Goal: Complete application form: Complete application form

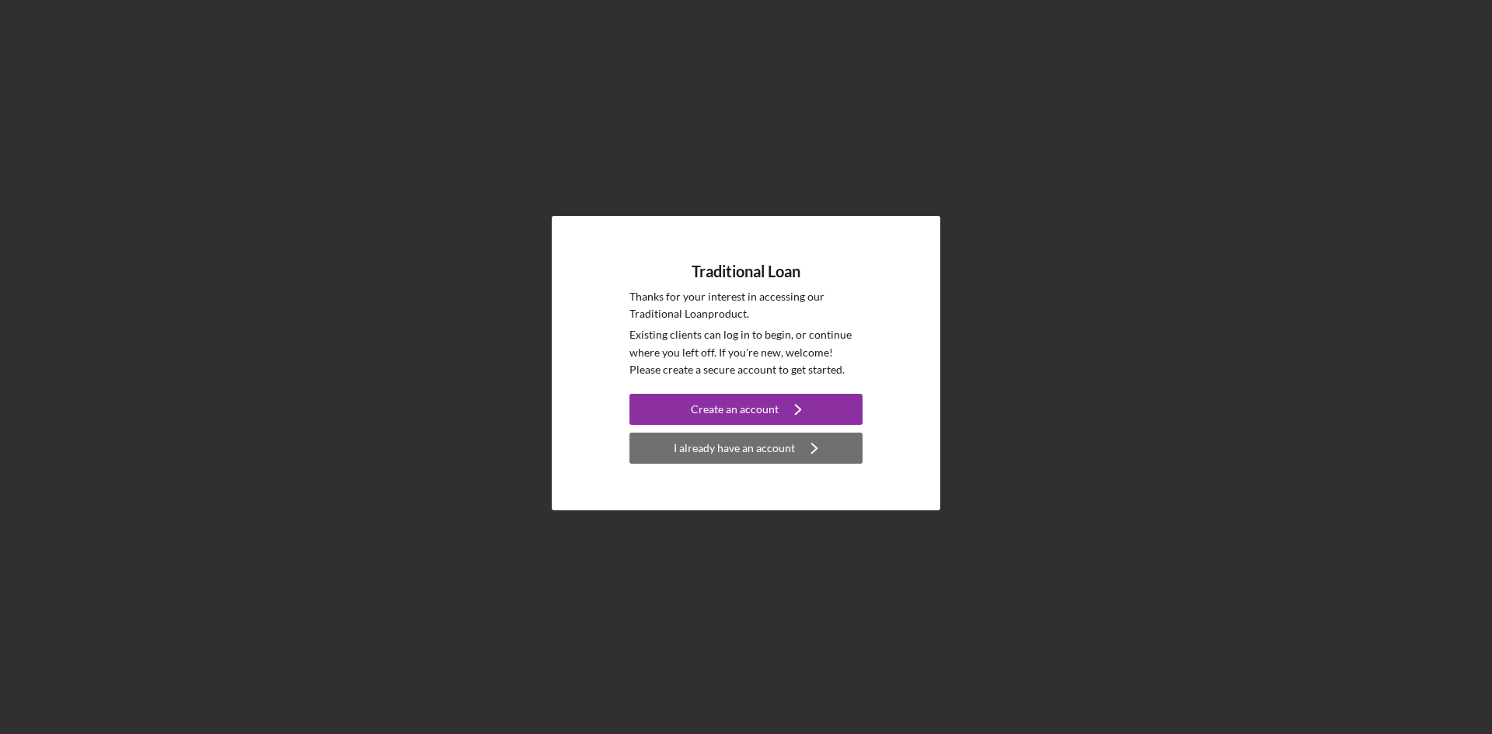
click at [809, 458] on icon "Icon/Navigate" at bounding box center [814, 448] width 39 height 39
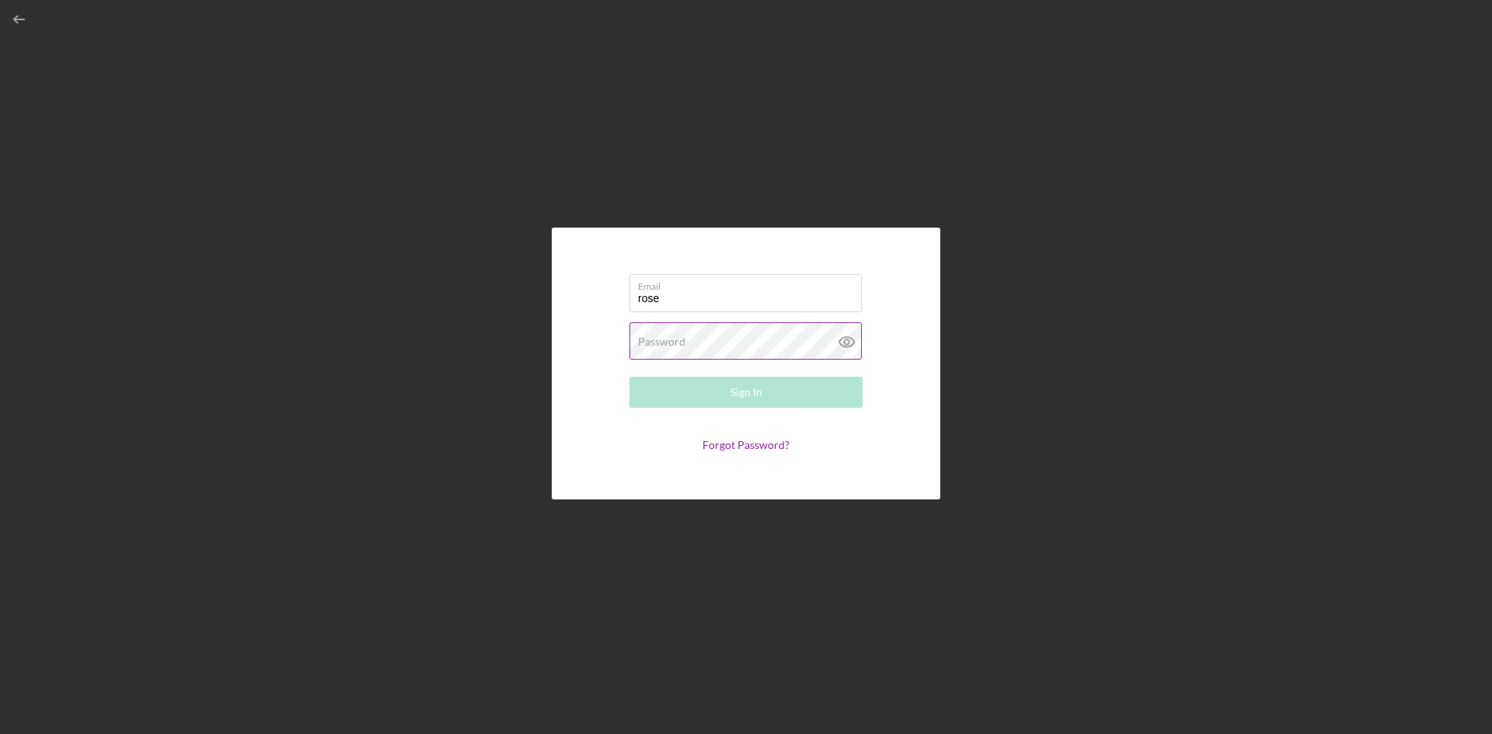
type input "[EMAIL_ADDRESS][DOMAIN_NAME]"
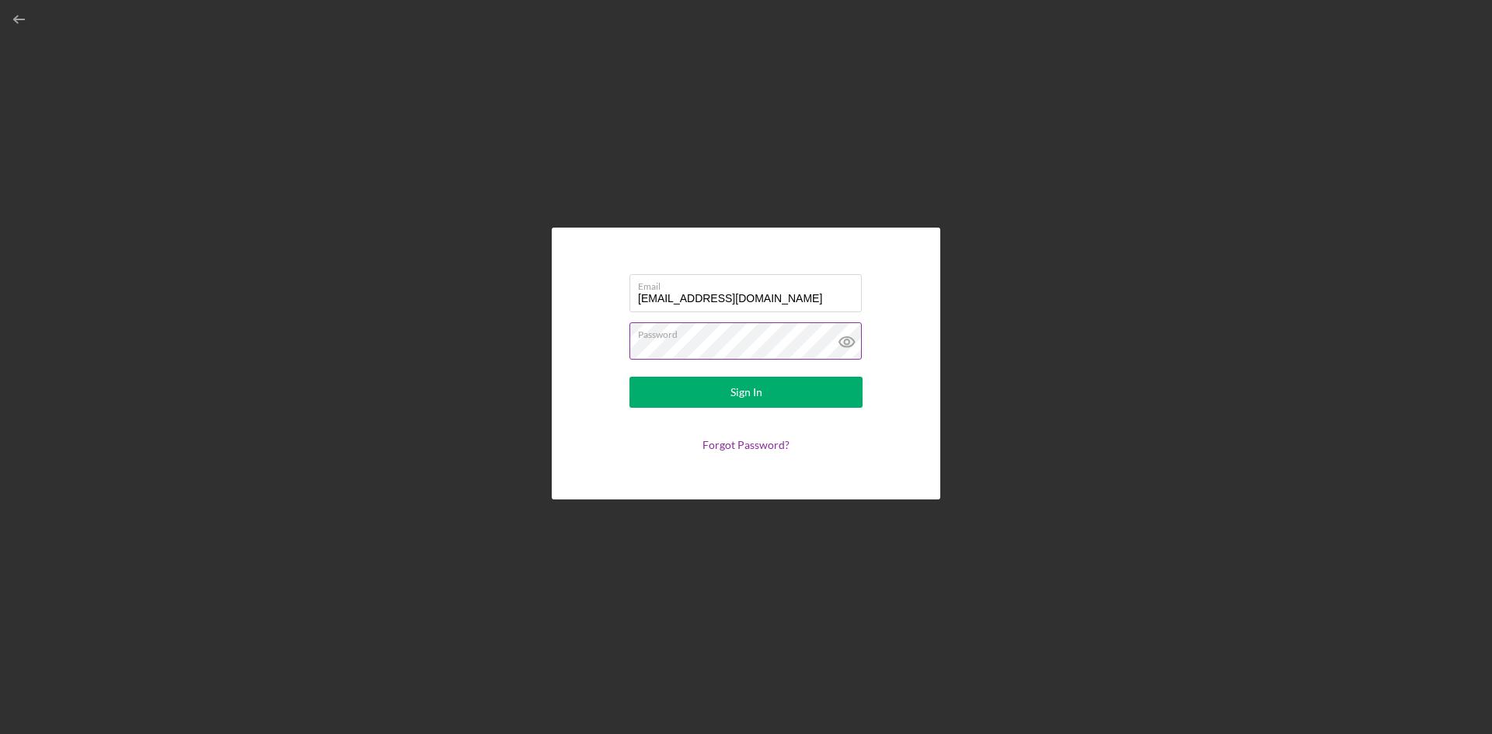
click at [629, 377] on button "Sign In" at bounding box center [745, 392] width 233 height 31
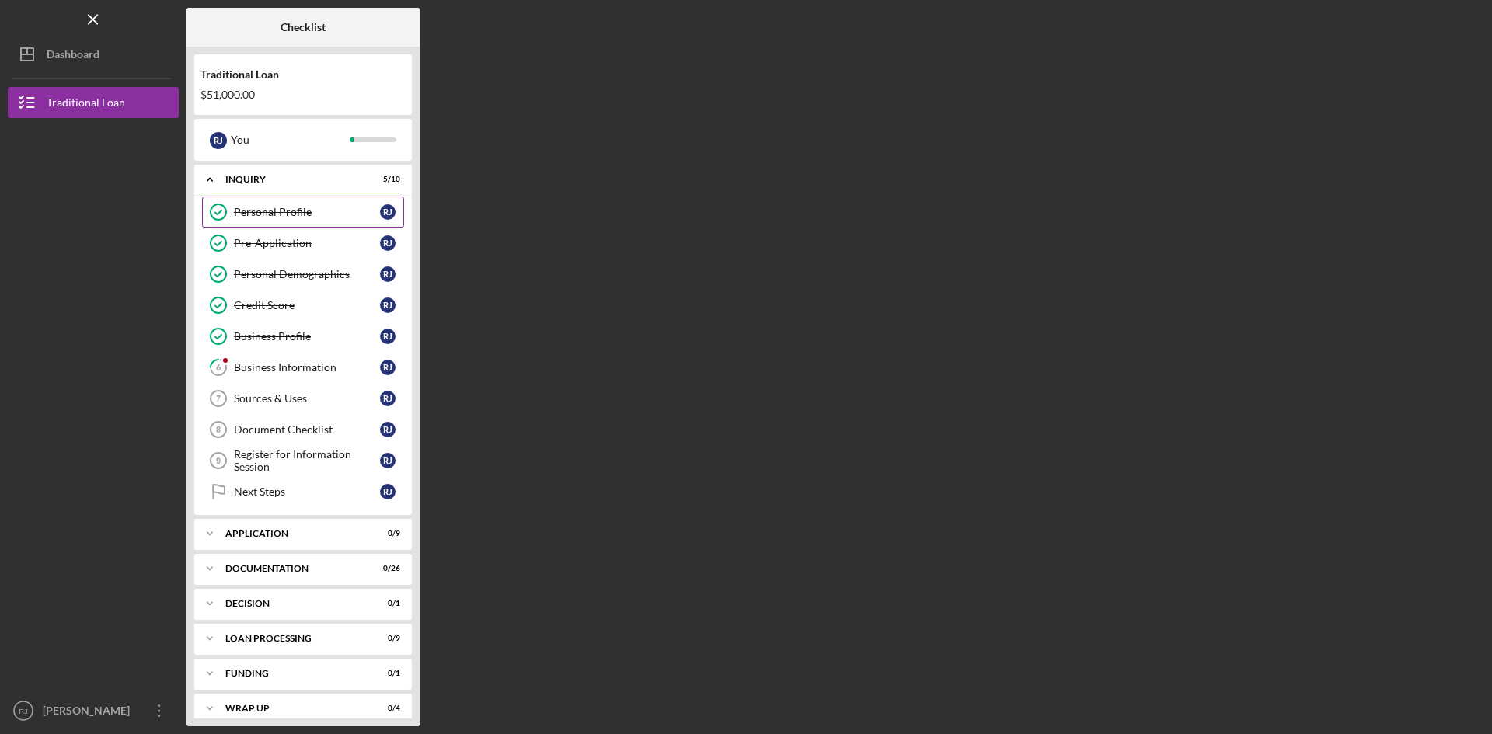
click at [289, 214] on div "Personal Profile" at bounding box center [307, 212] width 146 height 12
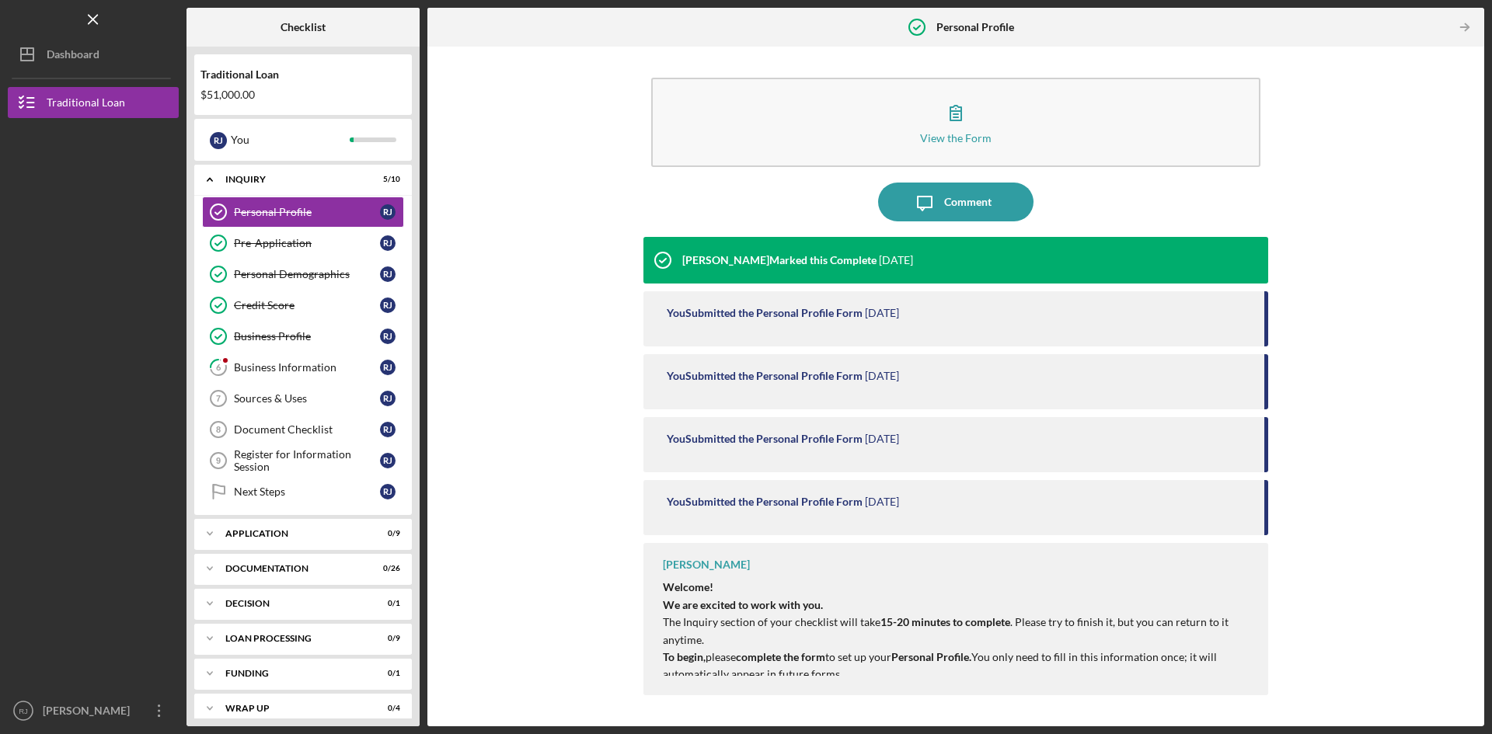
click at [1333, 482] on div "View the Form Form Icon/Message Comment [PERSON_NAME] Marked this Complete [DAT…" at bounding box center [955, 386] width 1041 height 664
click at [1339, 449] on div "View the Form Form Icon/Message Comment [PERSON_NAME] Marked this Complete [DAT…" at bounding box center [955, 386] width 1041 height 664
click at [290, 370] on div "Business Information" at bounding box center [307, 367] width 146 height 12
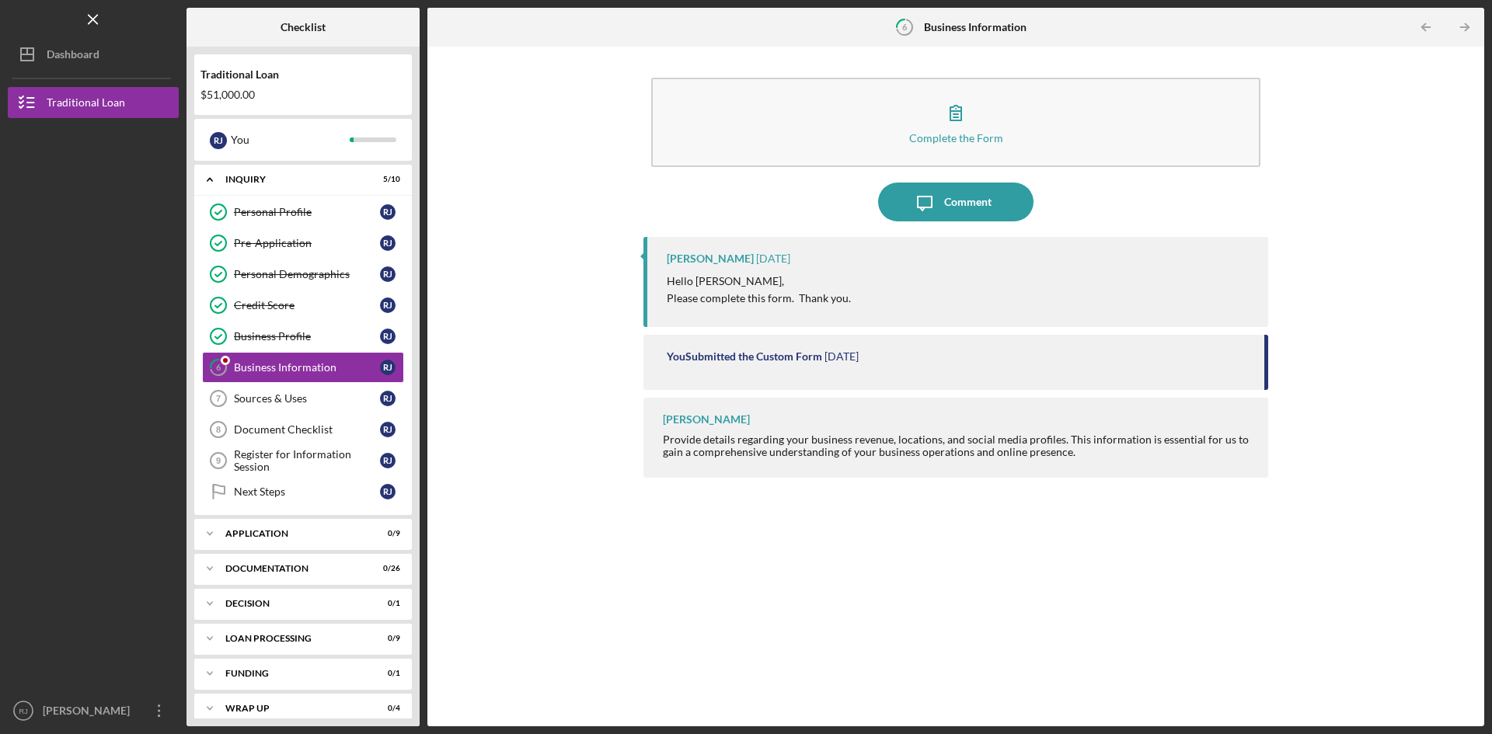
click at [830, 293] on p "Please complete this form. Thank you." at bounding box center [759, 298] width 184 height 17
click at [716, 273] on p "Hello [PERSON_NAME]," at bounding box center [759, 281] width 184 height 17
click at [367, 221] on link "Personal Profile Personal Profile [PERSON_NAME]" at bounding box center [303, 212] width 202 height 31
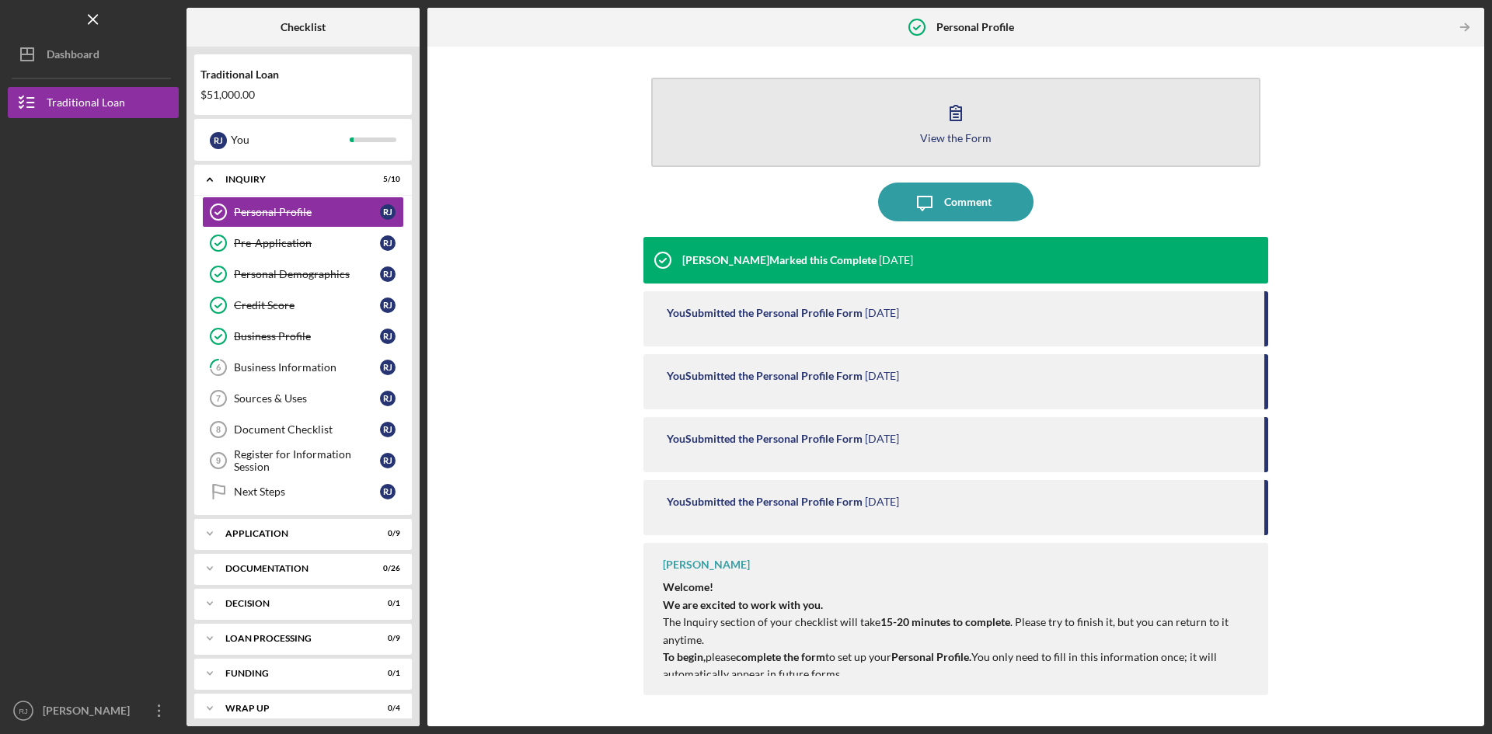
click at [950, 120] on icon "button" at bounding box center [955, 113] width 11 height 15
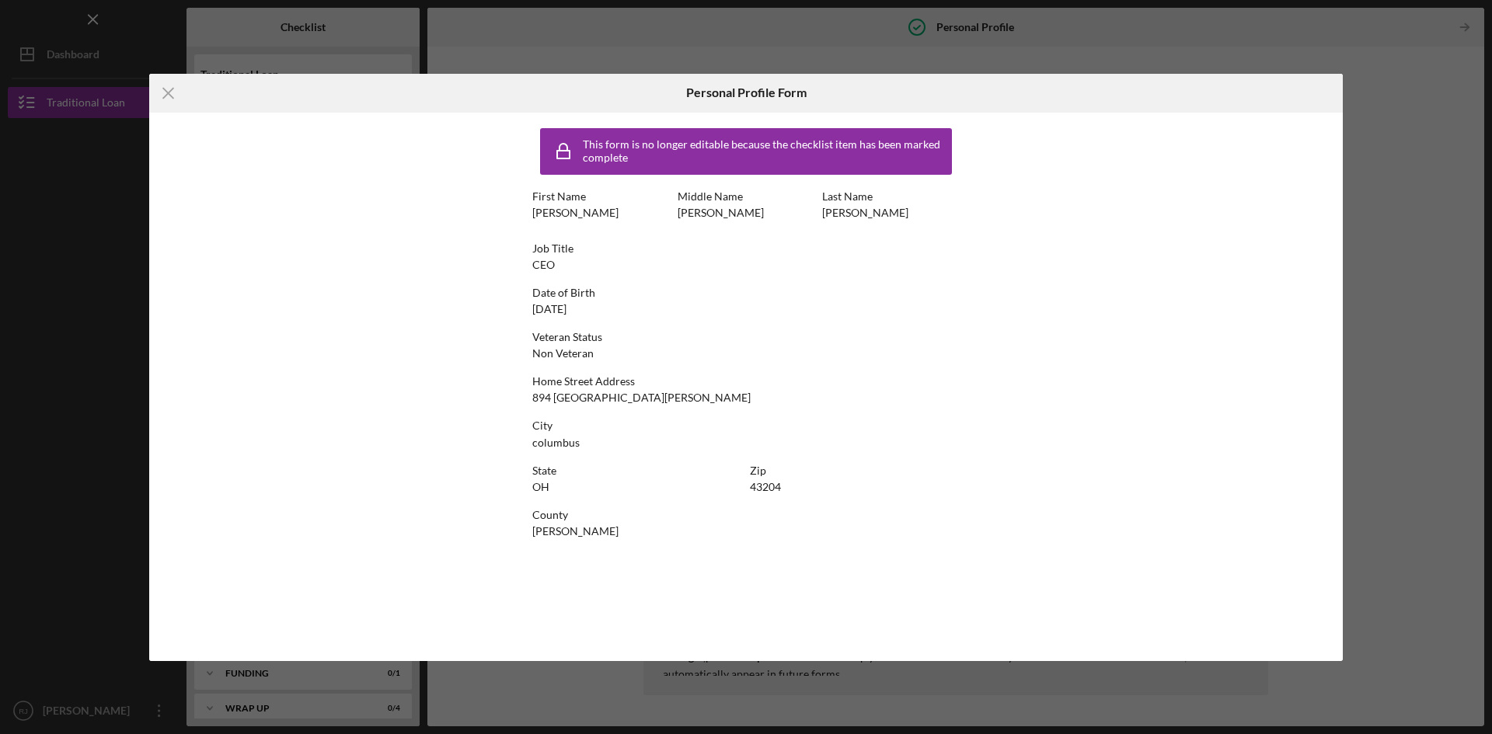
click at [1458, 176] on div "Icon/Menu Close Personal Profile Form This form is no longer editable because t…" at bounding box center [746, 367] width 1492 height 734
click at [155, 96] on icon "Icon/Menu Close" at bounding box center [168, 93] width 39 height 39
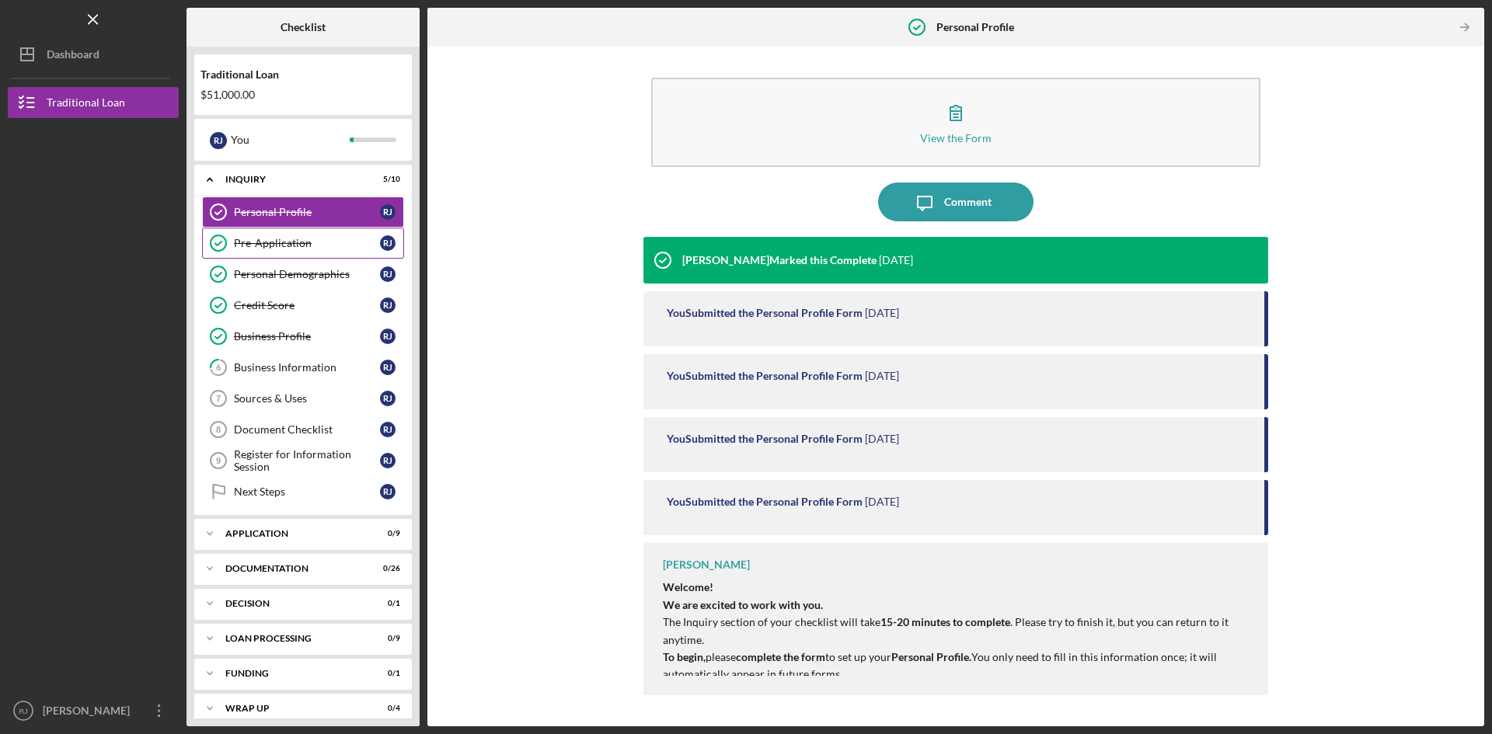
click at [266, 235] on link "Pre-Application Pre-Application [PERSON_NAME]" at bounding box center [303, 243] width 202 height 31
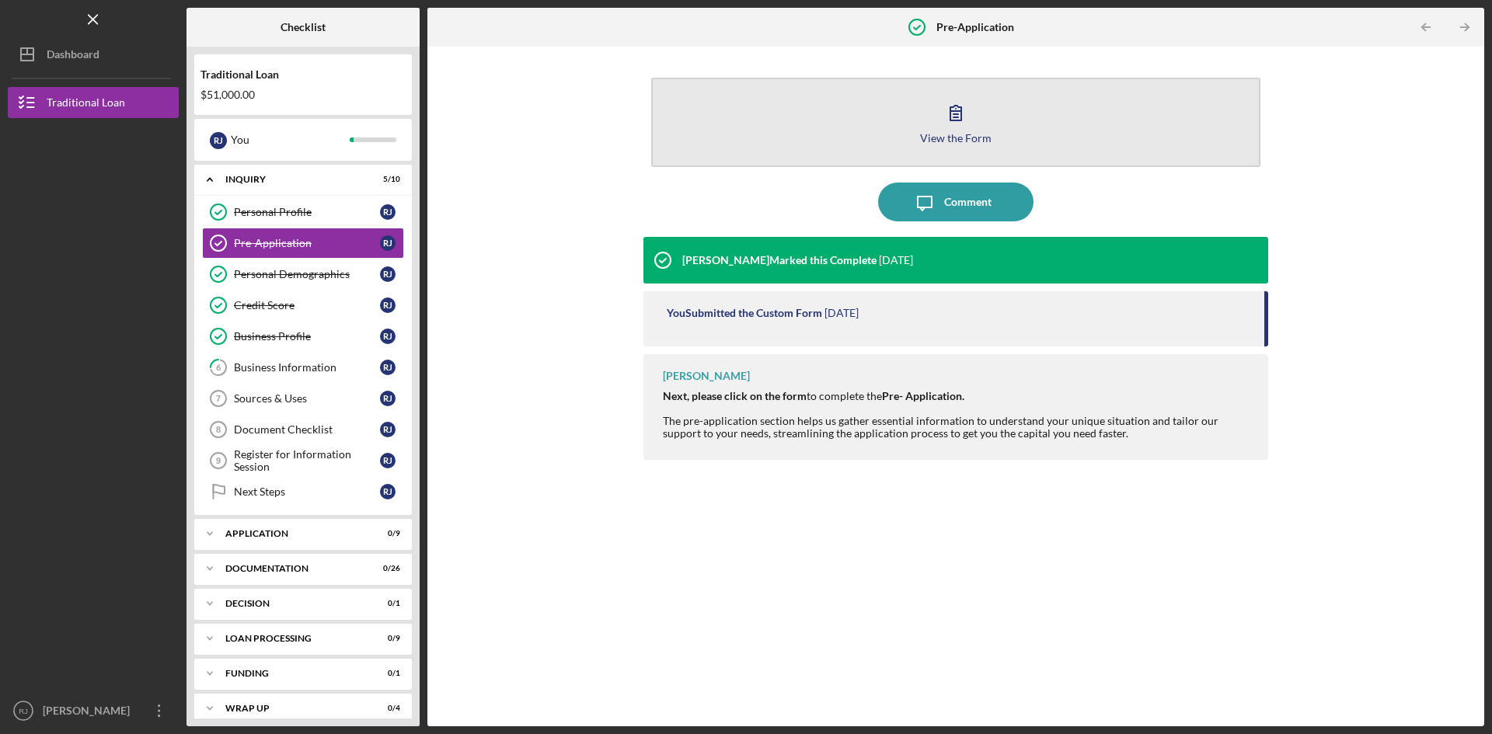
click at [970, 110] on icon "button" at bounding box center [955, 112] width 39 height 39
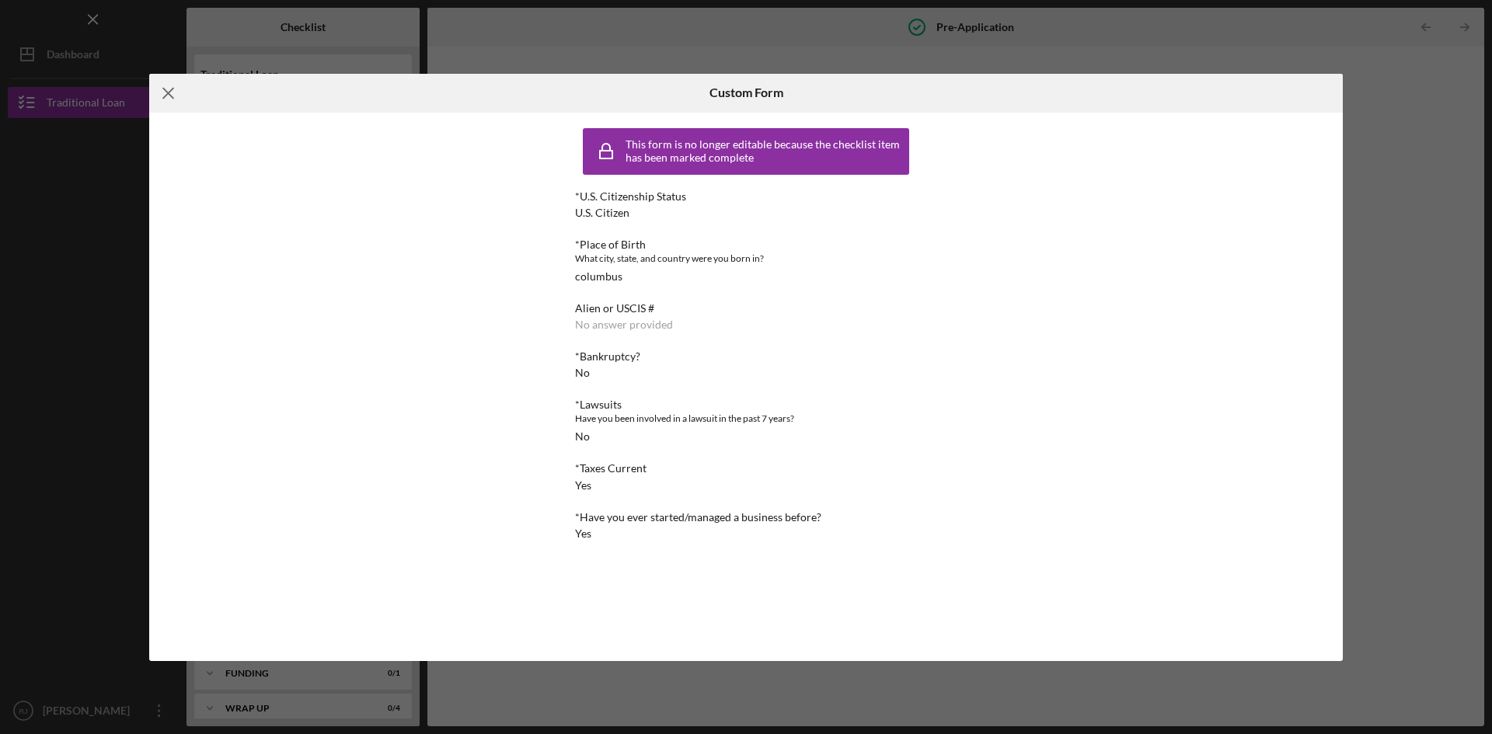
click at [157, 92] on icon "Icon/Menu Close" at bounding box center [168, 93] width 39 height 39
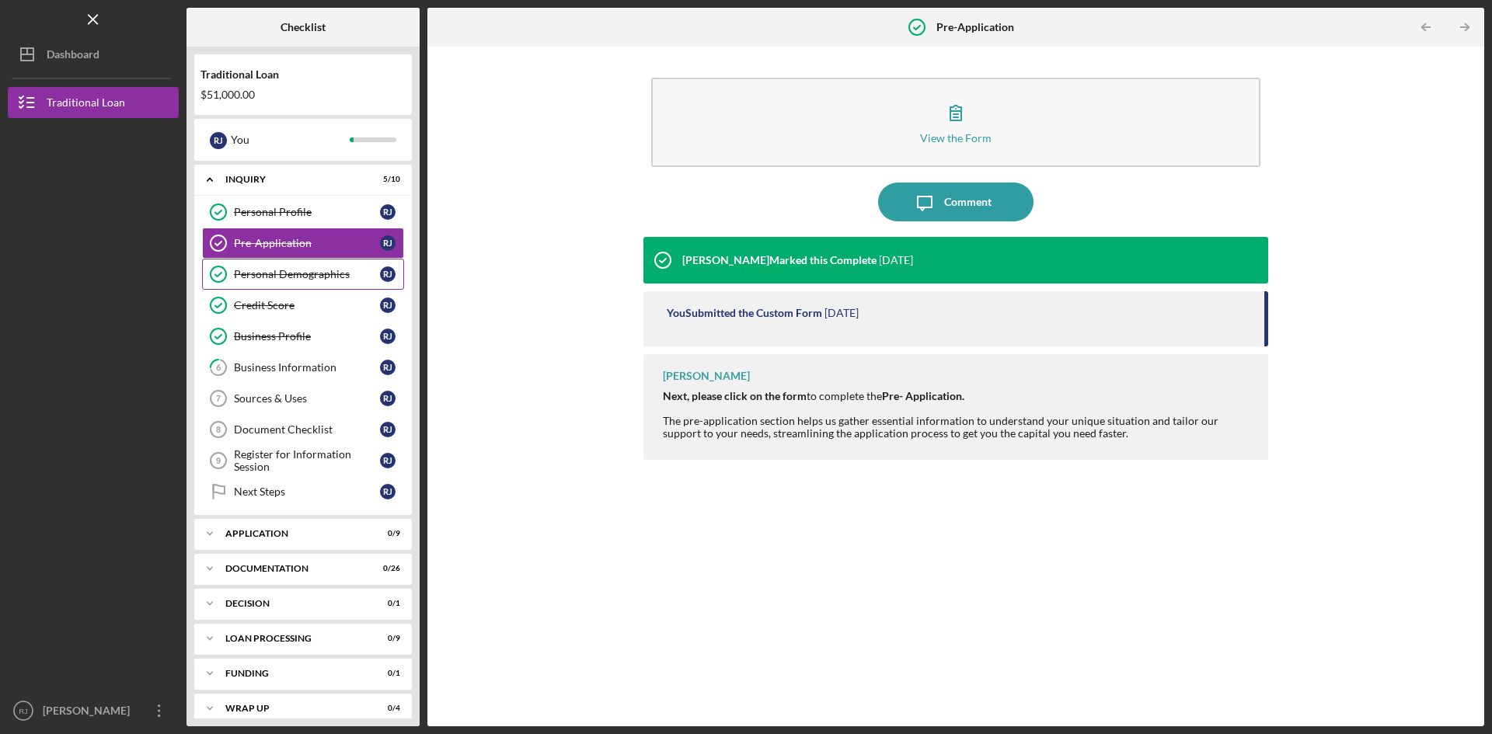
click at [288, 269] on div "Personal Demographics" at bounding box center [307, 274] width 146 height 12
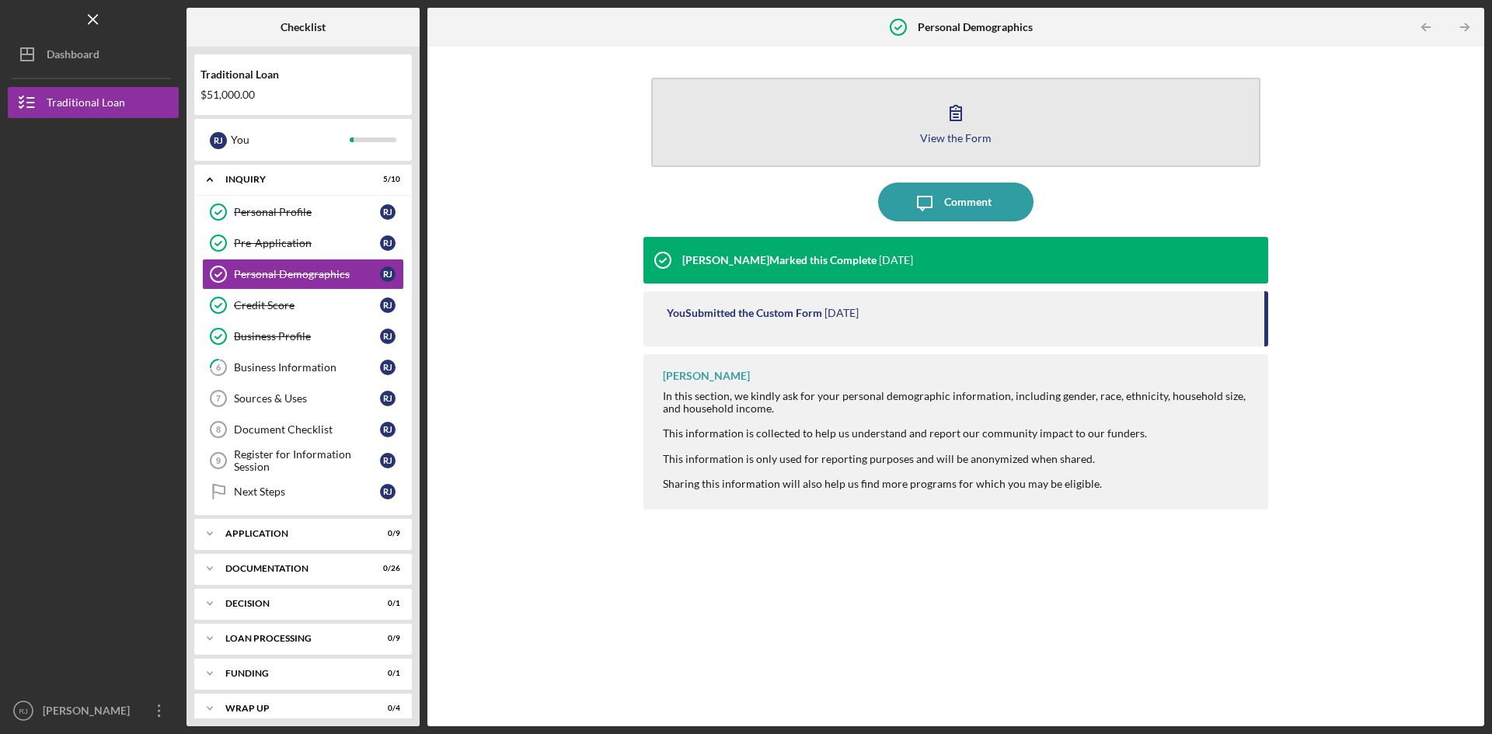
click at [962, 124] on icon "button" at bounding box center [955, 112] width 39 height 39
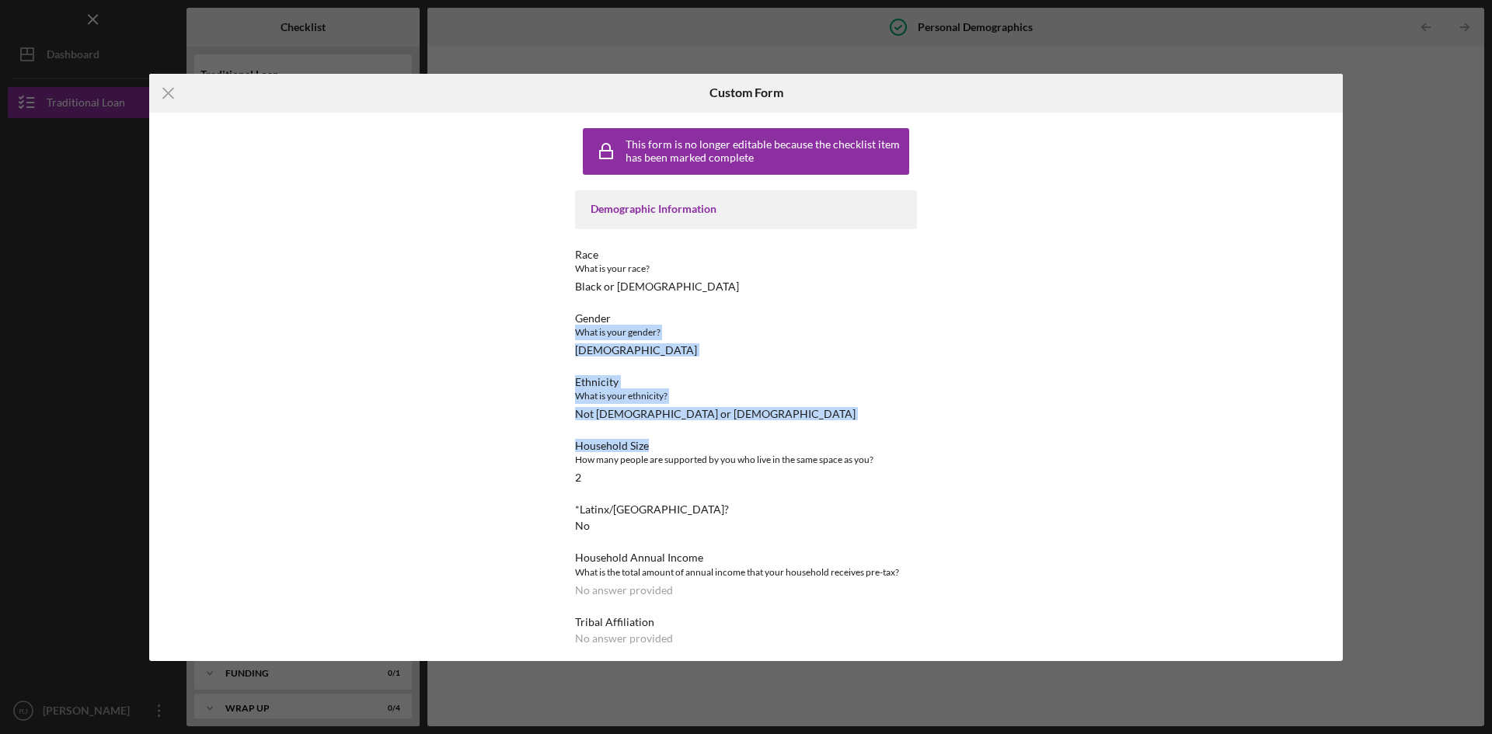
drag, startPoint x: 969, startPoint y: 322, endPoint x: 942, endPoint y: 433, distance: 114.2
click at [942, 433] on div "This form is no longer editable because the checklist item has been marked comp…" at bounding box center [745, 387] width 1193 height 548
click at [956, 576] on div "This form is no longer editable because the checklist item has been marked comp…" at bounding box center [745, 387] width 427 height 548
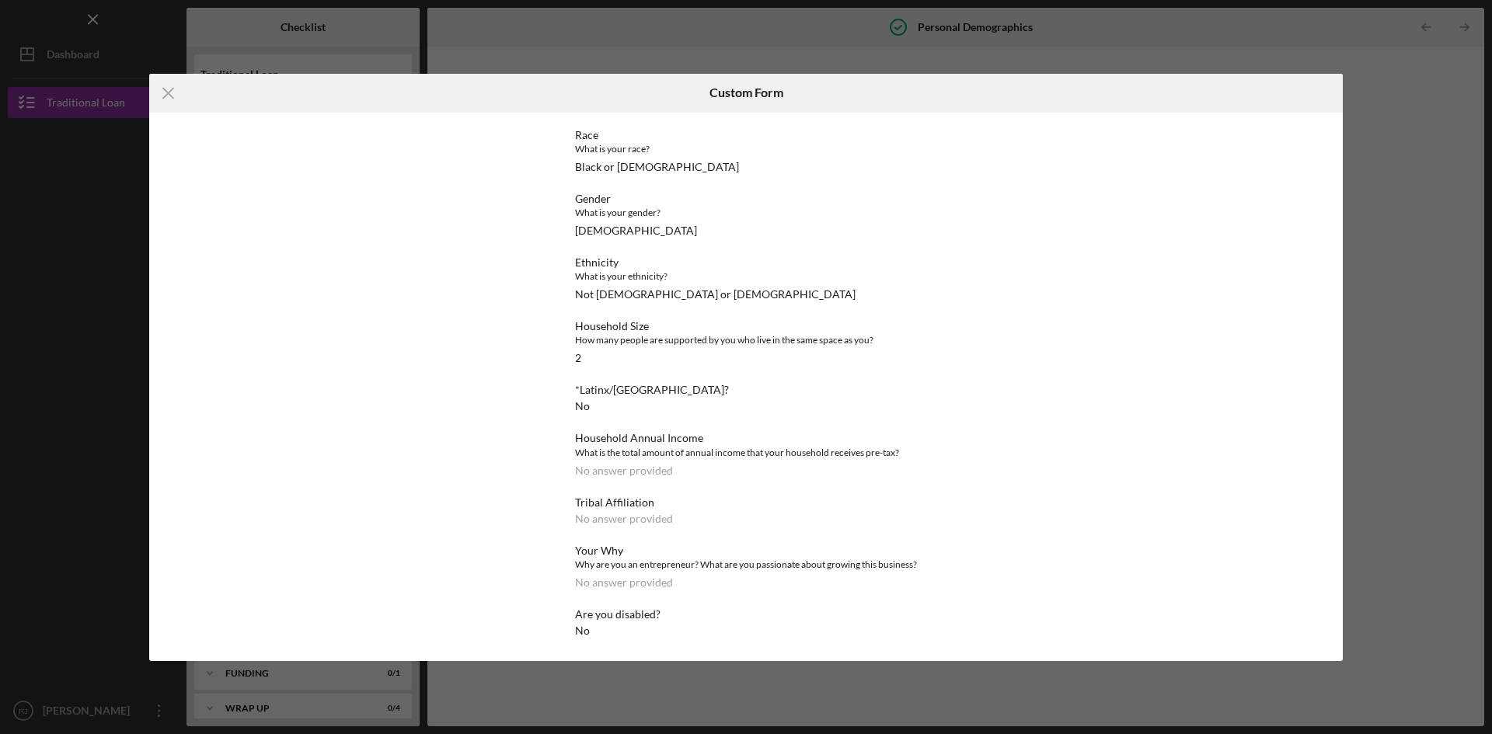
scroll to position [120, 0]
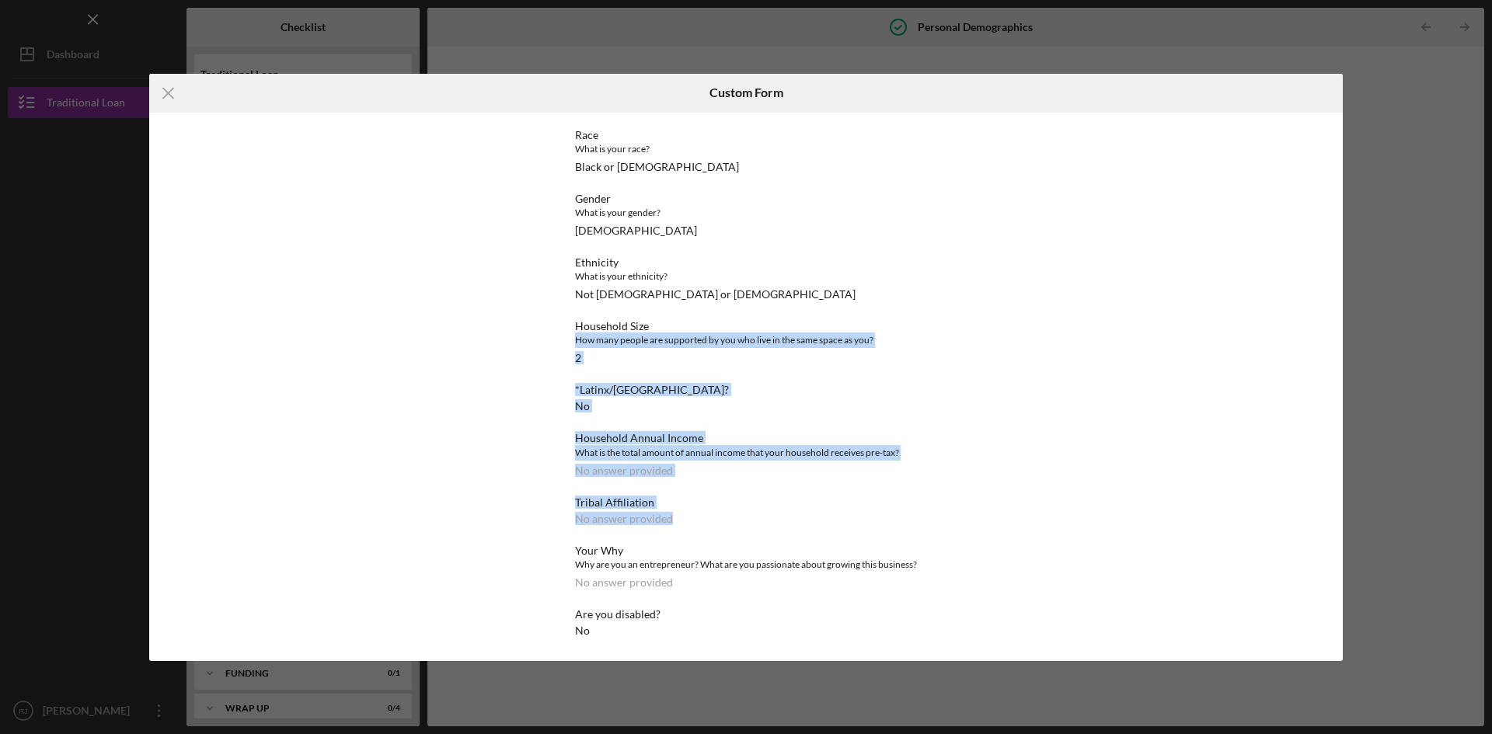
drag, startPoint x: 954, startPoint y: 510, endPoint x: 983, endPoint y: 307, distance: 204.8
click at [983, 307] on div "This form is no longer editable because the checklist item has been marked comp…" at bounding box center [745, 387] width 1193 height 548
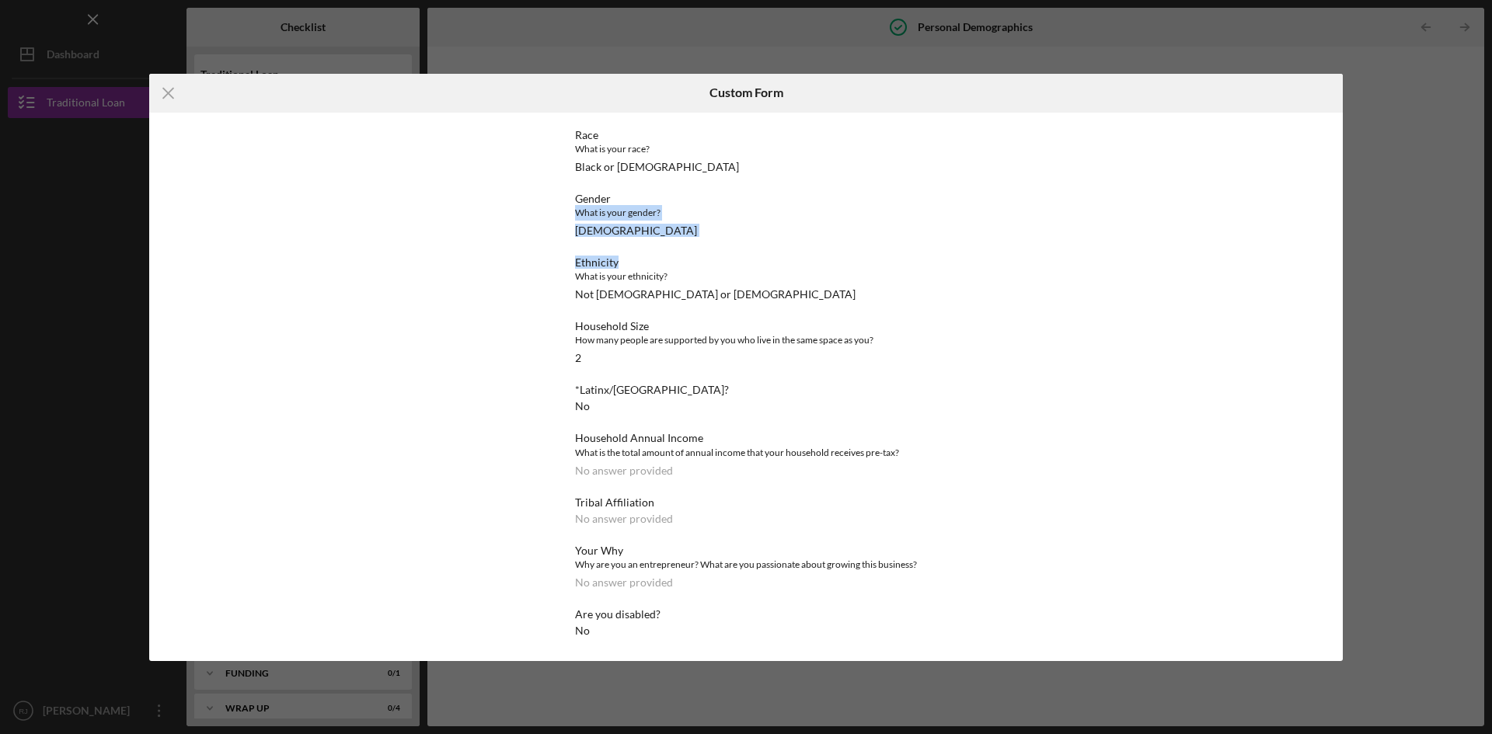
drag, startPoint x: 955, startPoint y: 242, endPoint x: 956, endPoint y: 179, distance: 62.9
click at [956, 179] on div "This form is no longer editable because the checklist item has been marked comp…" at bounding box center [745, 387] width 427 height 548
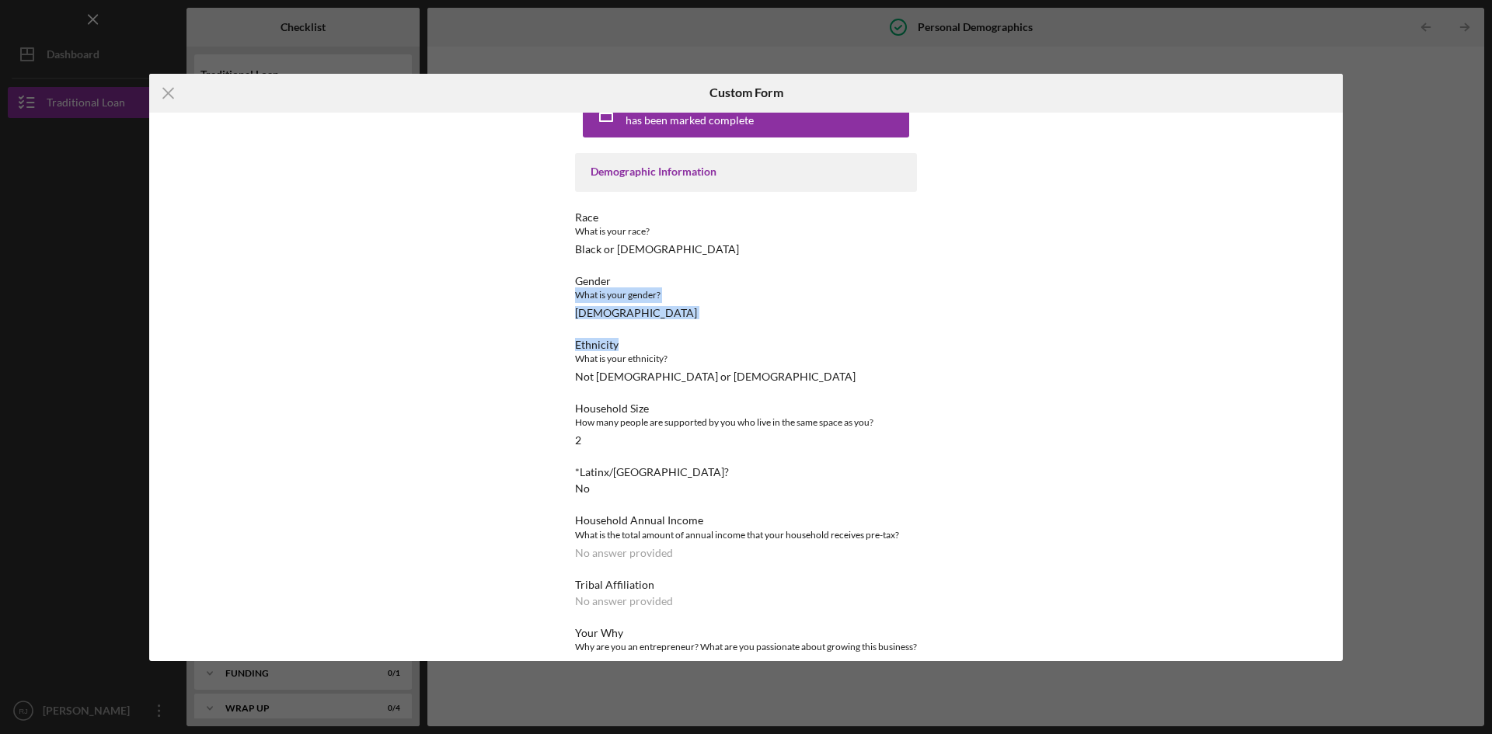
scroll to position [0, 0]
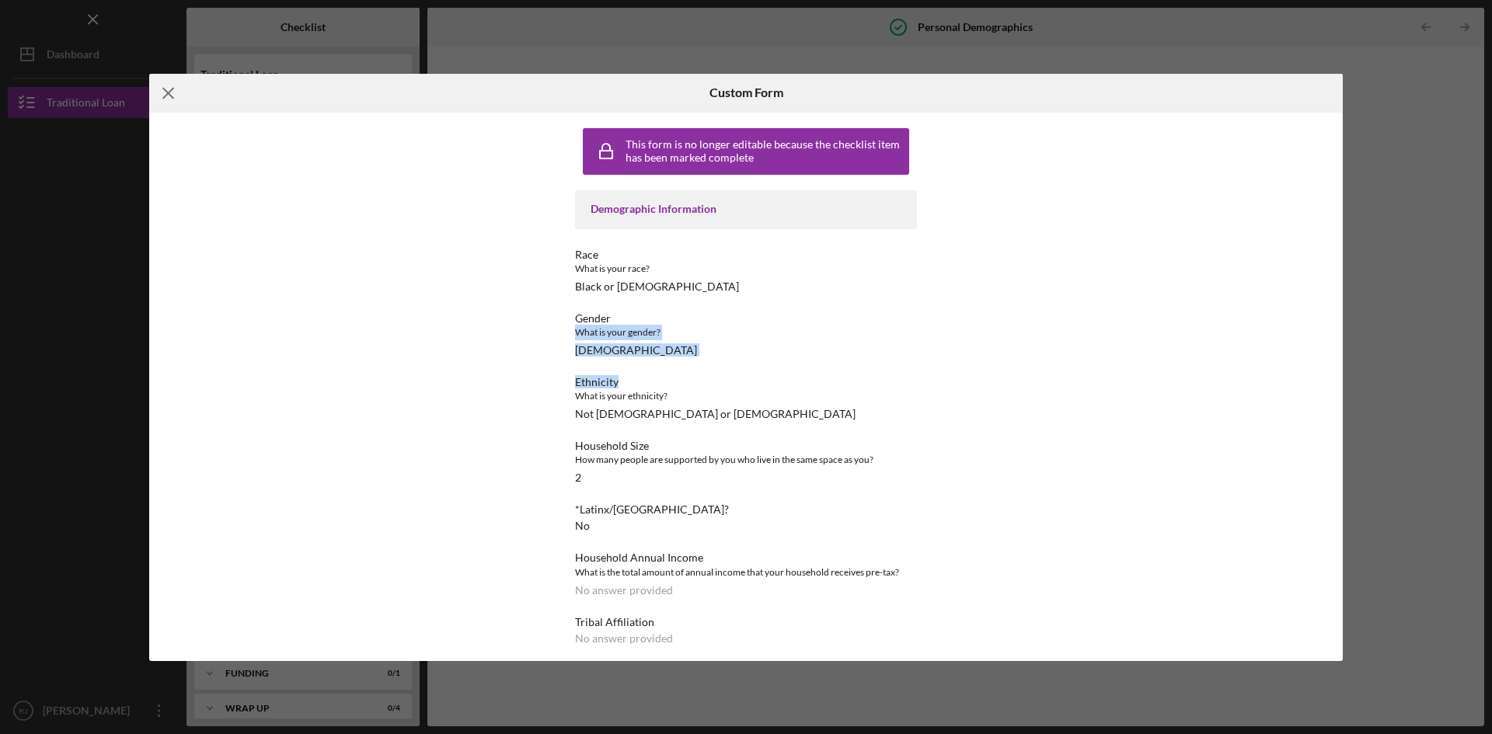
click at [170, 86] on icon "Icon/Menu Close" at bounding box center [168, 93] width 39 height 39
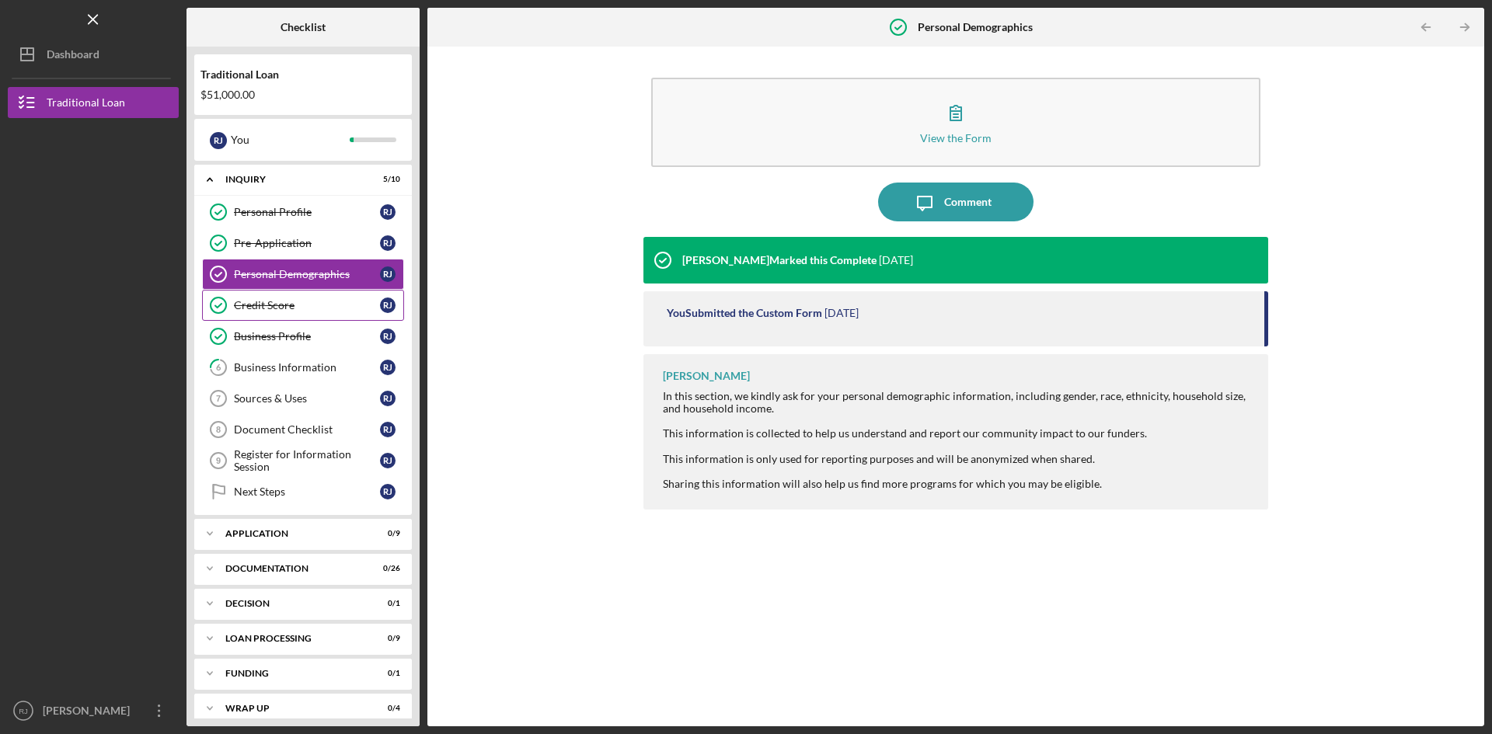
click at [301, 318] on link "Credit Score Credit Score [PERSON_NAME]" at bounding box center [303, 305] width 202 height 31
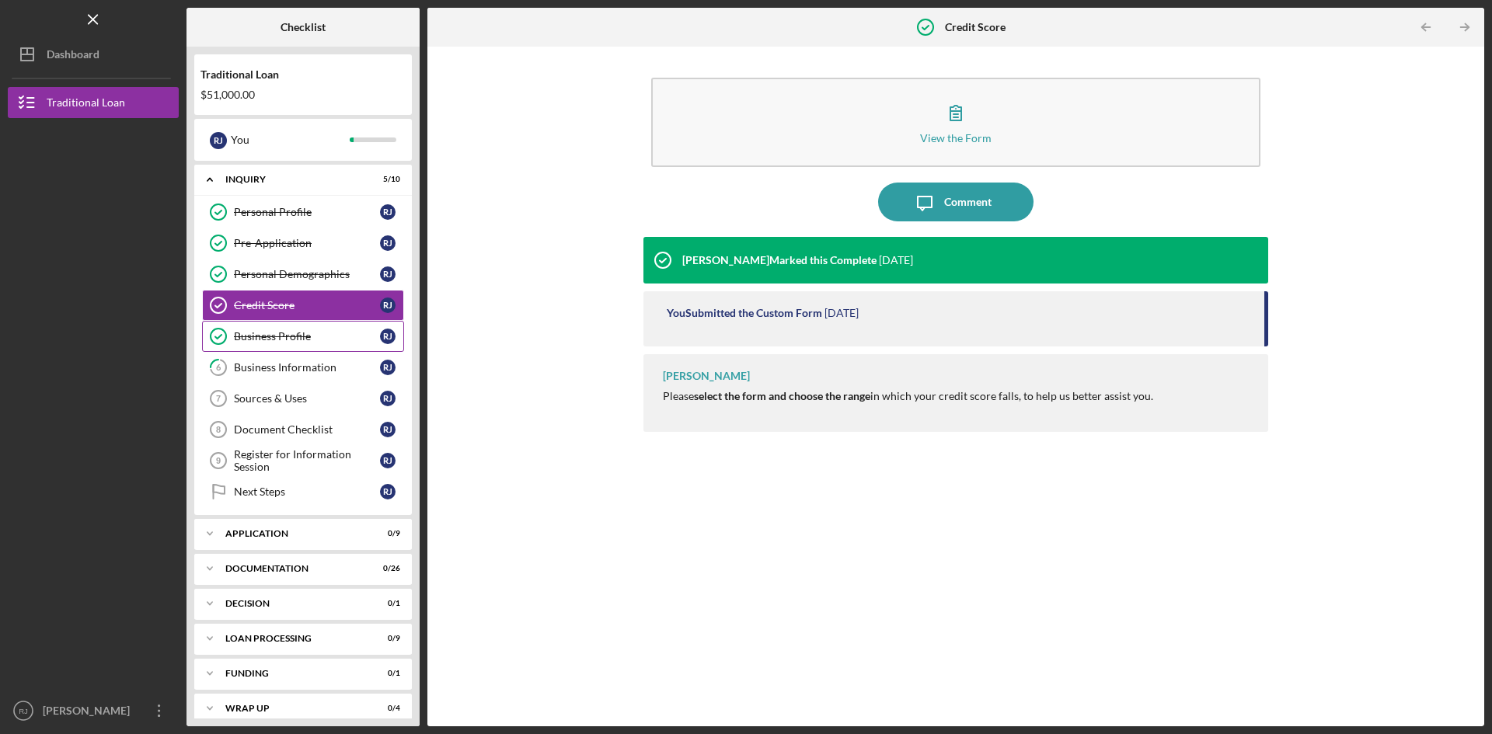
click at [301, 343] on link "Business Profile Business Profile [PERSON_NAME]" at bounding box center [303, 336] width 202 height 31
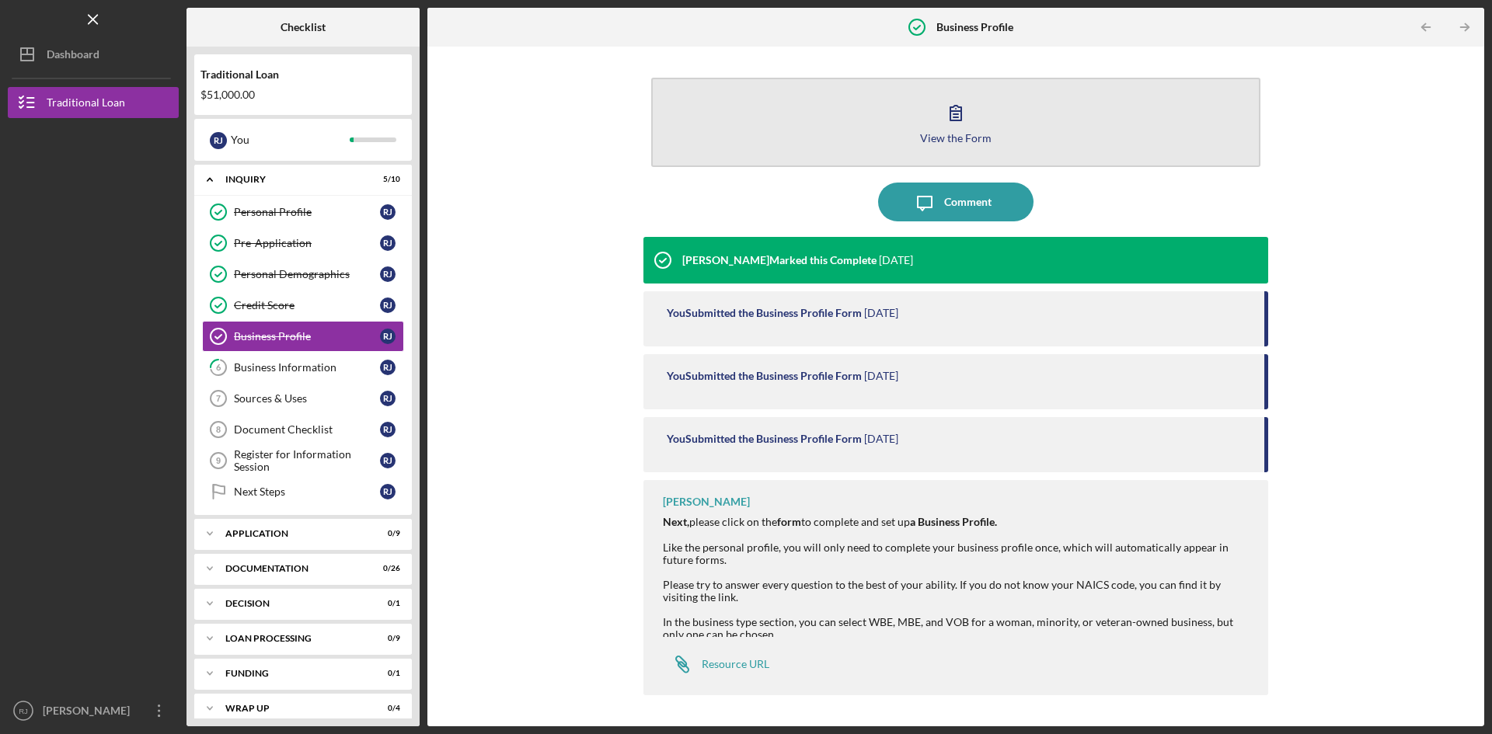
click at [953, 108] on icon "button" at bounding box center [955, 112] width 39 height 39
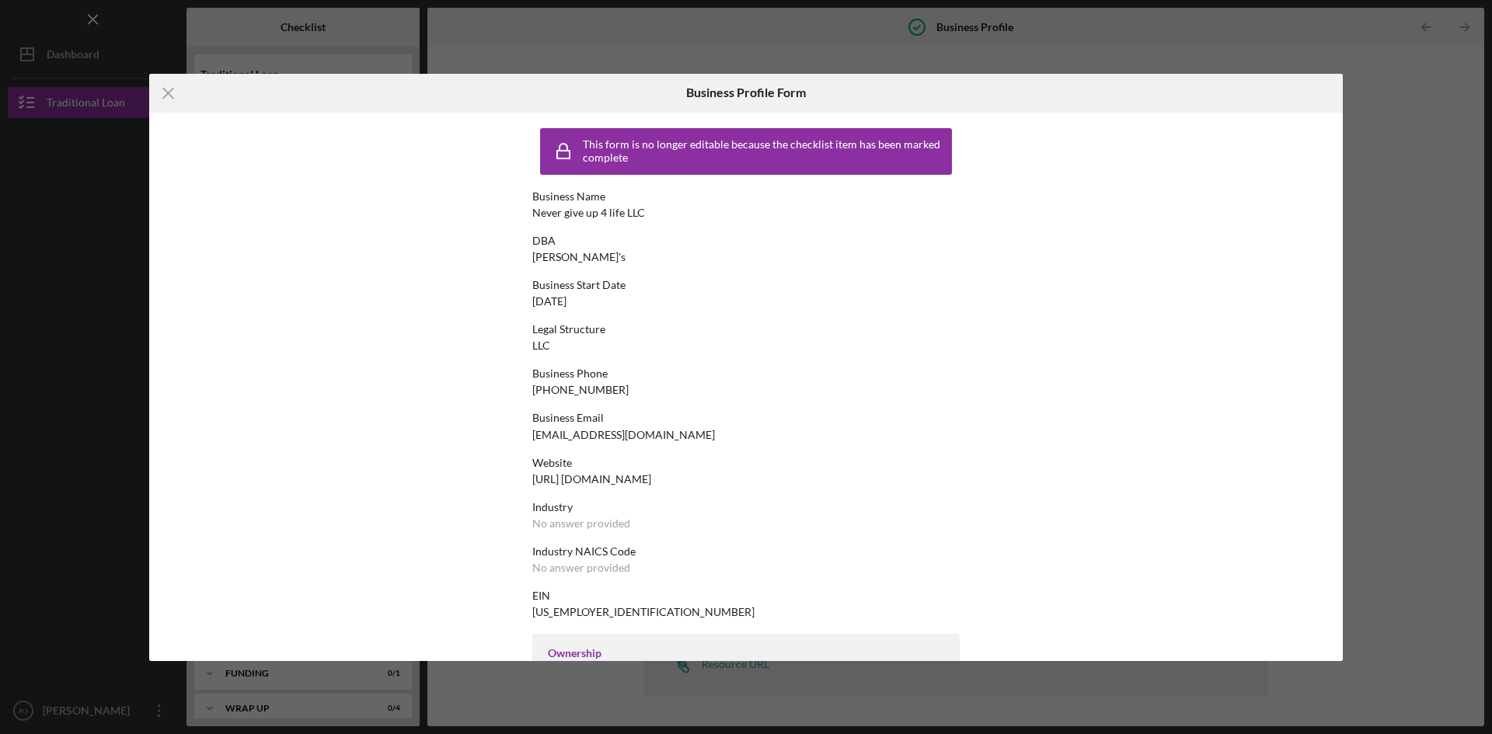
click at [1342, 444] on div "Icon/Menu Close Business Profile Form This form is no longer editable because t…" at bounding box center [746, 367] width 1492 height 734
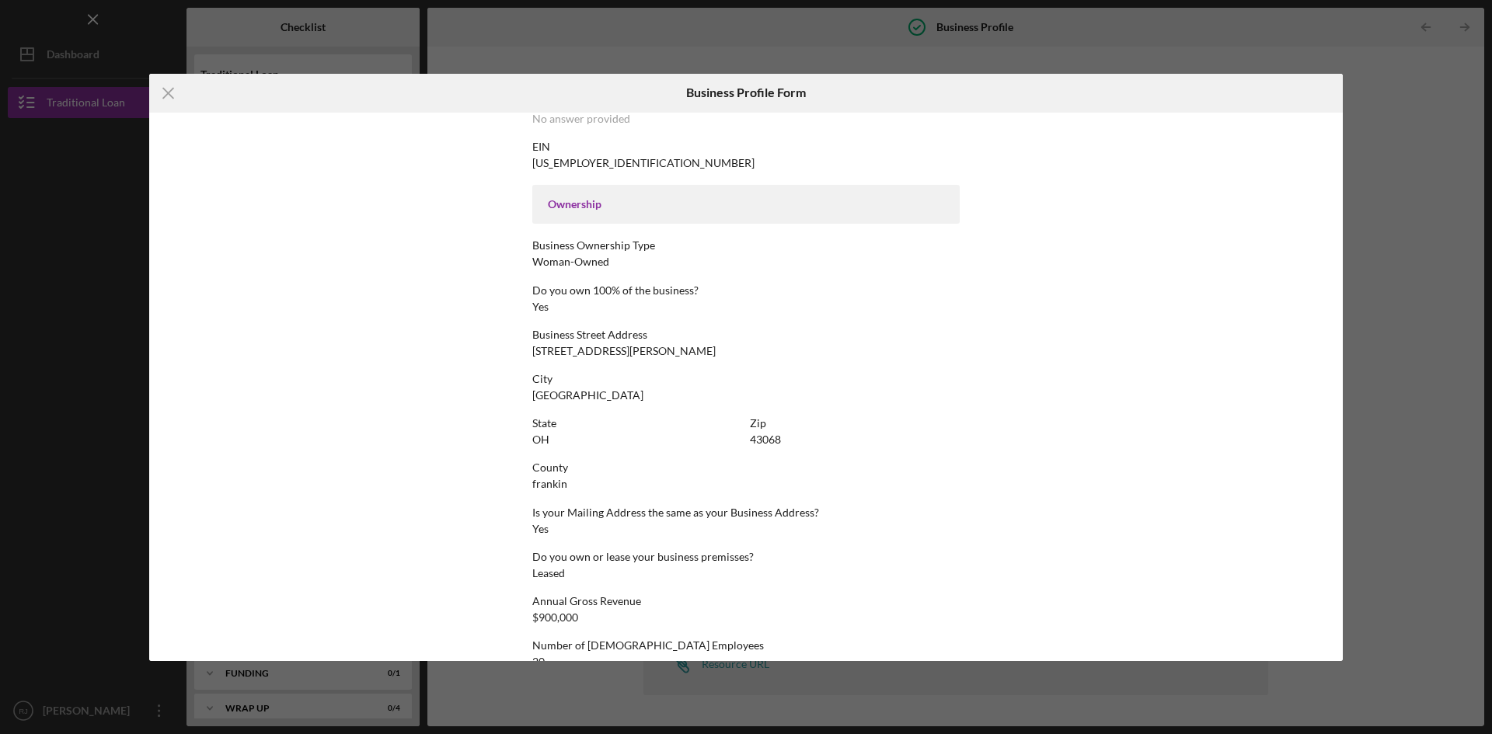
scroll to position [524, 0]
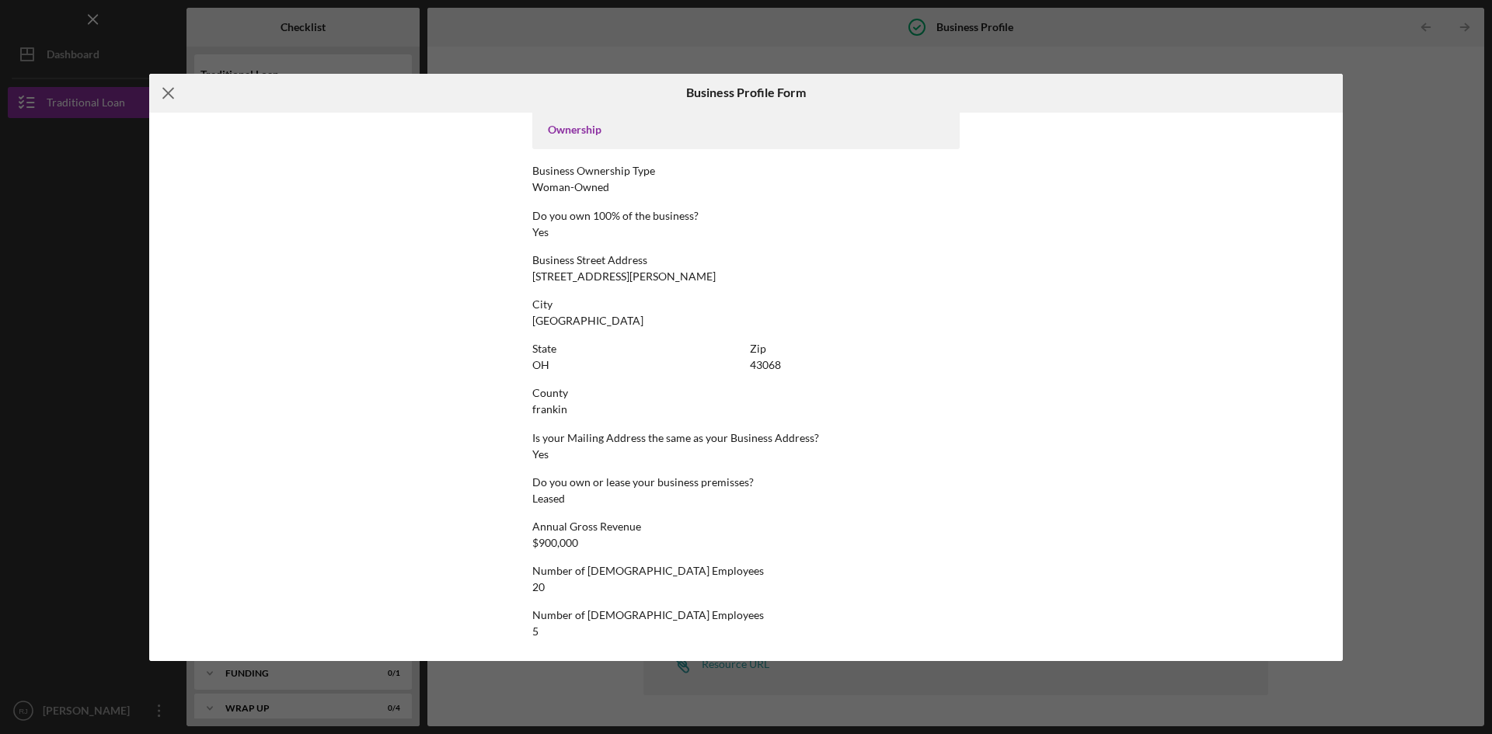
click at [162, 94] on icon "Icon/Menu Close" at bounding box center [168, 93] width 39 height 39
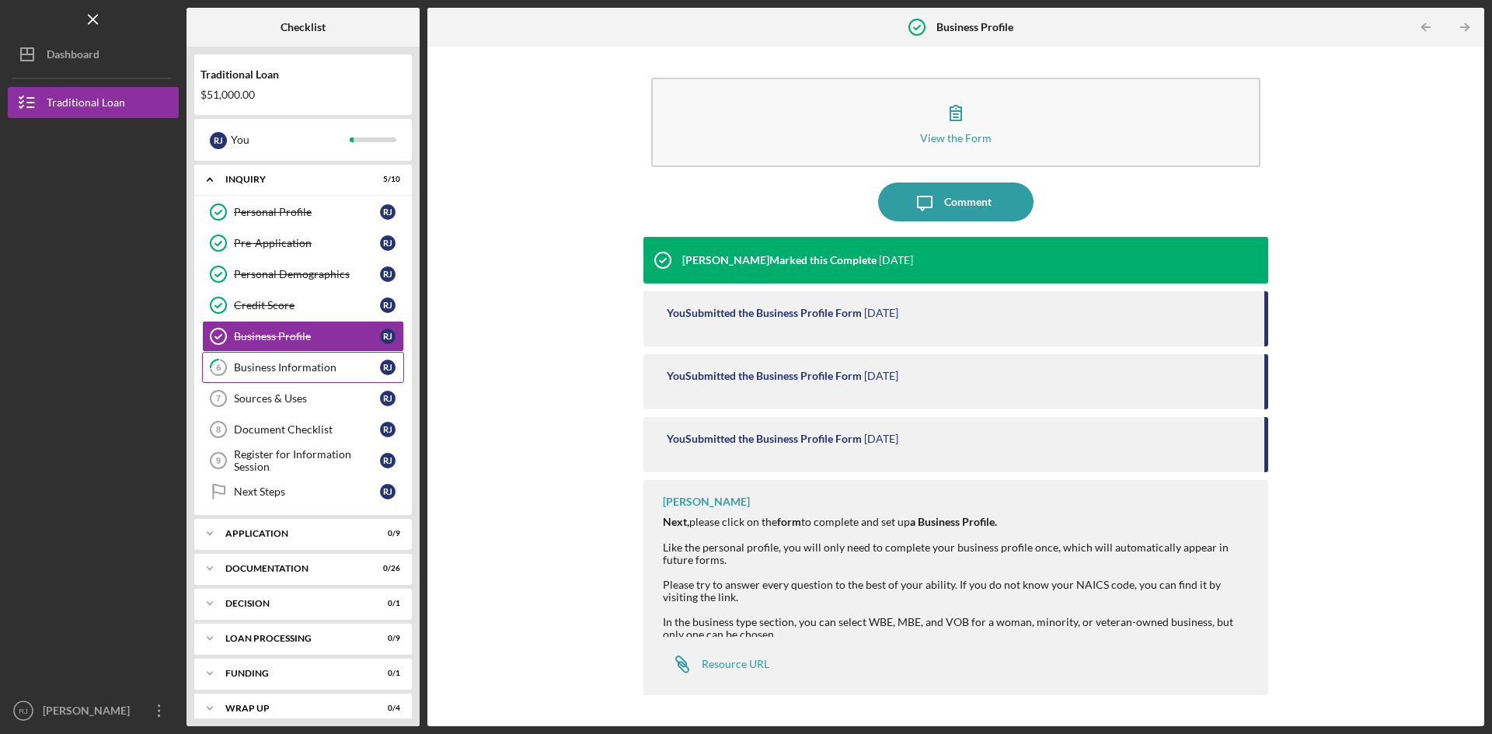
click at [305, 373] on div "Business Information" at bounding box center [307, 367] width 146 height 12
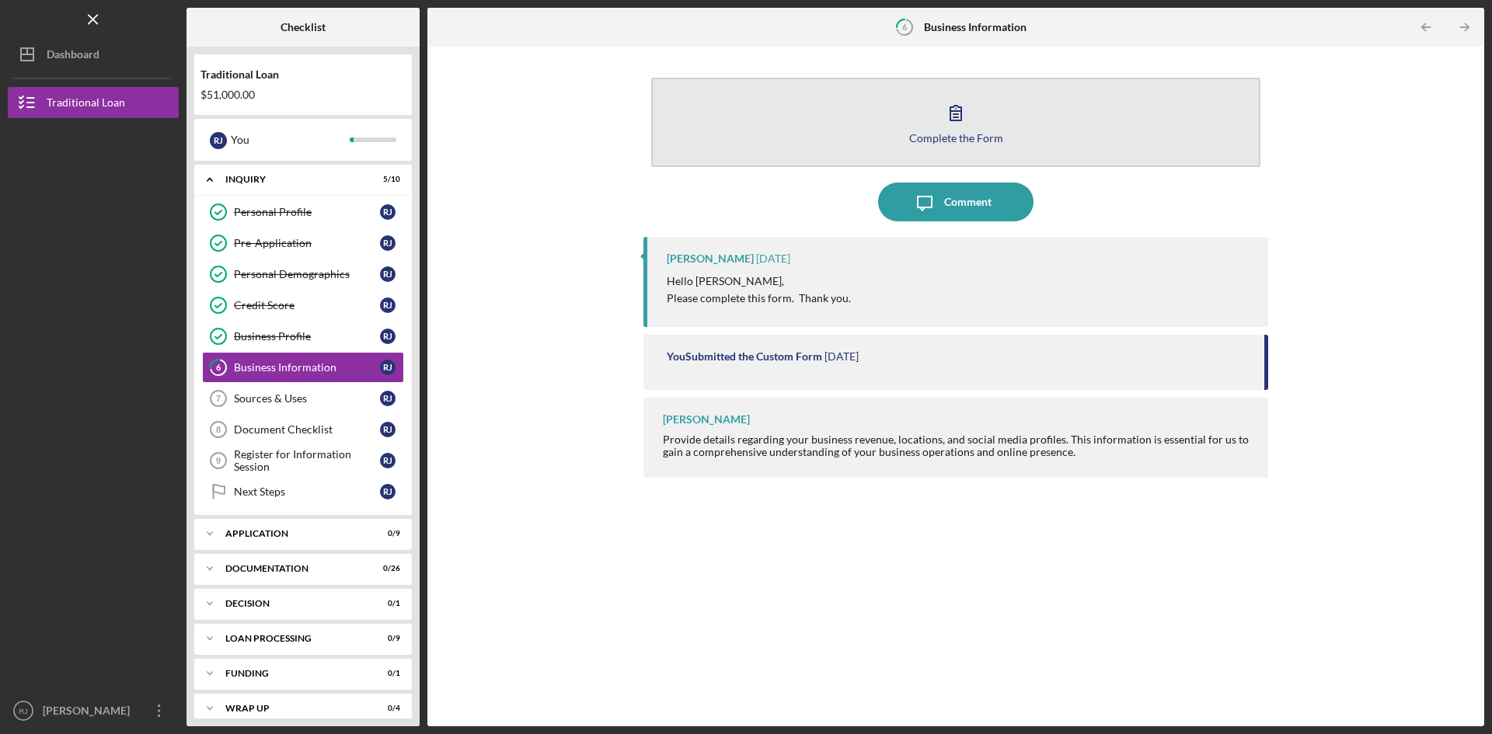
click at [903, 117] on button "Complete the Form Form" at bounding box center [955, 122] width 609 height 89
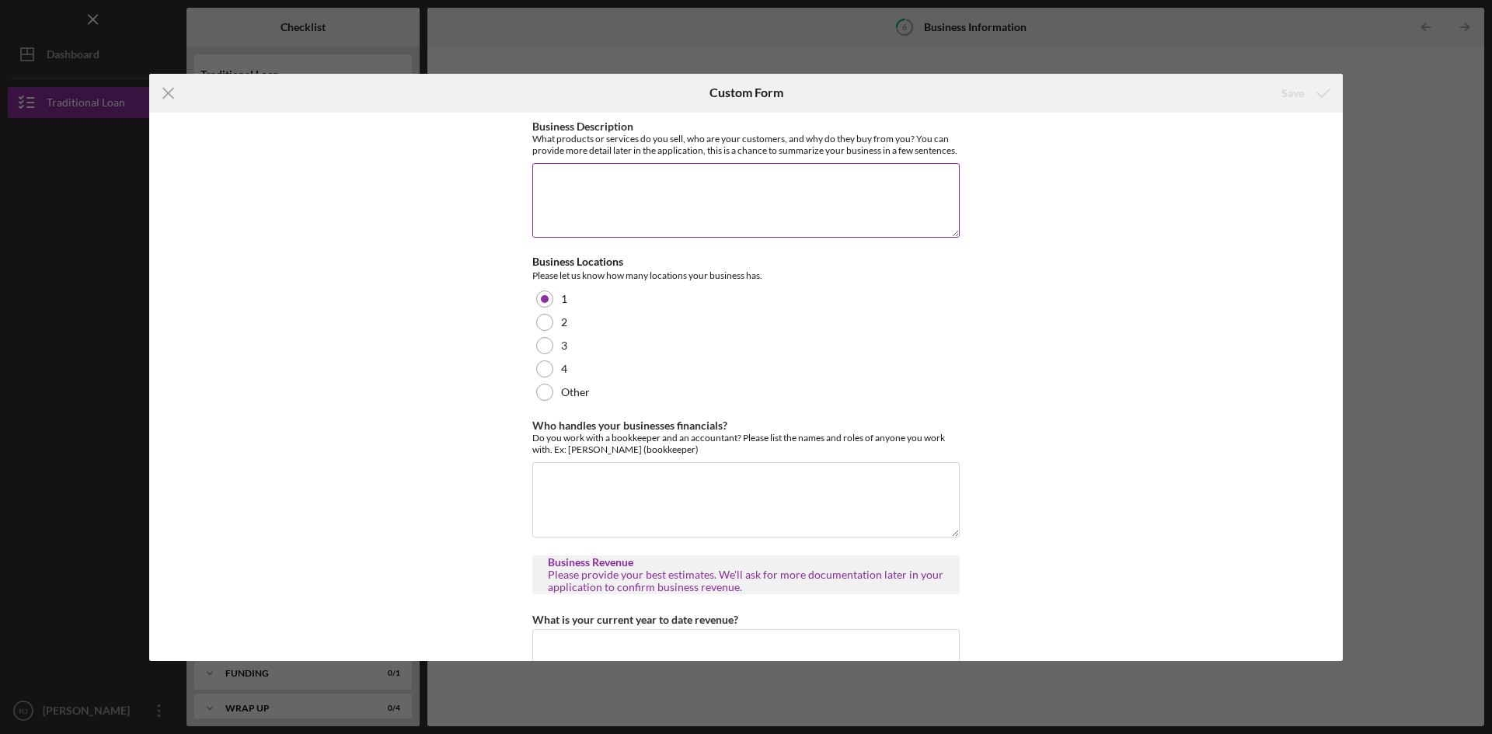
click at [760, 219] on textarea "Business Description" at bounding box center [745, 200] width 427 height 75
click at [851, 197] on textarea "We sell food,people of sorts,they buy from me because of the quaility of servic…" at bounding box center [745, 200] width 427 height 75
click at [864, 190] on textarea "We sell food,people of sorts,they buy from me because of the quaility of servic…" at bounding box center [745, 200] width 427 height 75
click at [871, 201] on textarea "We sell food,people of sorts,they buy from me because of the quaility of servic…" at bounding box center [745, 200] width 427 height 75
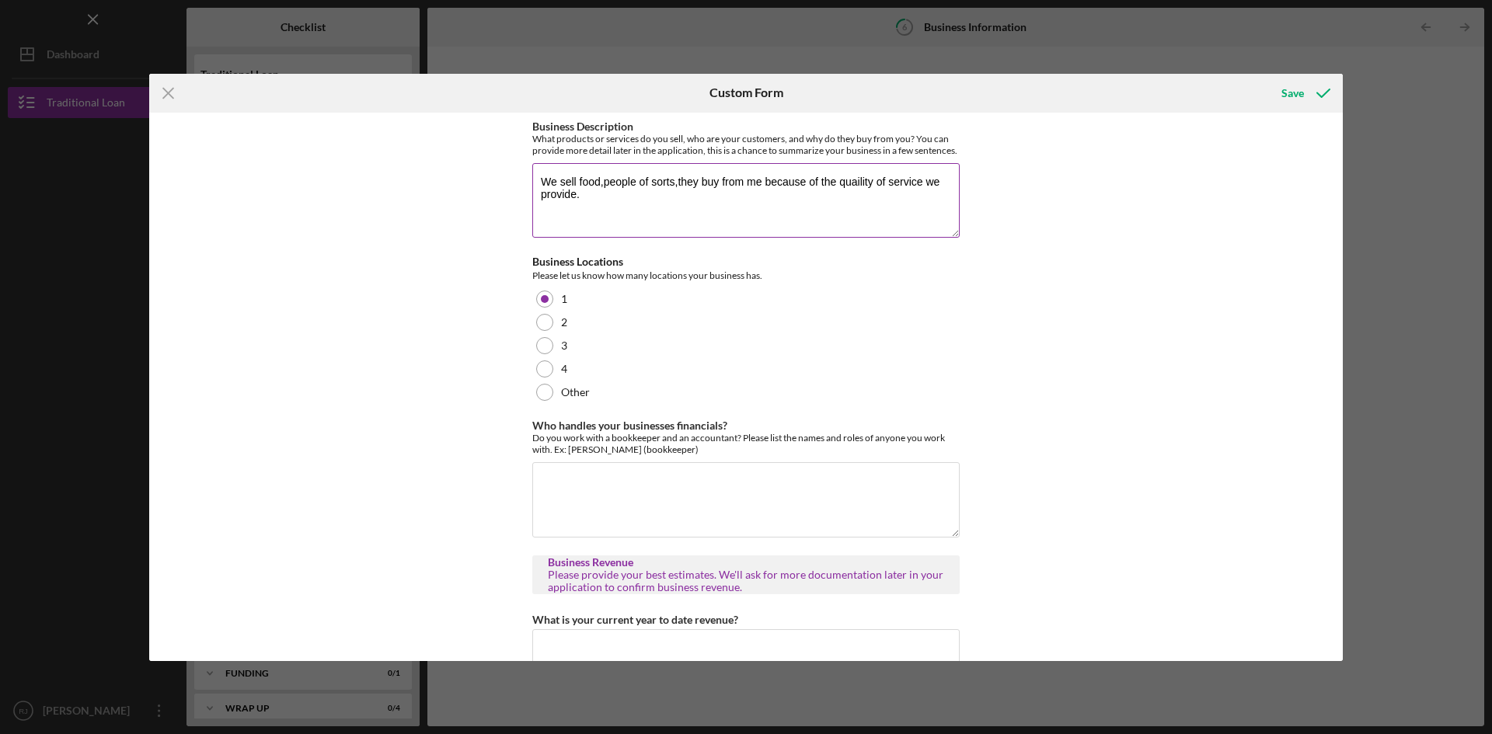
click at [871, 201] on textarea "We sell food,people of sorts,they buy from me because of the quaility of servic…" at bounding box center [745, 200] width 427 height 75
click at [854, 217] on textarea "We sell food,people of sorts,they buy from me because of the quaility of servic…" at bounding box center [745, 200] width 427 height 75
click at [879, 193] on textarea "We sell food,people of sorts,they buy from me because of the quaility of servic…" at bounding box center [745, 200] width 427 height 75
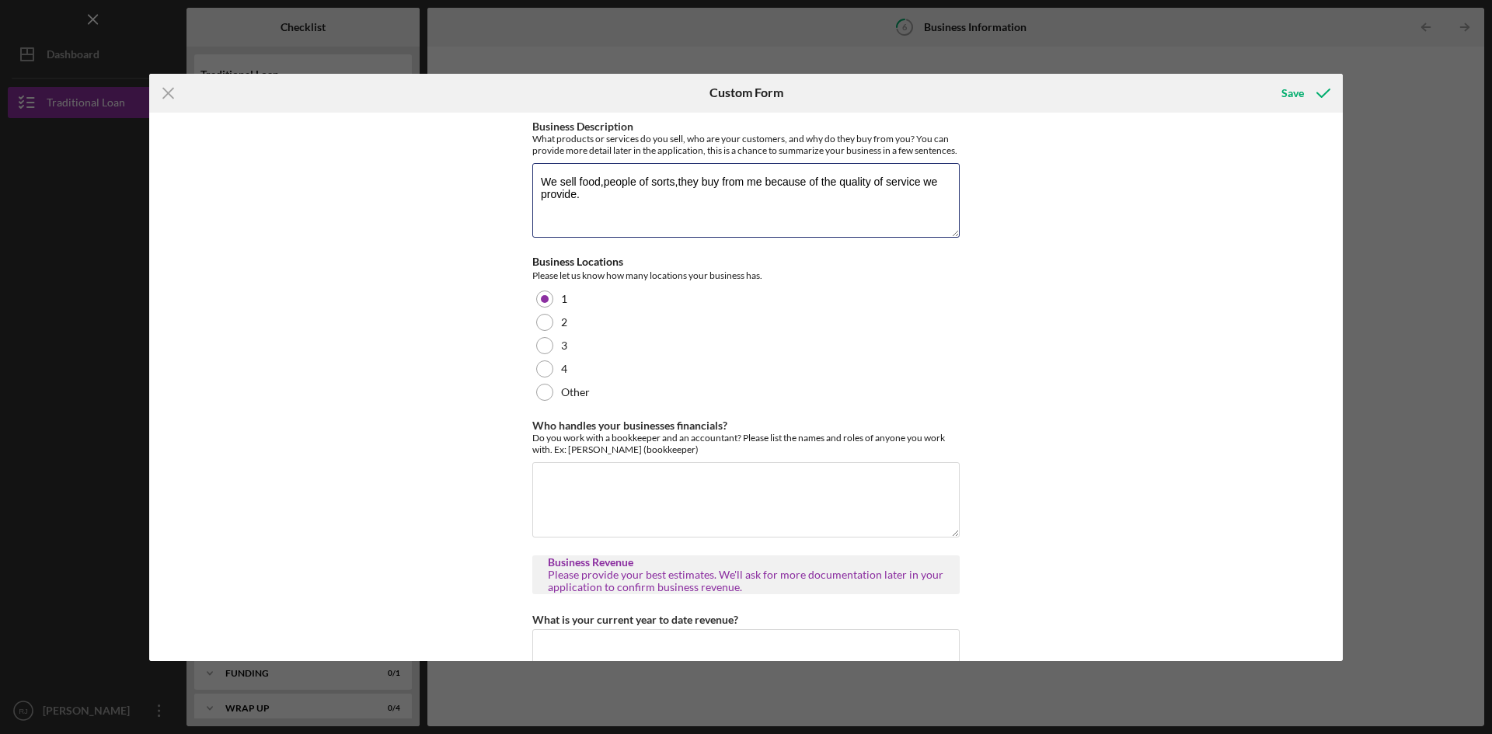
type textarea "We sell food,people of sorts,they buy from me because of the quality of service…"
click at [876, 284] on div "Please let us know how many locations your business has." at bounding box center [745, 276] width 427 height 16
click at [1336, 406] on div "Business Description What products or services do you sell, who are your custom…" at bounding box center [745, 387] width 1193 height 548
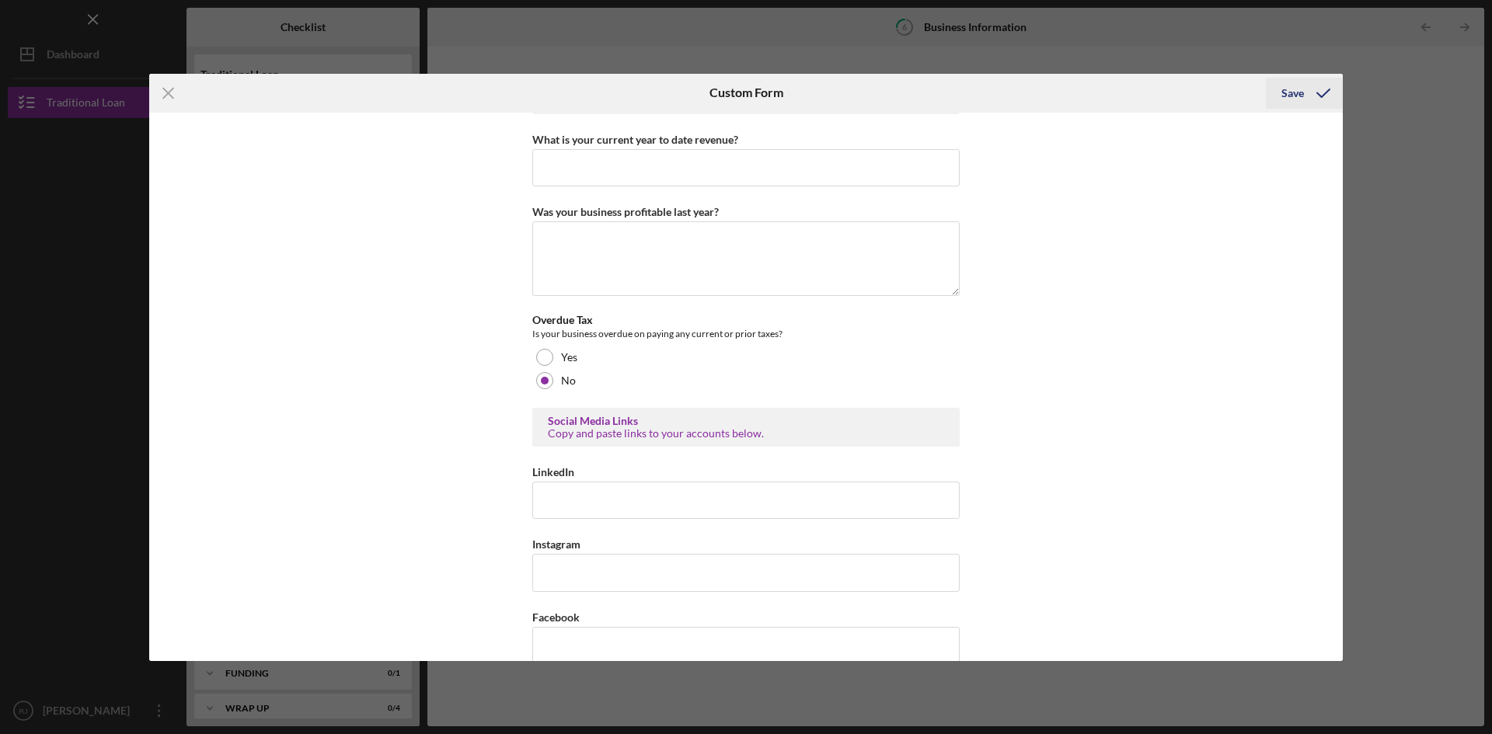
click at [1305, 96] on icon "submit" at bounding box center [1323, 93] width 39 height 39
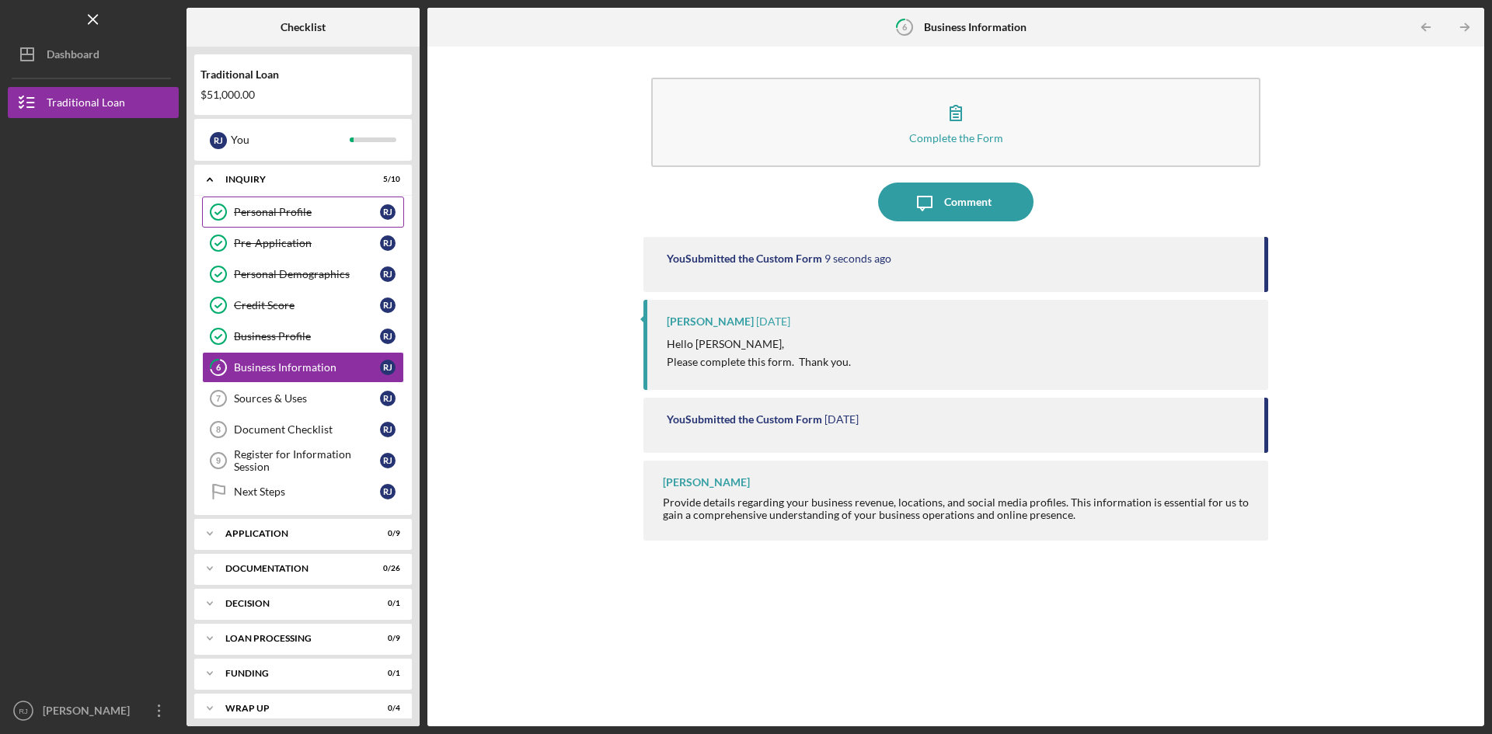
click at [309, 216] on div "Personal Profile" at bounding box center [307, 212] width 146 height 12
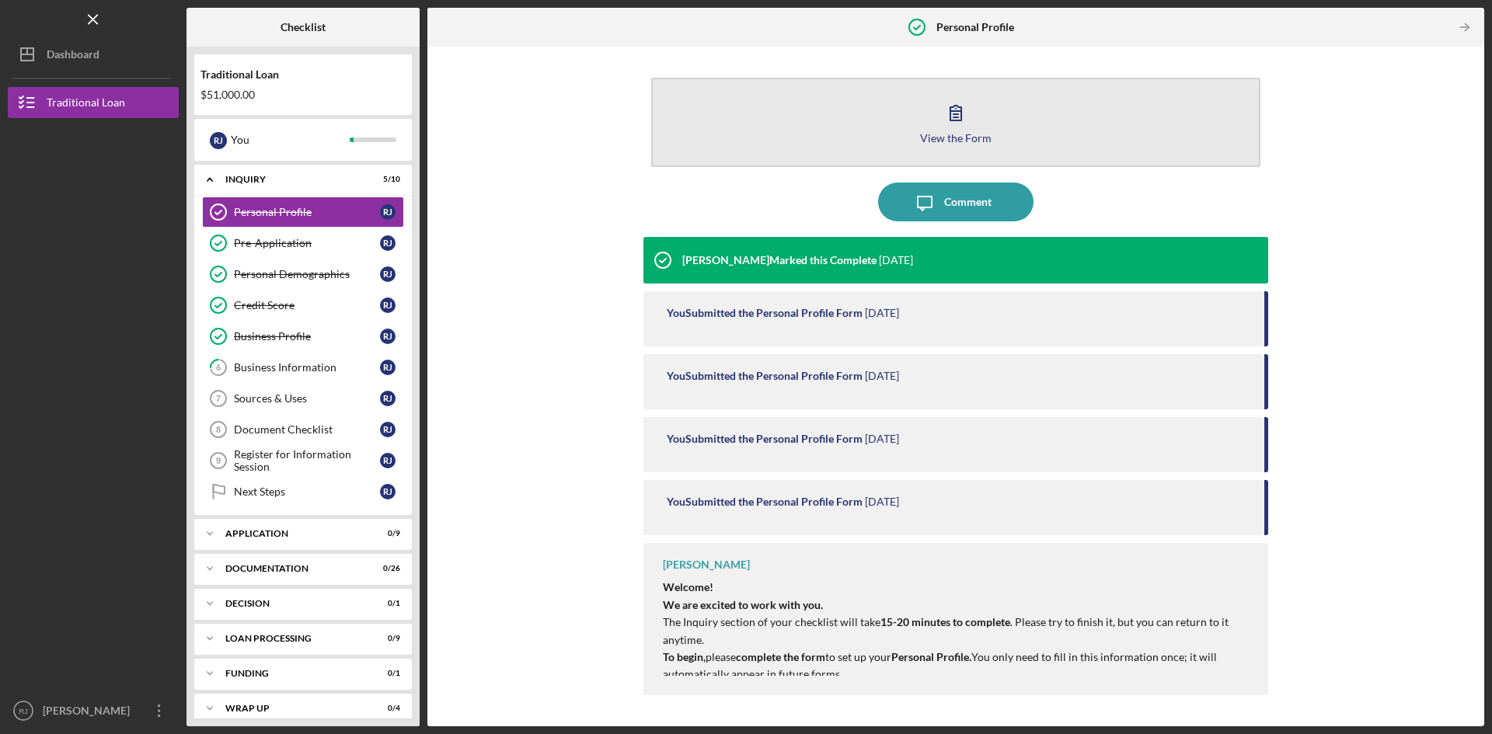
click at [956, 108] on icon "button" at bounding box center [955, 112] width 39 height 39
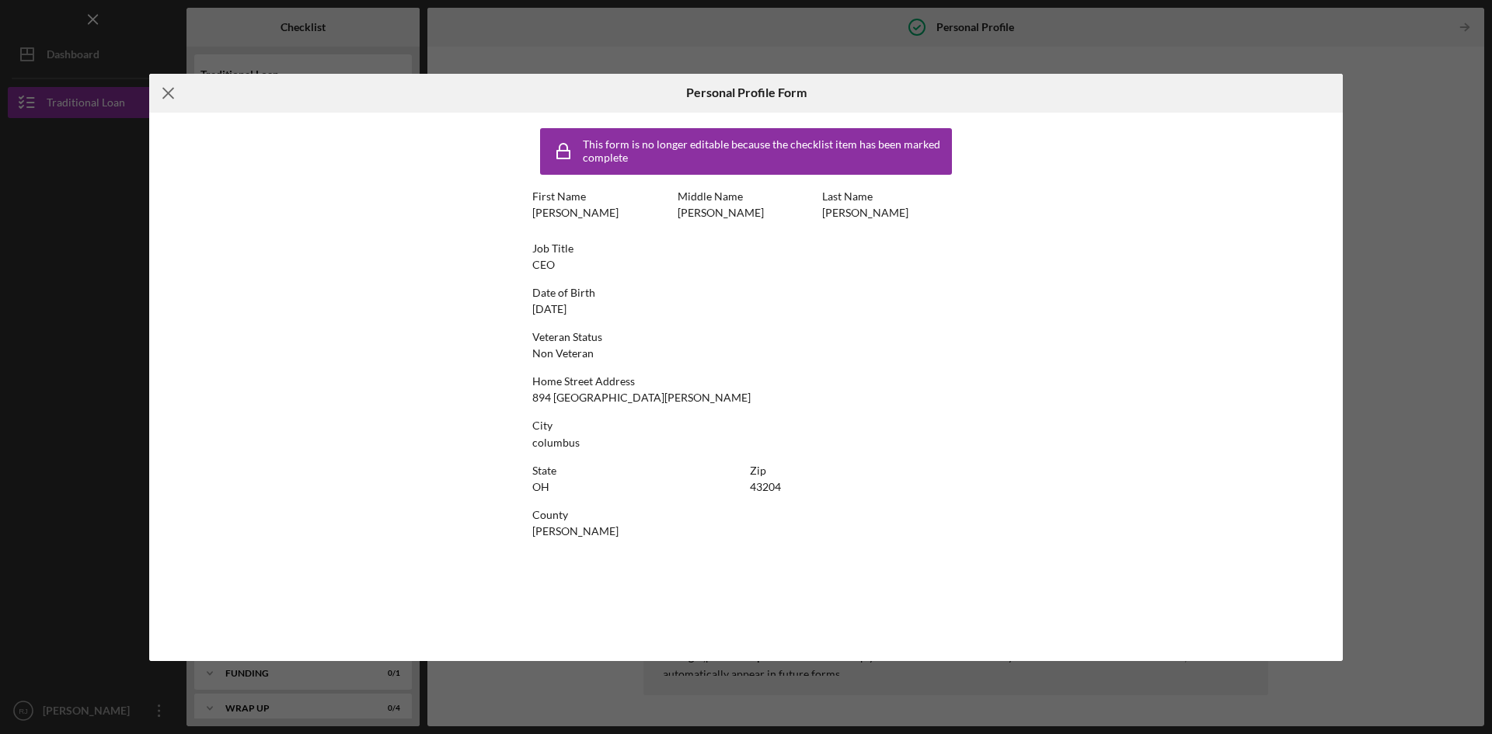
click at [160, 91] on icon "Icon/Menu Close" at bounding box center [168, 93] width 39 height 39
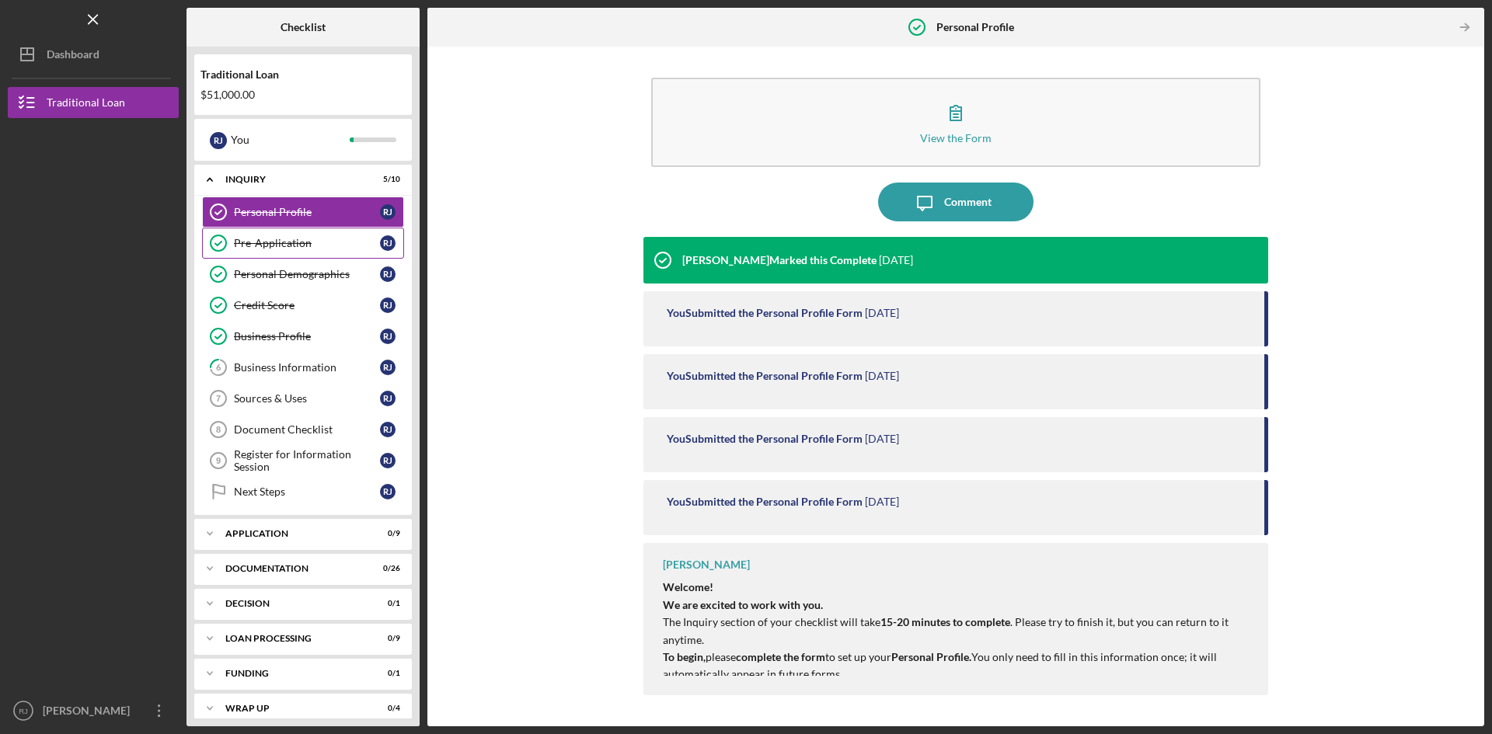
click at [263, 245] on div "Pre-Application" at bounding box center [307, 243] width 146 height 12
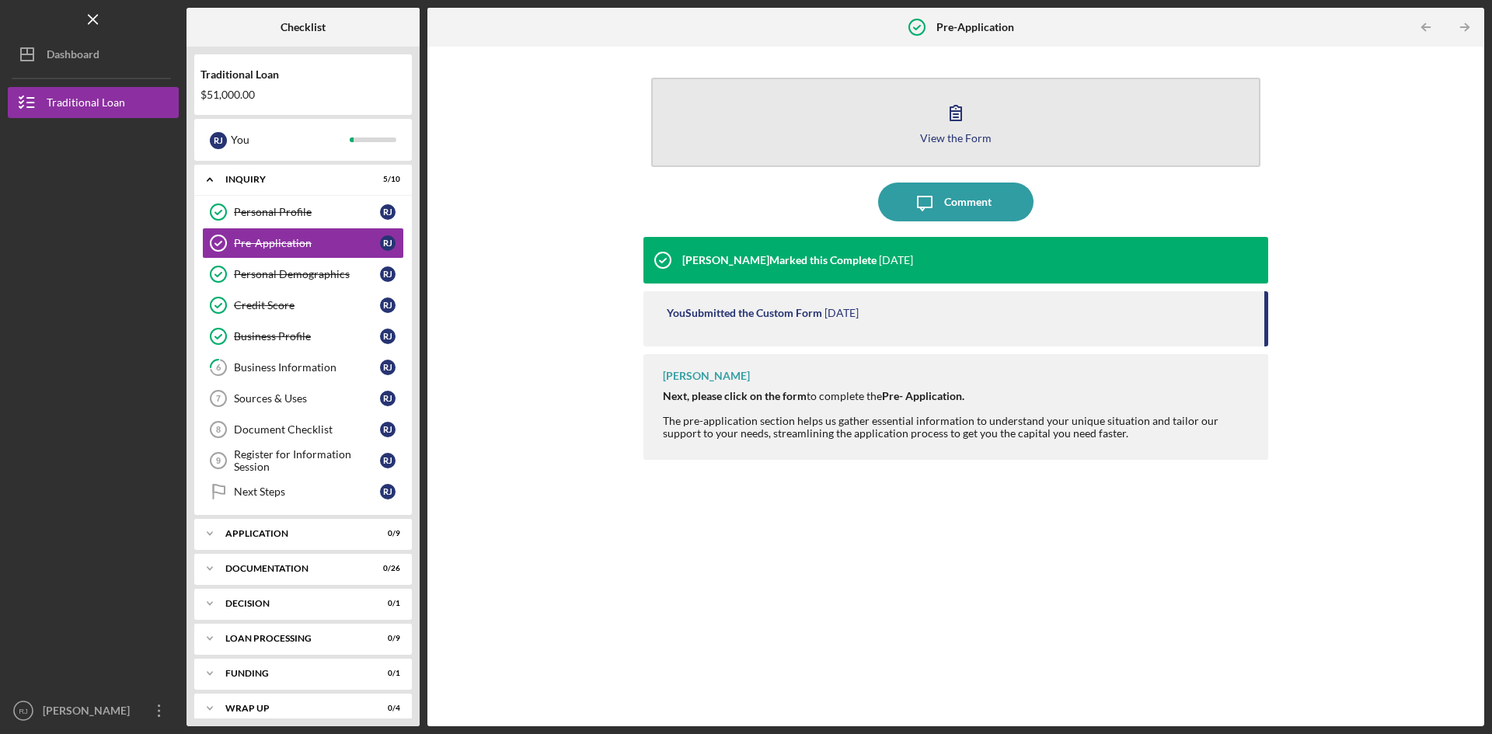
click at [959, 130] on icon "button" at bounding box center [955, 112] width 39 height 39
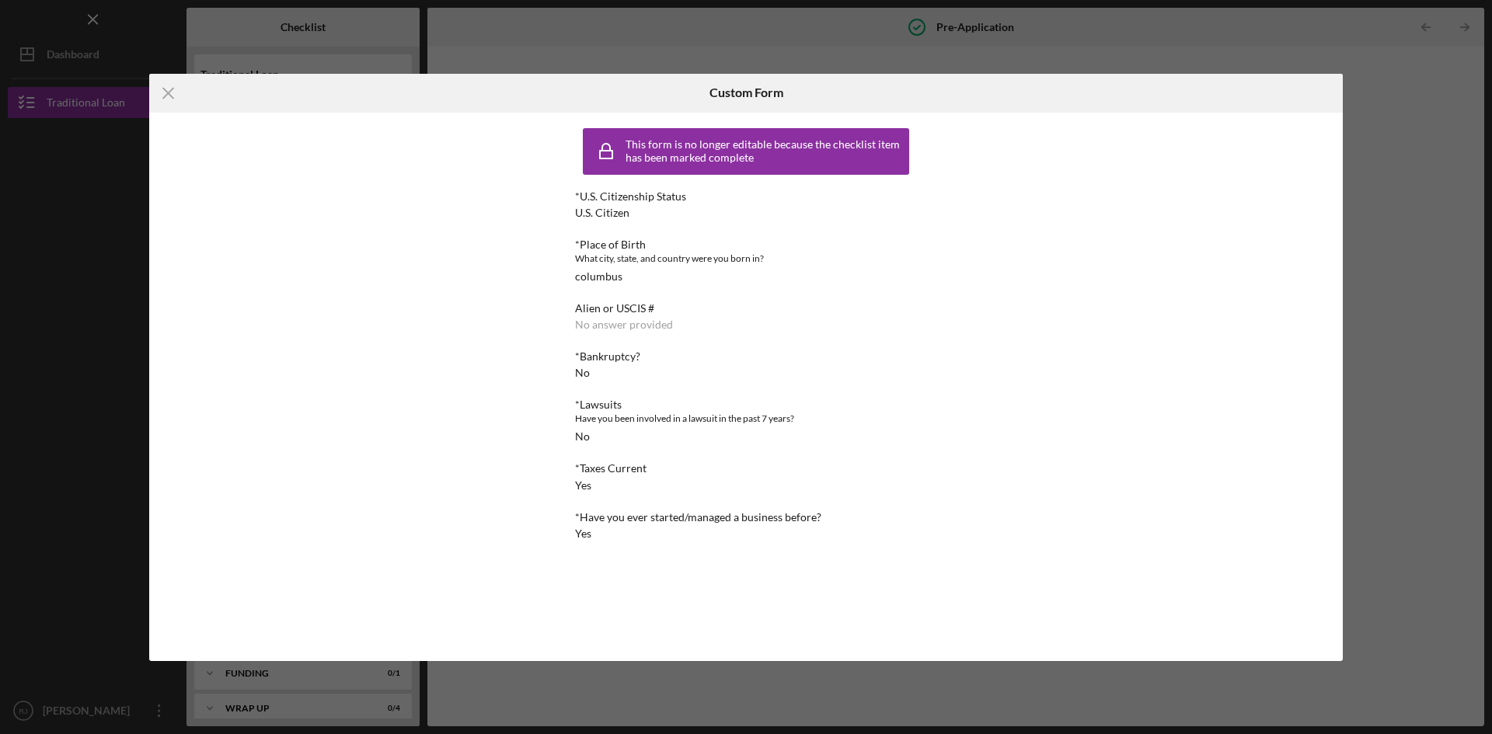
click at [1331, 474] on div "This form is no longer editable because the checklist item has been marked comp…" at bounding box center [745, 338] width 1193 height 451
click at [165, 92] on icon "Icon/Menu Close" at bounding box center [168, 93] width 39 height 39
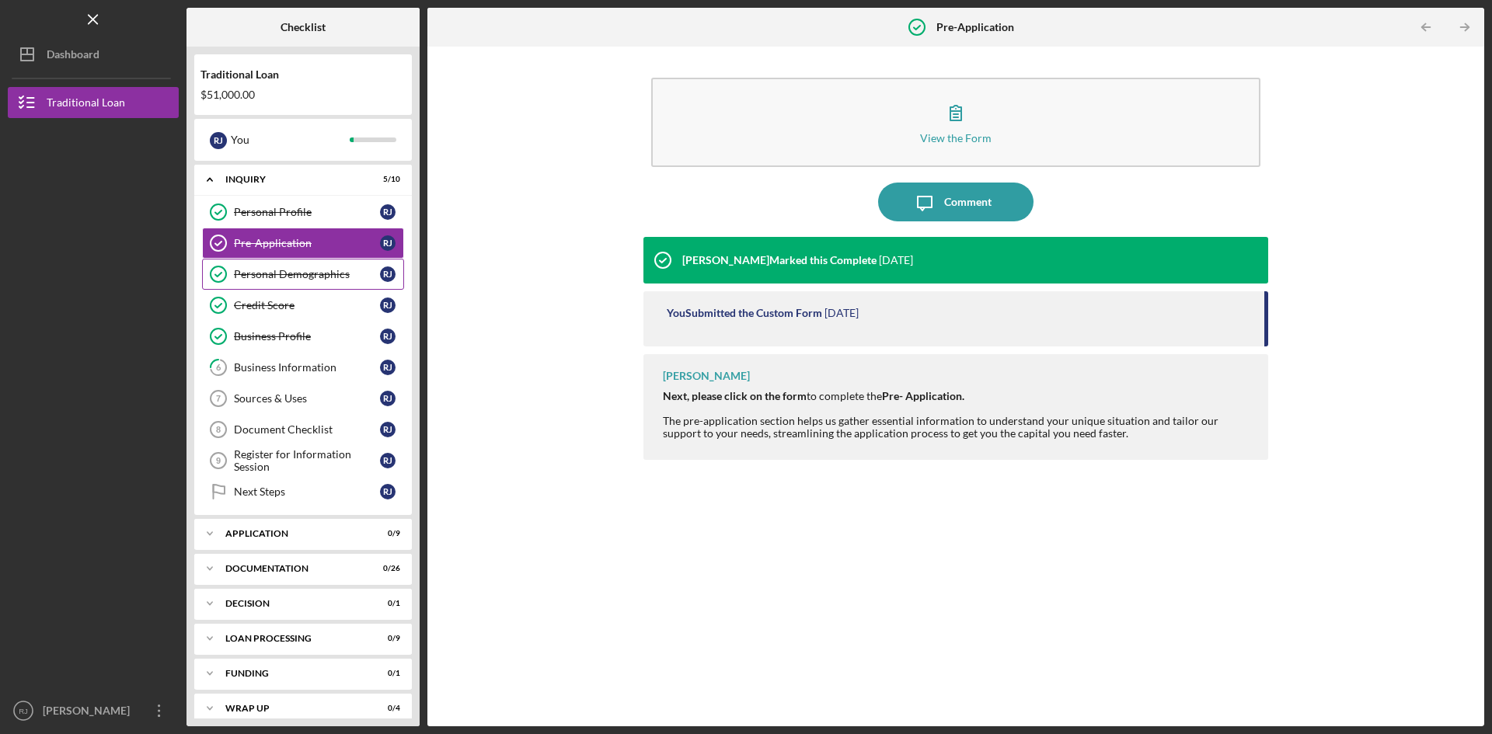
click at [301, 277] on div "Personal Demographics" at bounding box center [307, 274] width 146 height 12
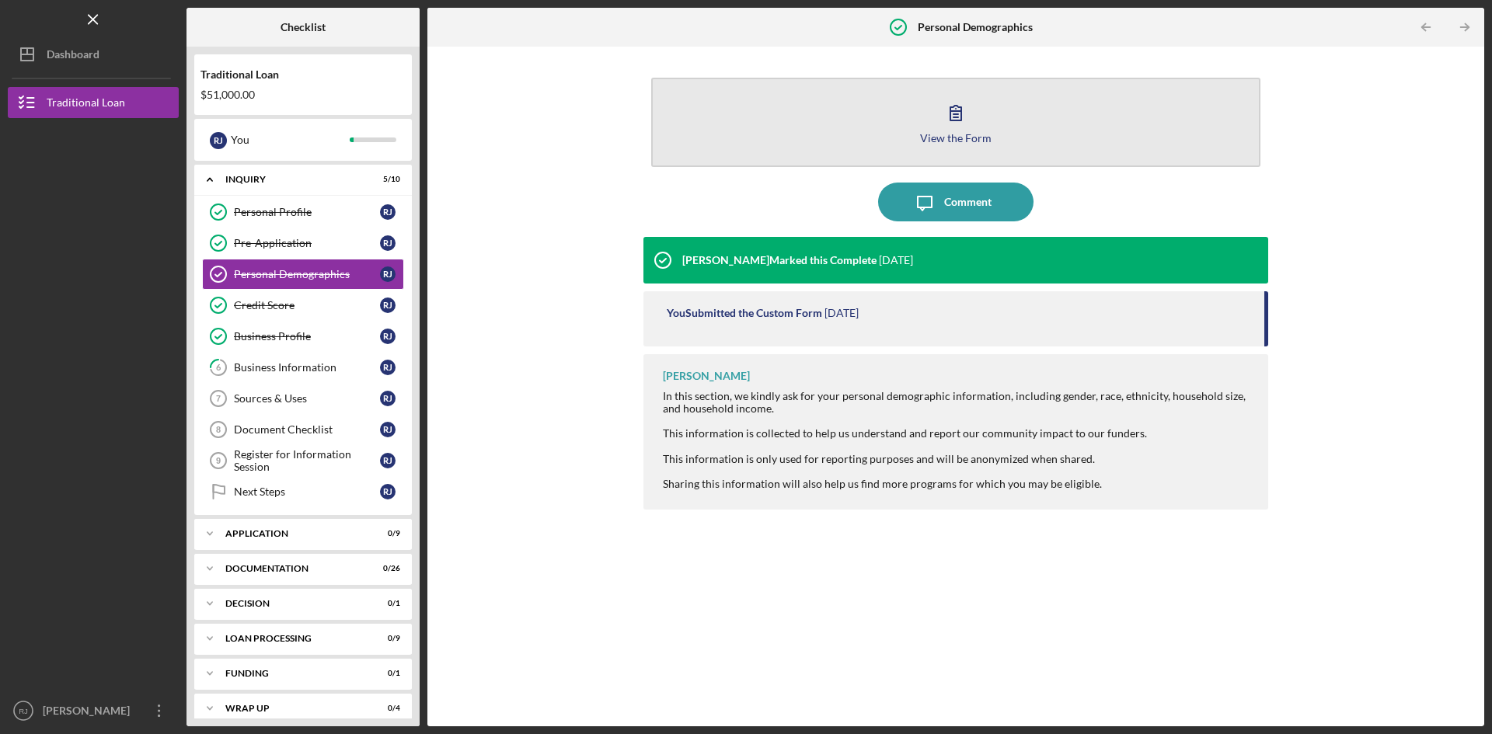
click at [982, 109] on button "View the Form Form" at bounding box center [955, 122] width 609 height 89
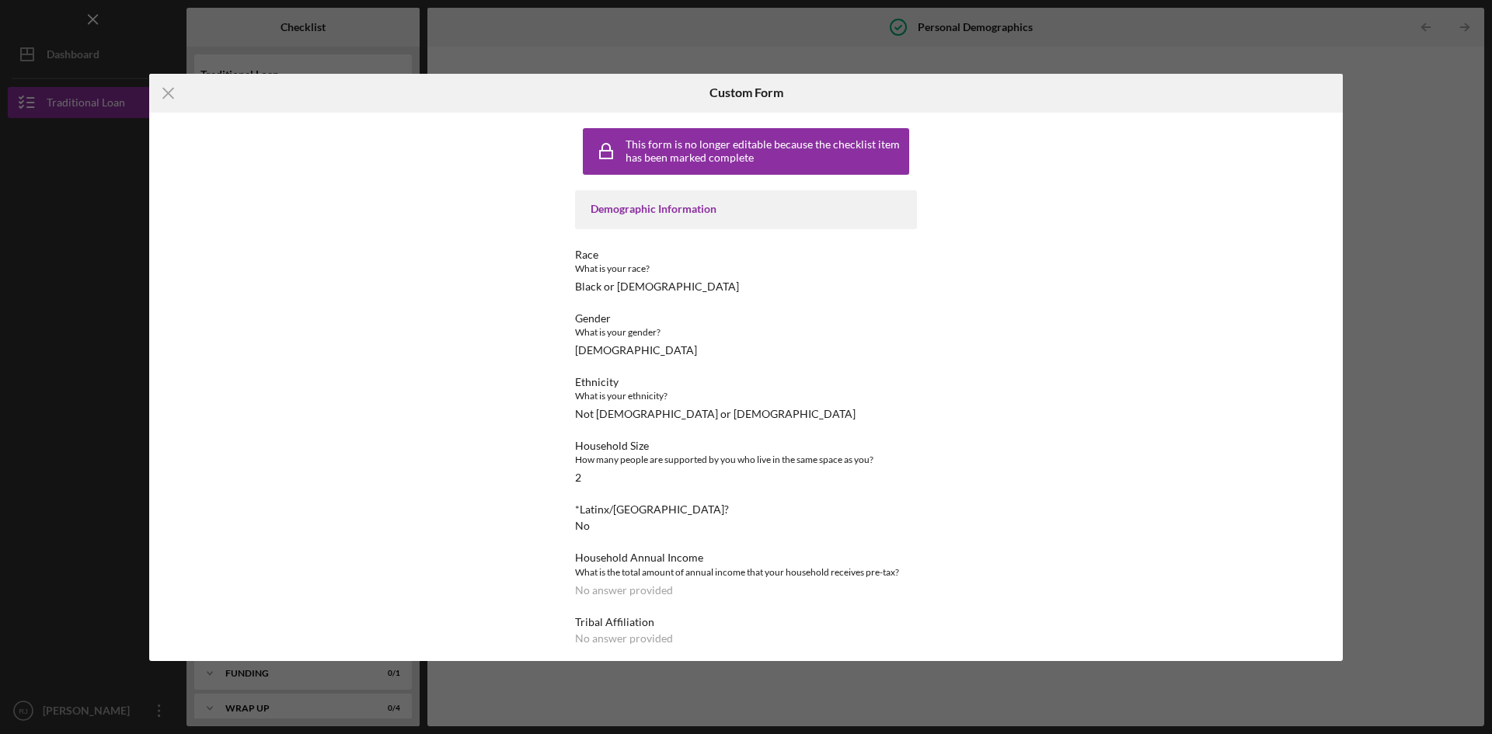
click at [956, 586] on div "This form is no longer editable because the checklist item has been marked comp…" at bounding box center [745, 387] width 427 height 548
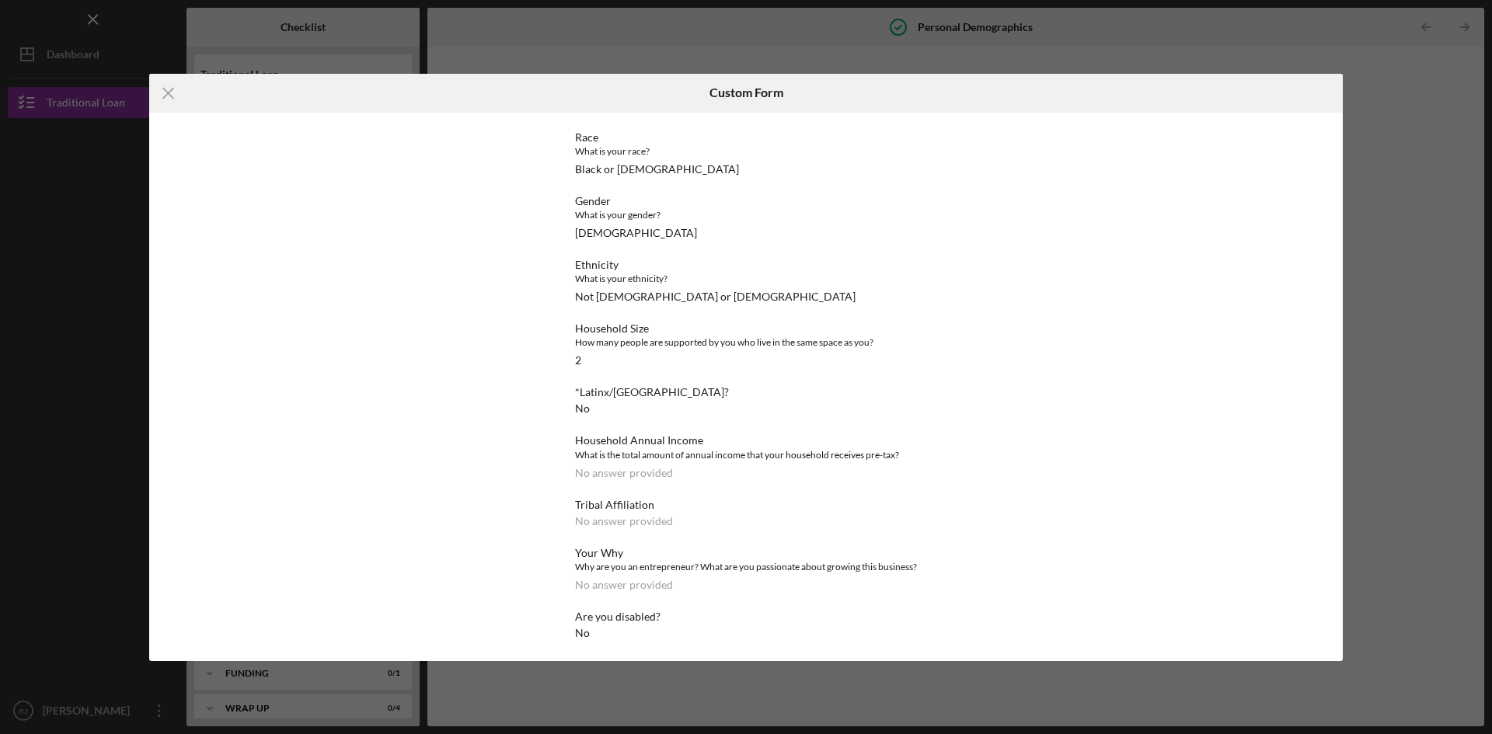
scroll to position [134, 0]
click at [165, 101] on icon "Icon/Menu Close" at bounding box center [168, 93] width 39 height 39
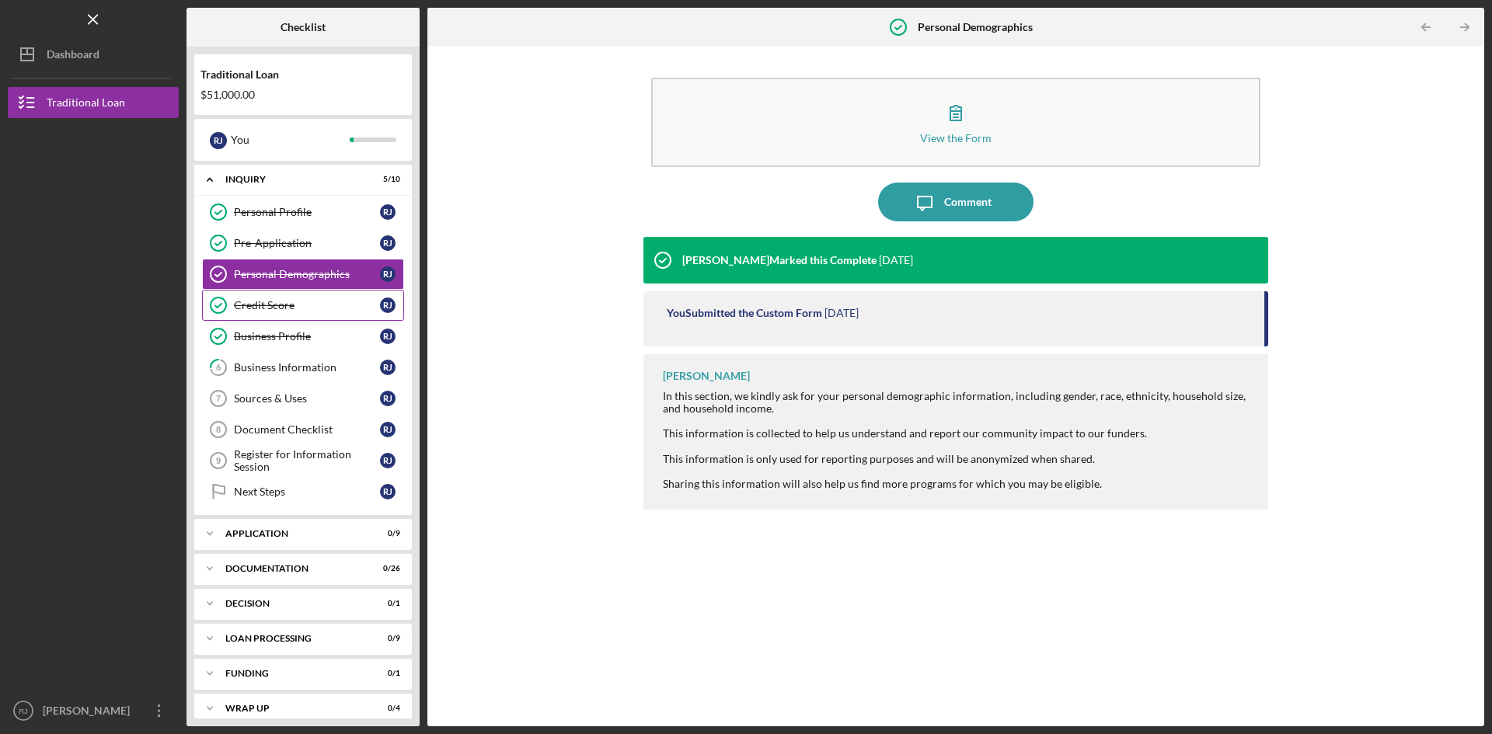
click at [263, 304] on div "Credit Score" at bounding box center [307, 305] width 146 height 12
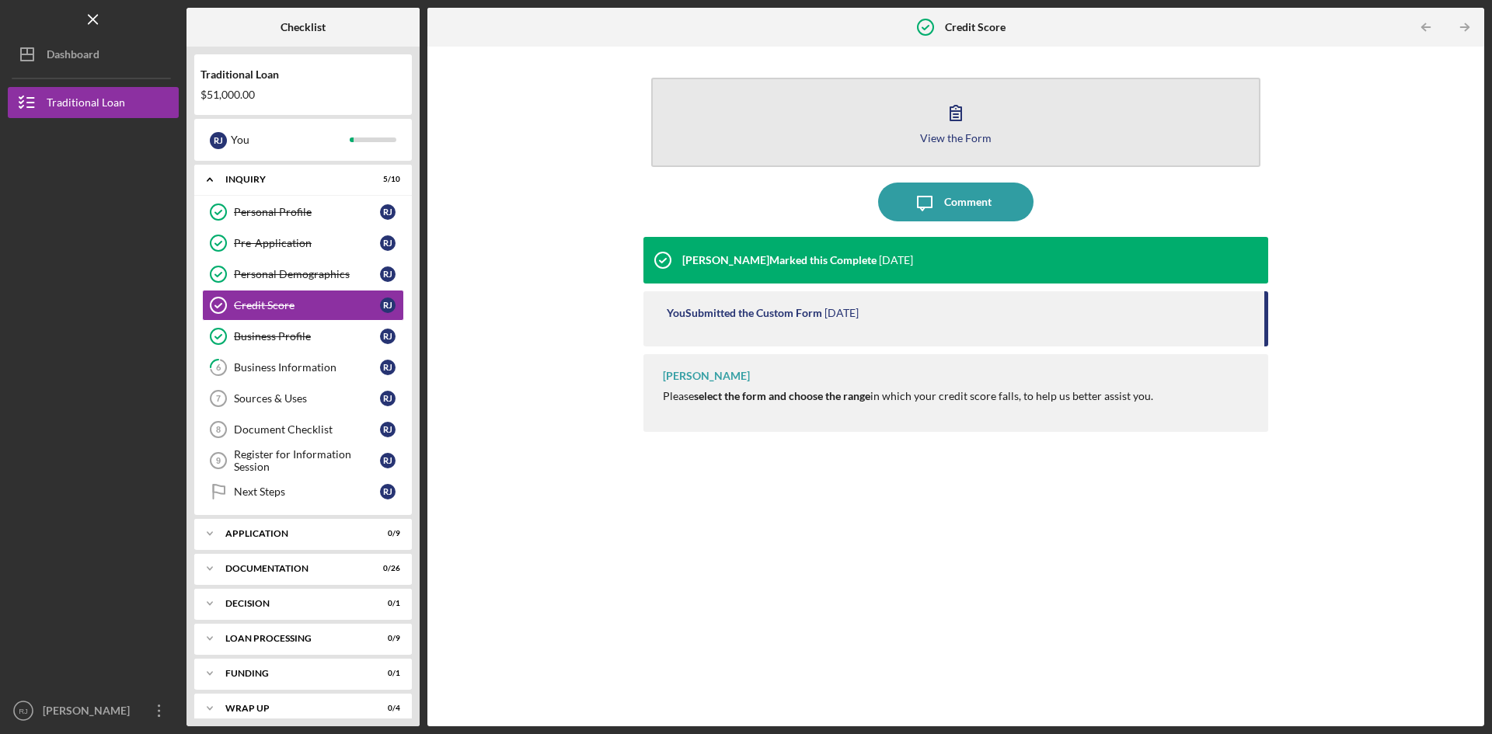
click at [939, 133] on div "View the Form" at bounding box center [955, 138] width 71 height 12
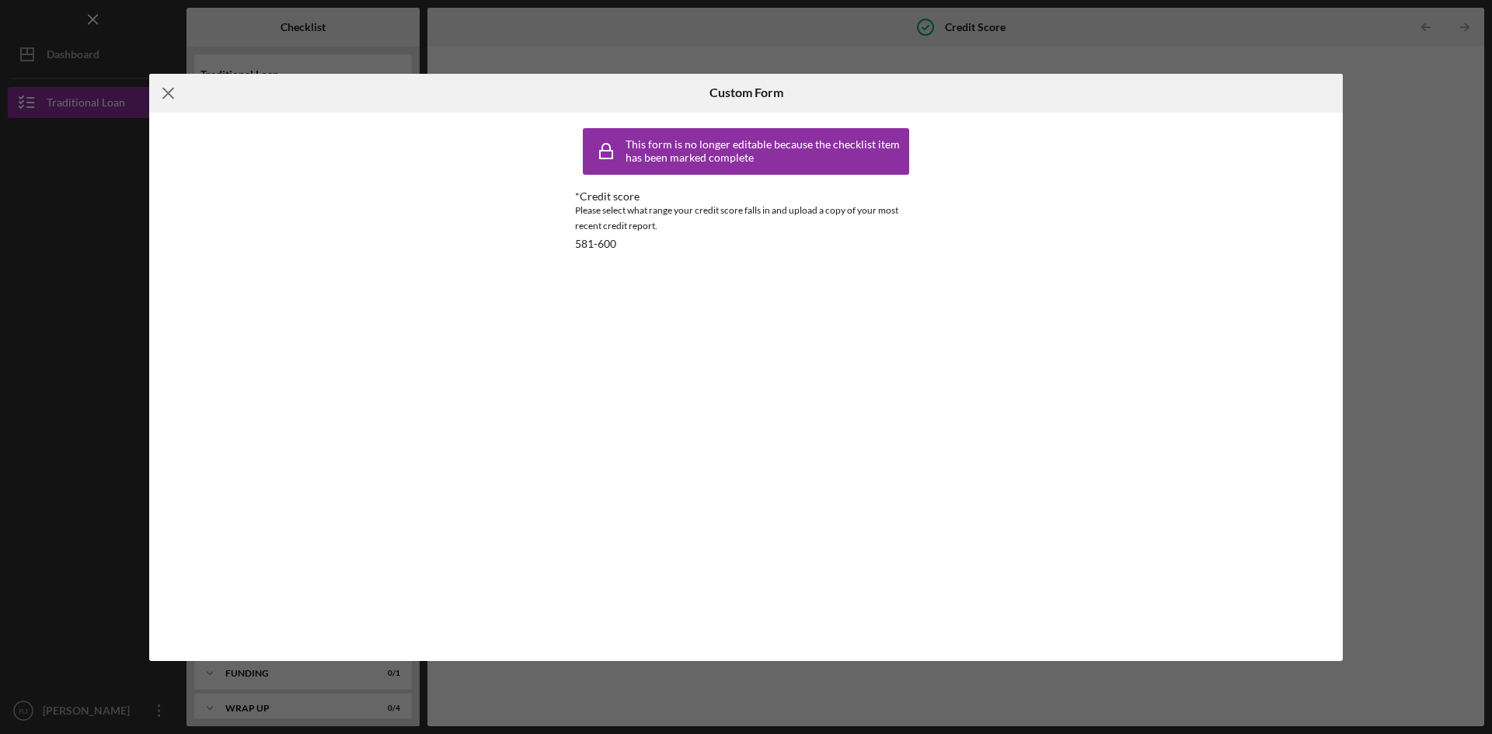
click at [175, 99] on icon "Icon/Menu Close" at bounding box center [168, 93] width 39 height 39
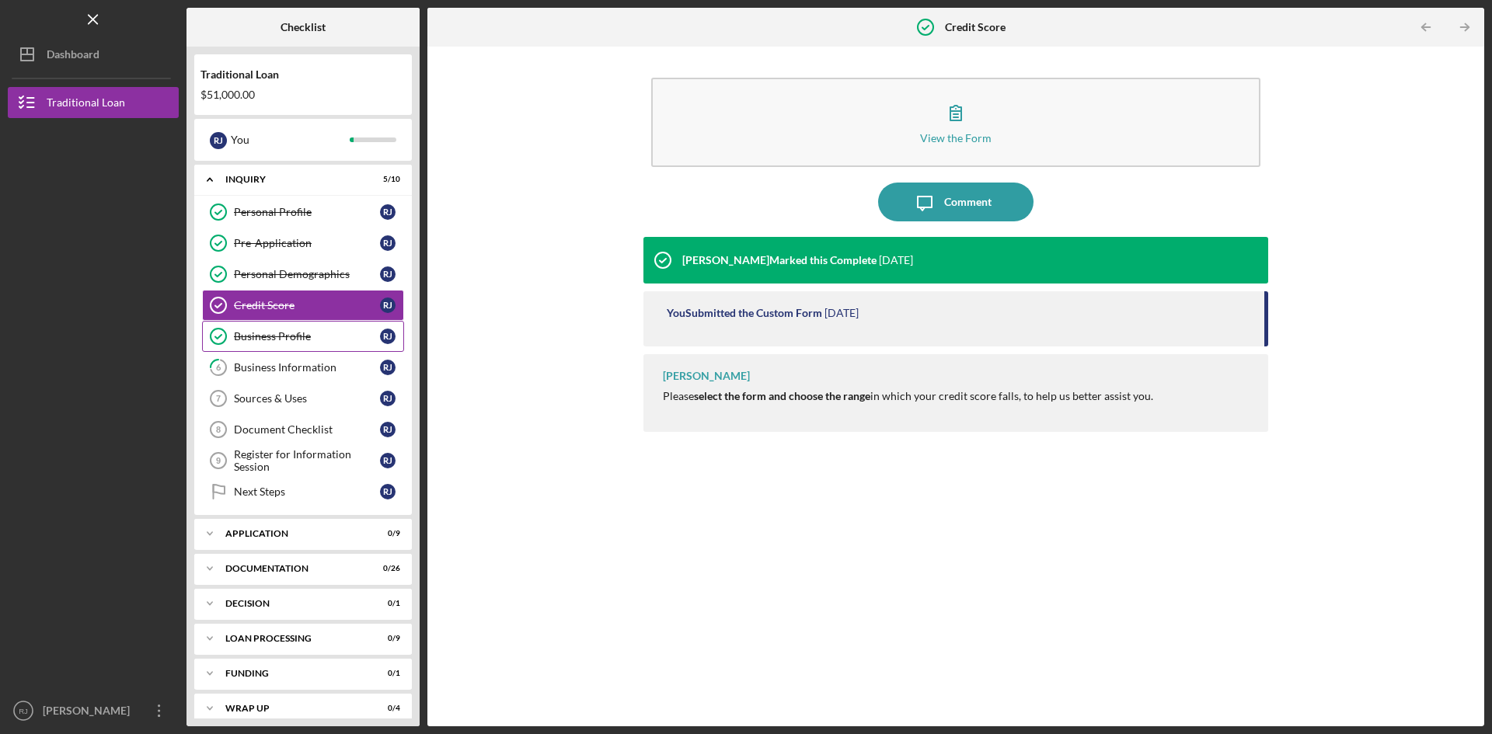
click at [292, 337] on div "Business Profile" at bounding box center [307, 336] width 146 height 12
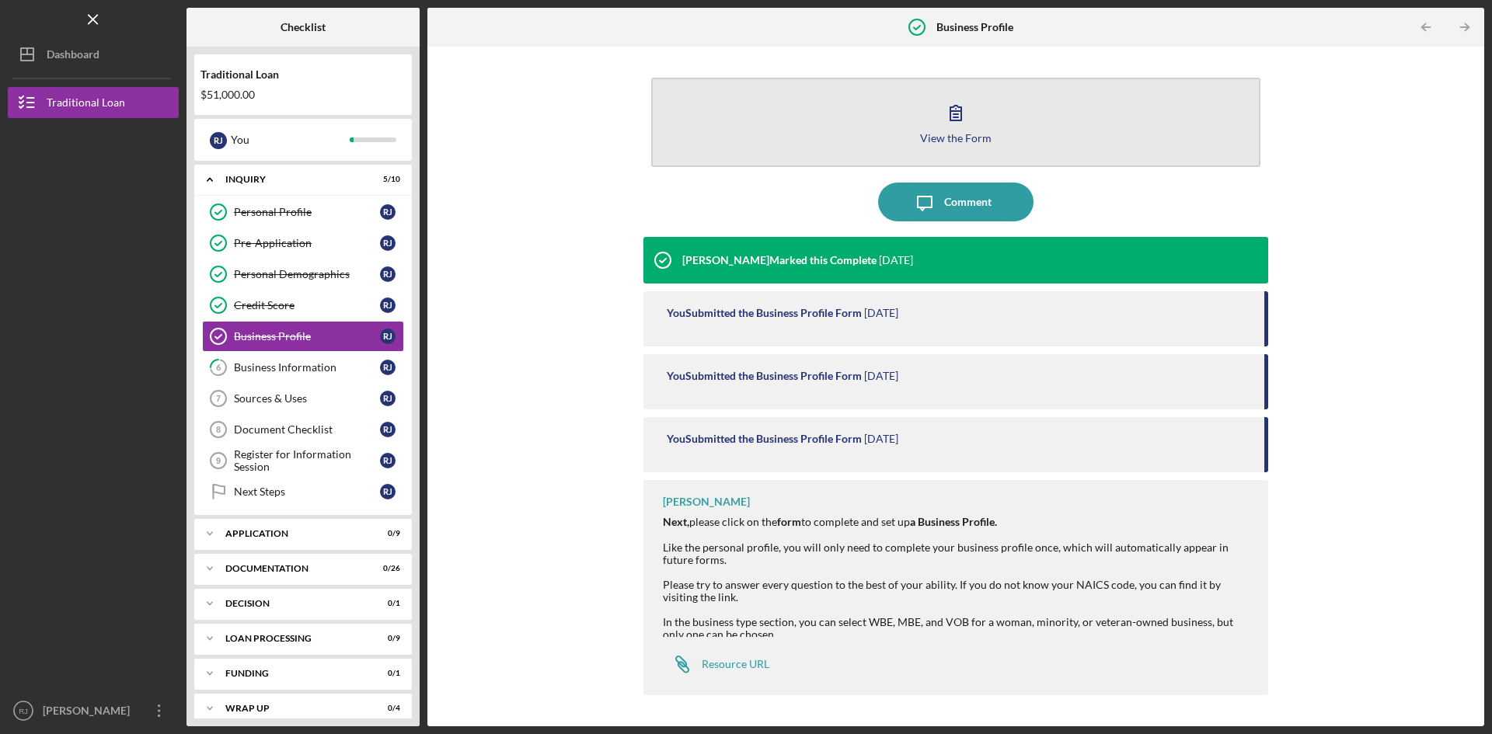
click at [960, 134] on div "View the Form" at bounding box center [955, 138] width 71 height 12
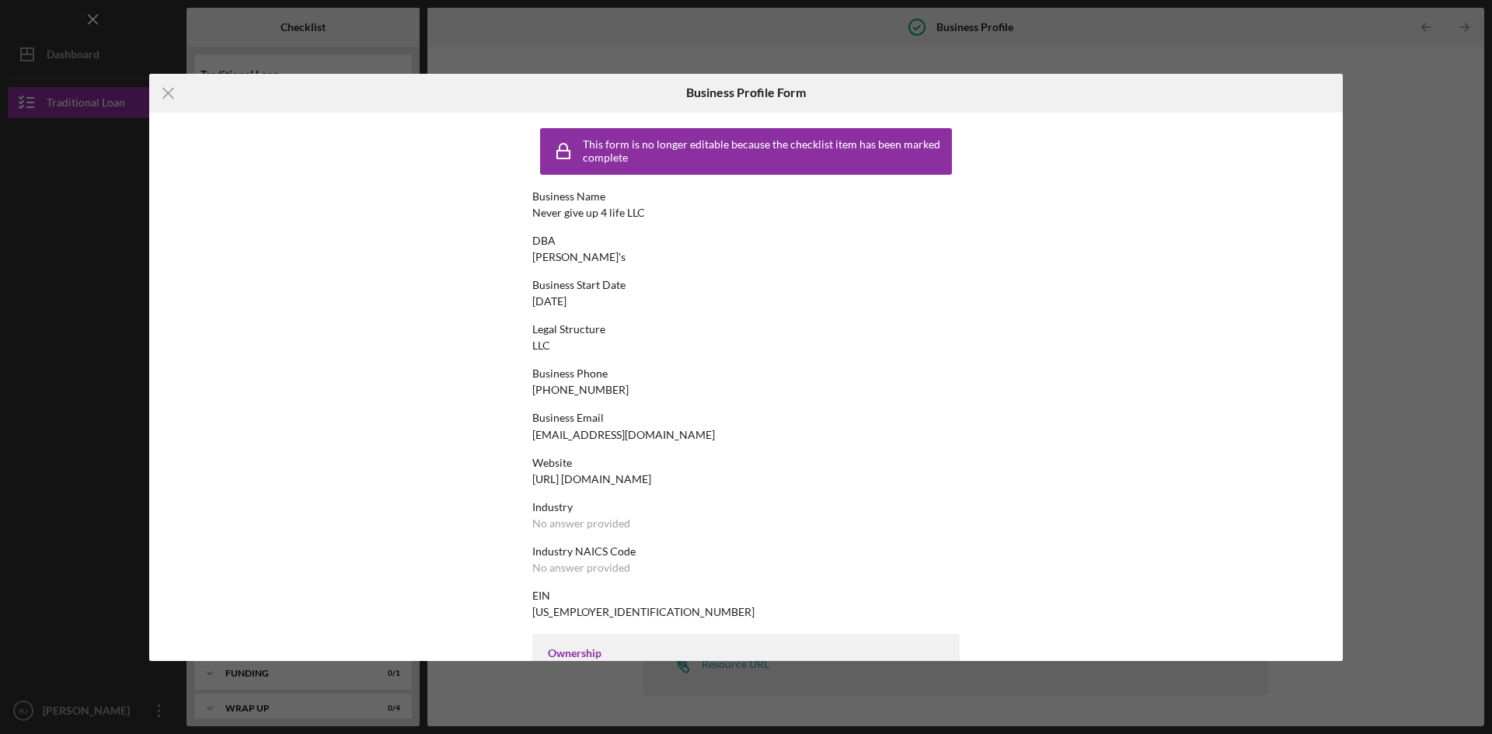
click at [1336, 583] on div "This form is no longer editable because the checklist item has been marked comp…" at bounding box center [745, 387] width 1193 height 548
click at [1336, 545] on div "This form is no longer editable because the checklist item has been marked comp…" at bounding box center [745, 387] width 1193 height 548
click at [1336, 512] on div "This form is no longer editable because the checklist item has been marked comp…" at bounding box center [745, 387] width 1193 height 548
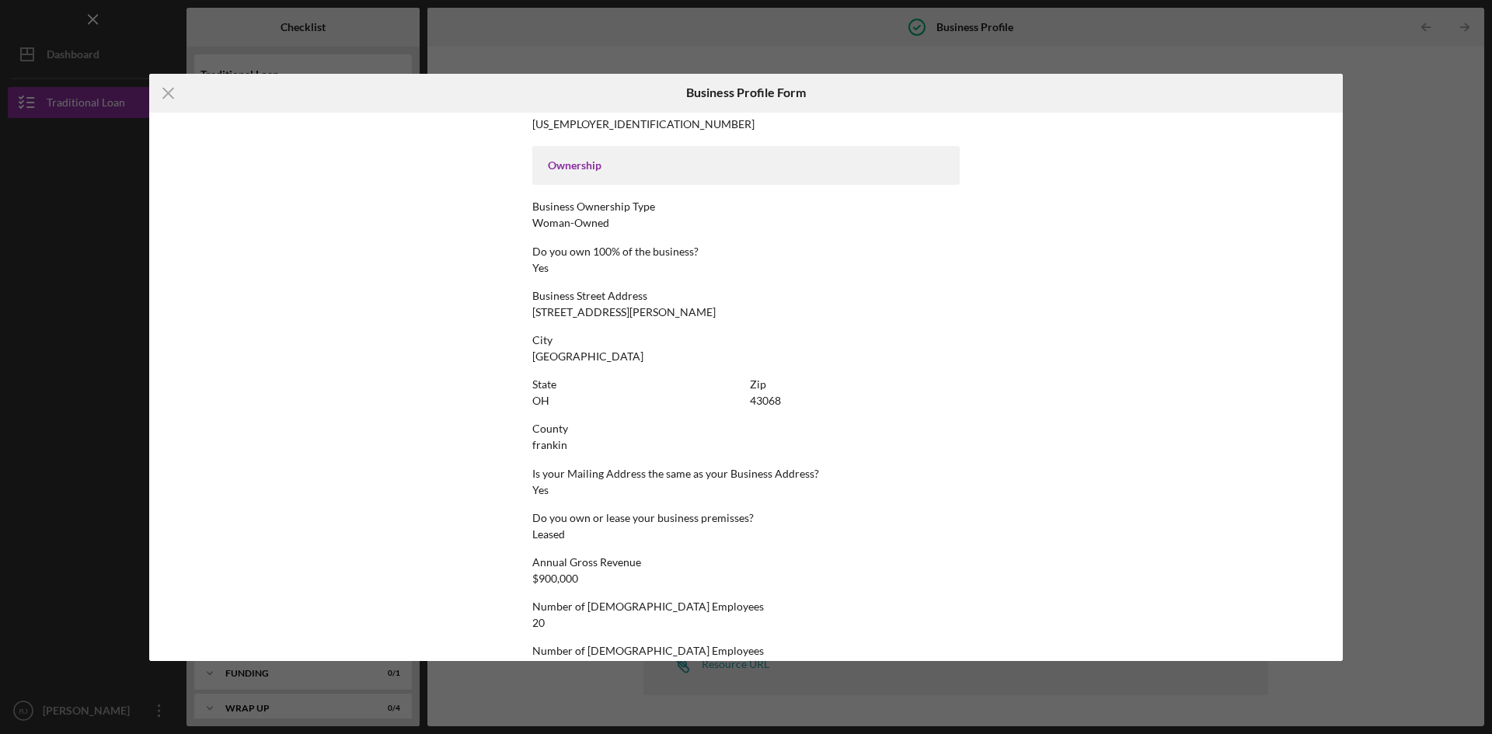
scroll to position [524, 0]
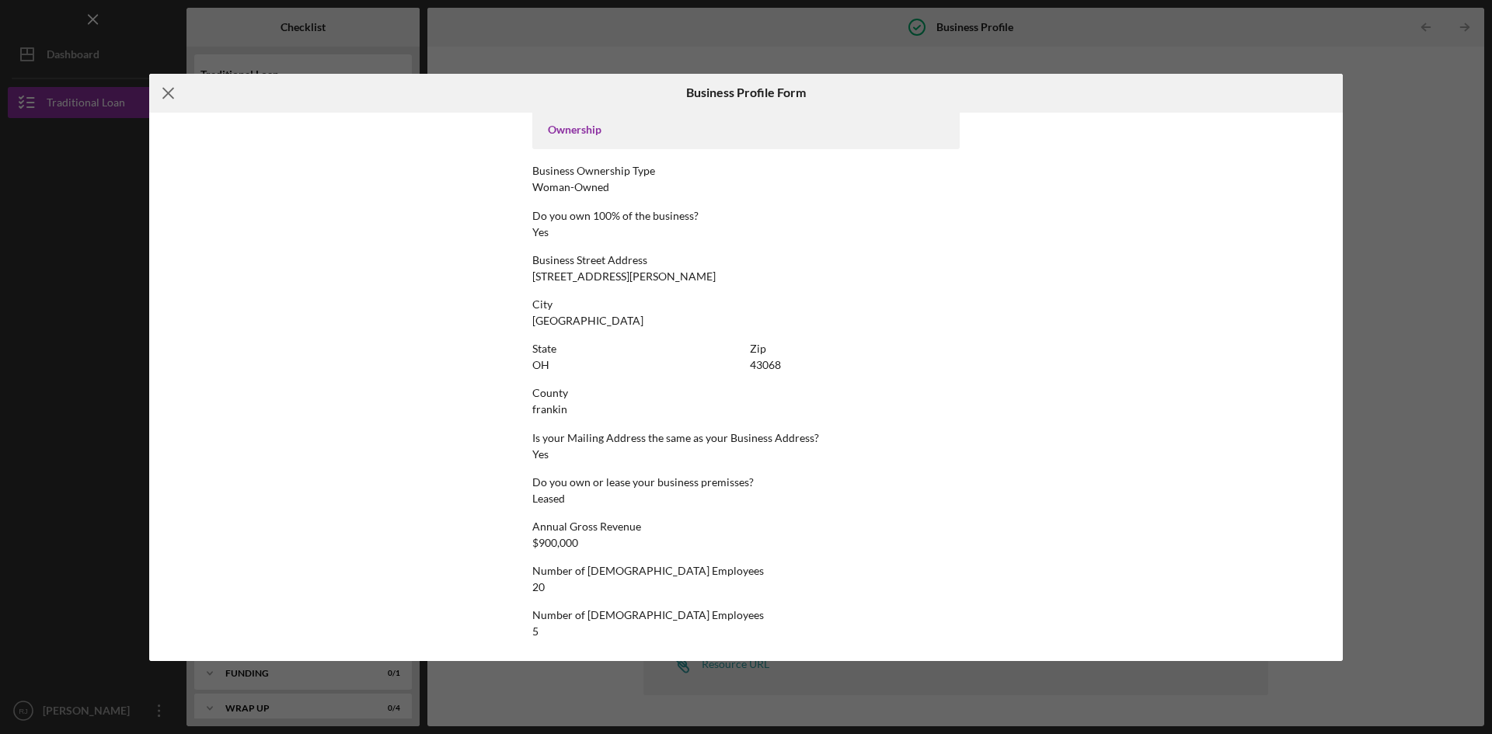
click at [162, 92] on icon "Icon/Menu Close" at bounding box center [168, 93] width 39 height 39
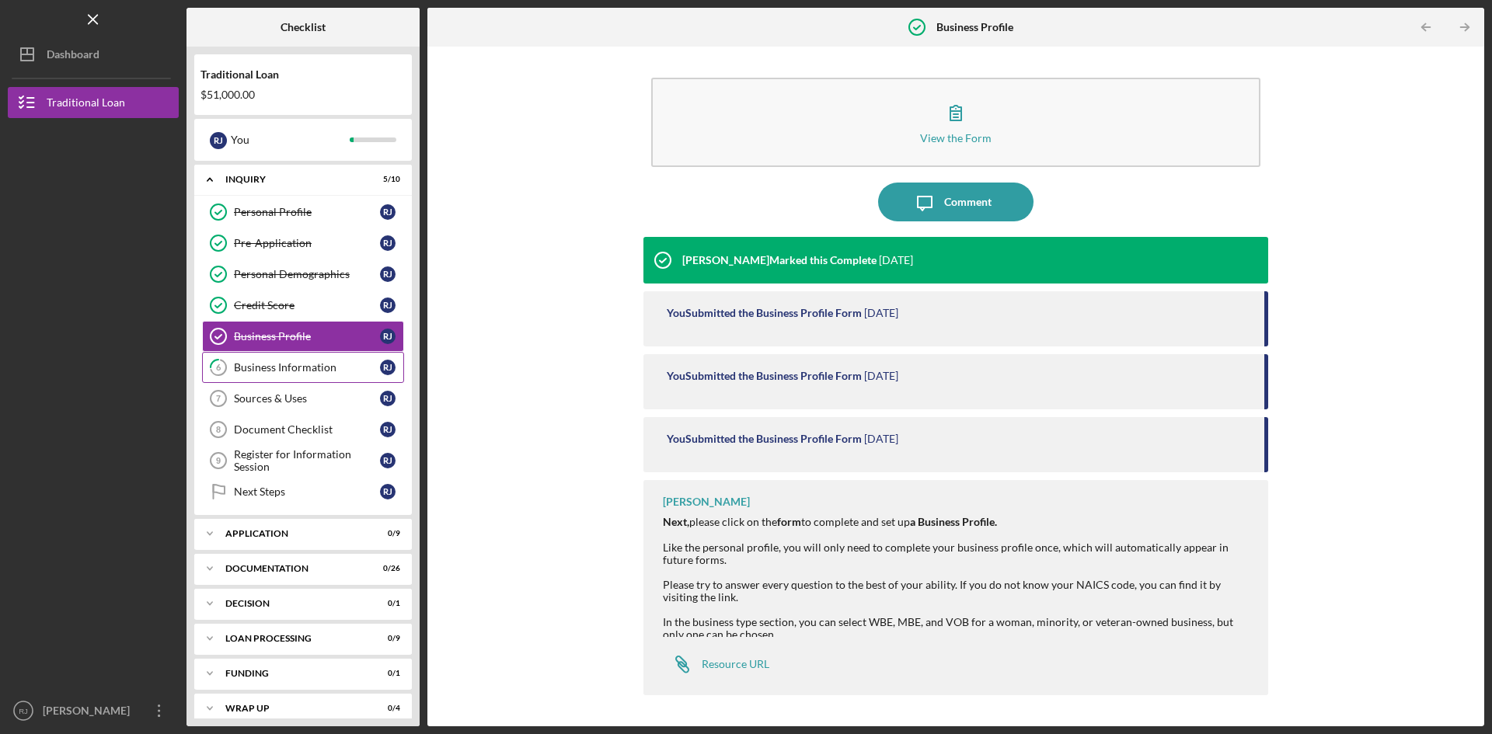
click at [330, 362] on div "Business Information" at bounding box center [307, 367] width 146 height 12
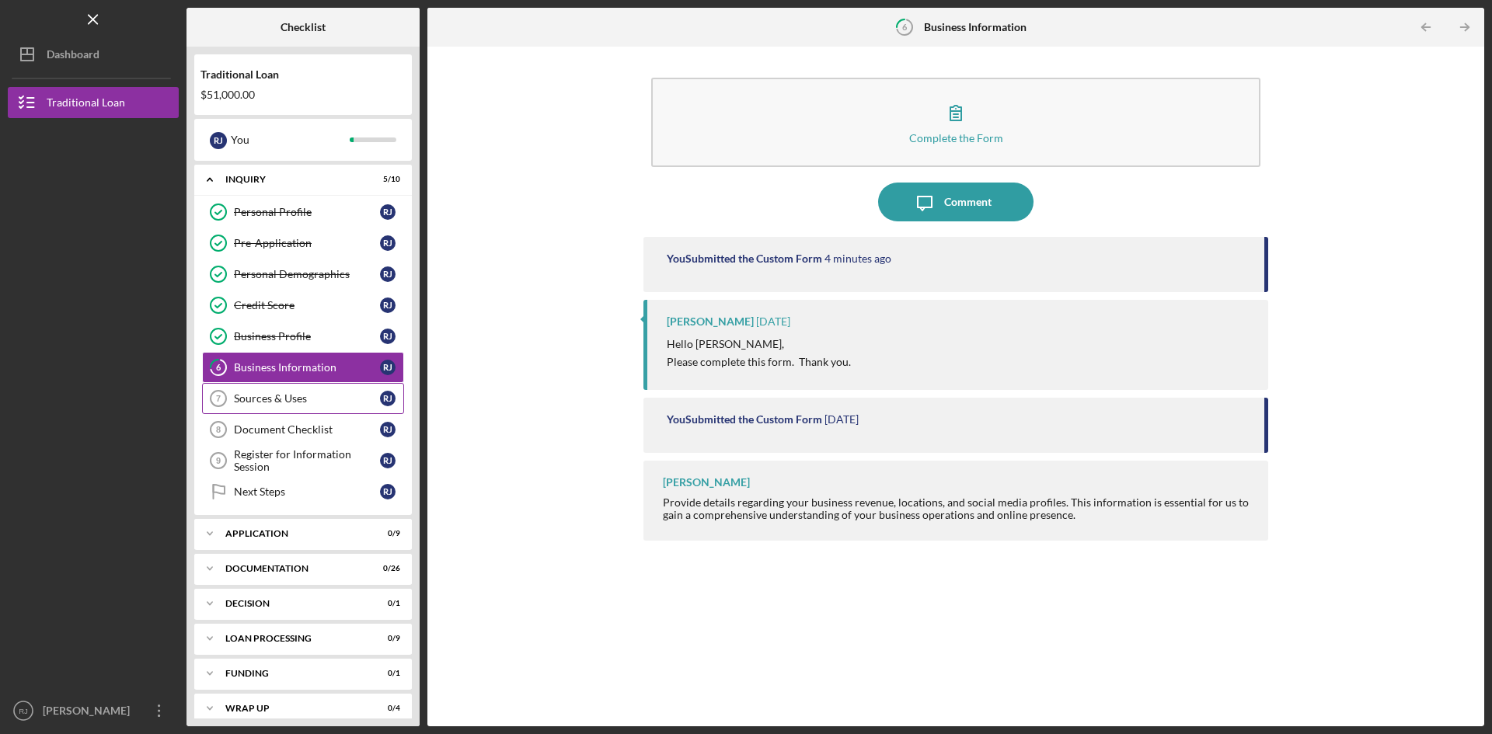
click at [286, 411] on link "Sources & Uses 7 Sources & Uses [PERSON_NAME]" at bounding box center [303, 398] width 202 height 31
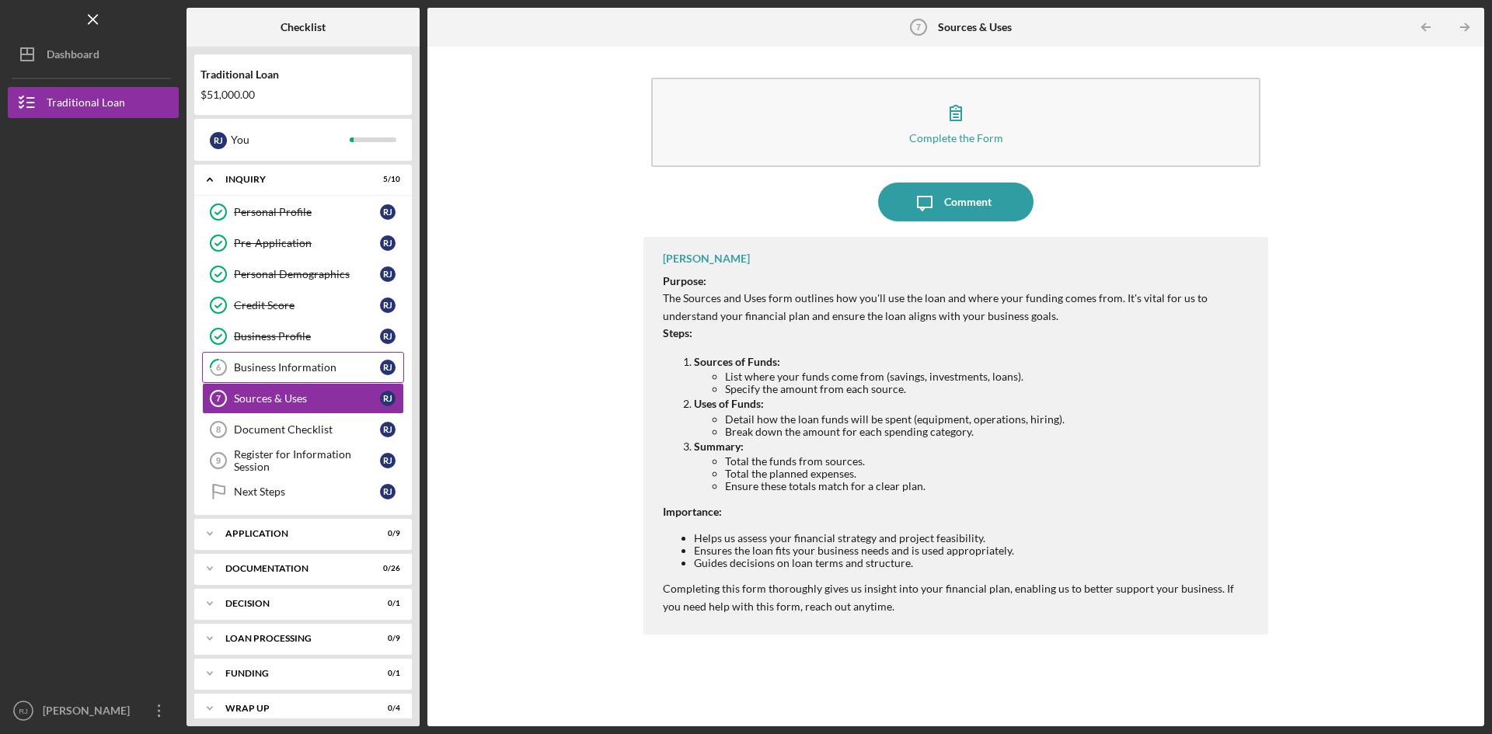
click at [285, 376] on link "6 Business Information [PERSON_NAME]" at bounding box center [303, 367] width 202 height 31
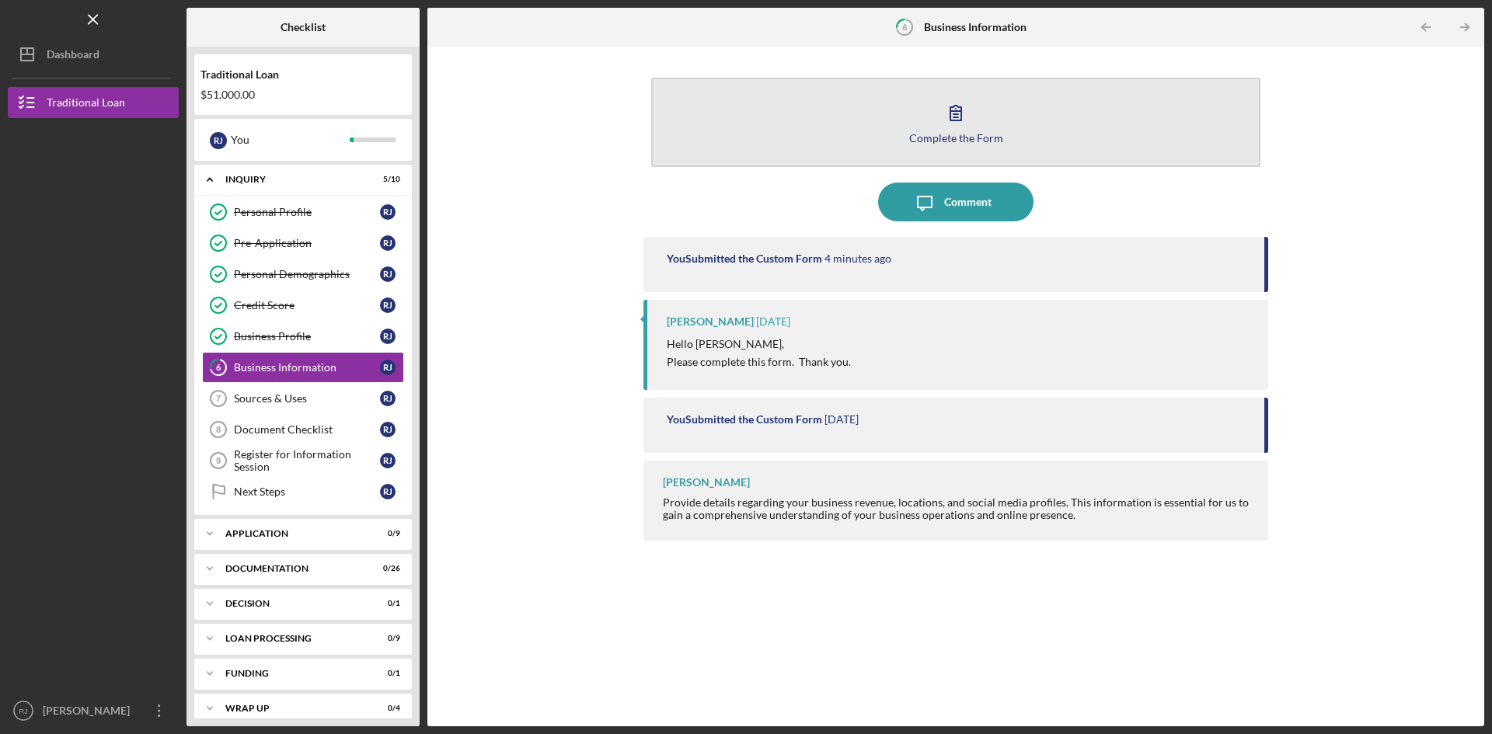
click at [947, 121] on icon "button" at bounding box center [955, 112] width 39 height 39
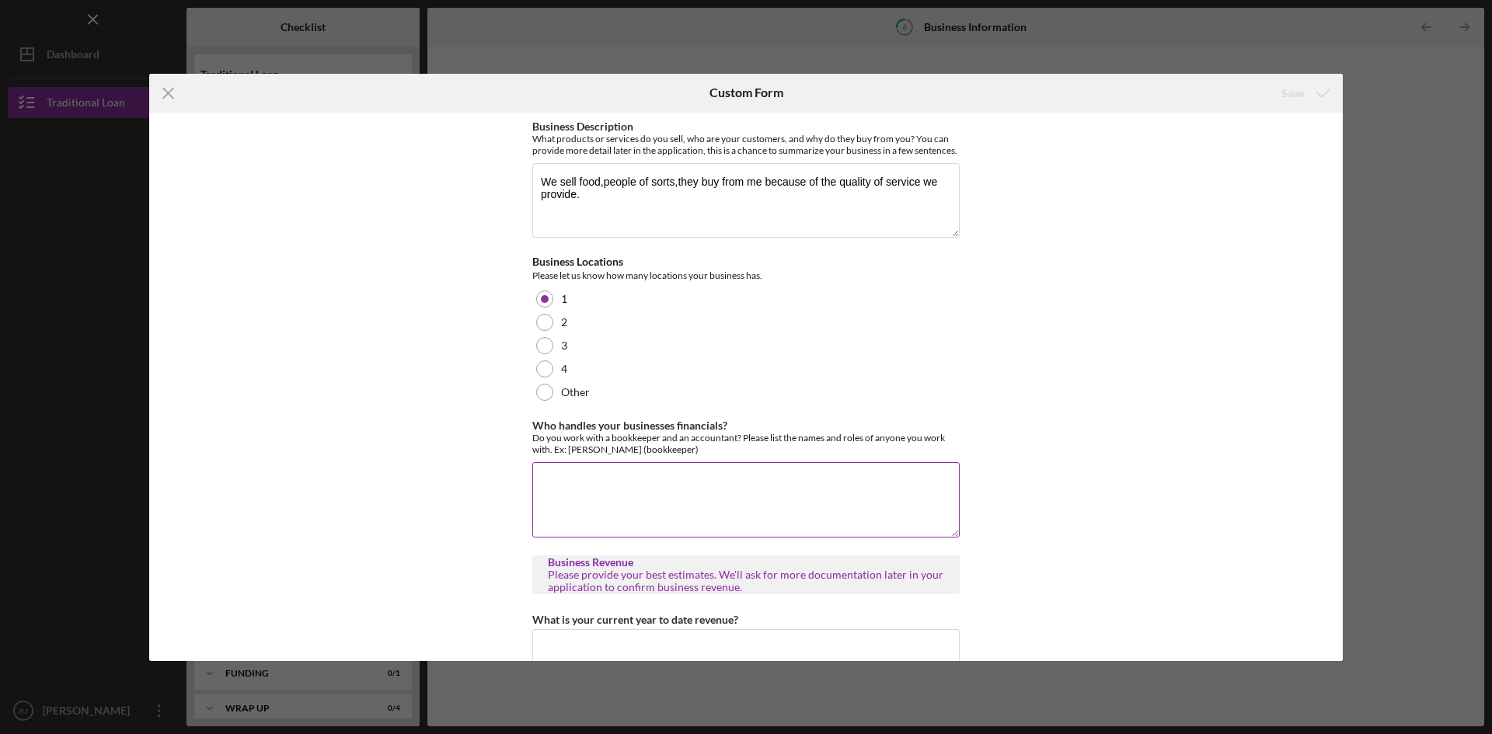
click at [818, 514] on textarea "Who handles your businesses financials?" at bounding box center [745, 499] width 427 height 75
click at [1348, 432] on div "Icon/Menu Close Custom Form Save Business Description What products or services…" at bounding box center [746, 367] width 1492 height 734
drag, startPoint x: 1342, startPoint y: 356, endPoint x: 1325, endPoint y: 433, distance: 78.6
click at [1325, 433] on div "Business Description What products or services do you sell, who are your custom…" at bounding box center [745, 387] width 1193 height 548
click at [1337, 439] on div "Business Description What products or services do you sell, who are your custom…" at bounding box center [745, 387] width 1193 height 548
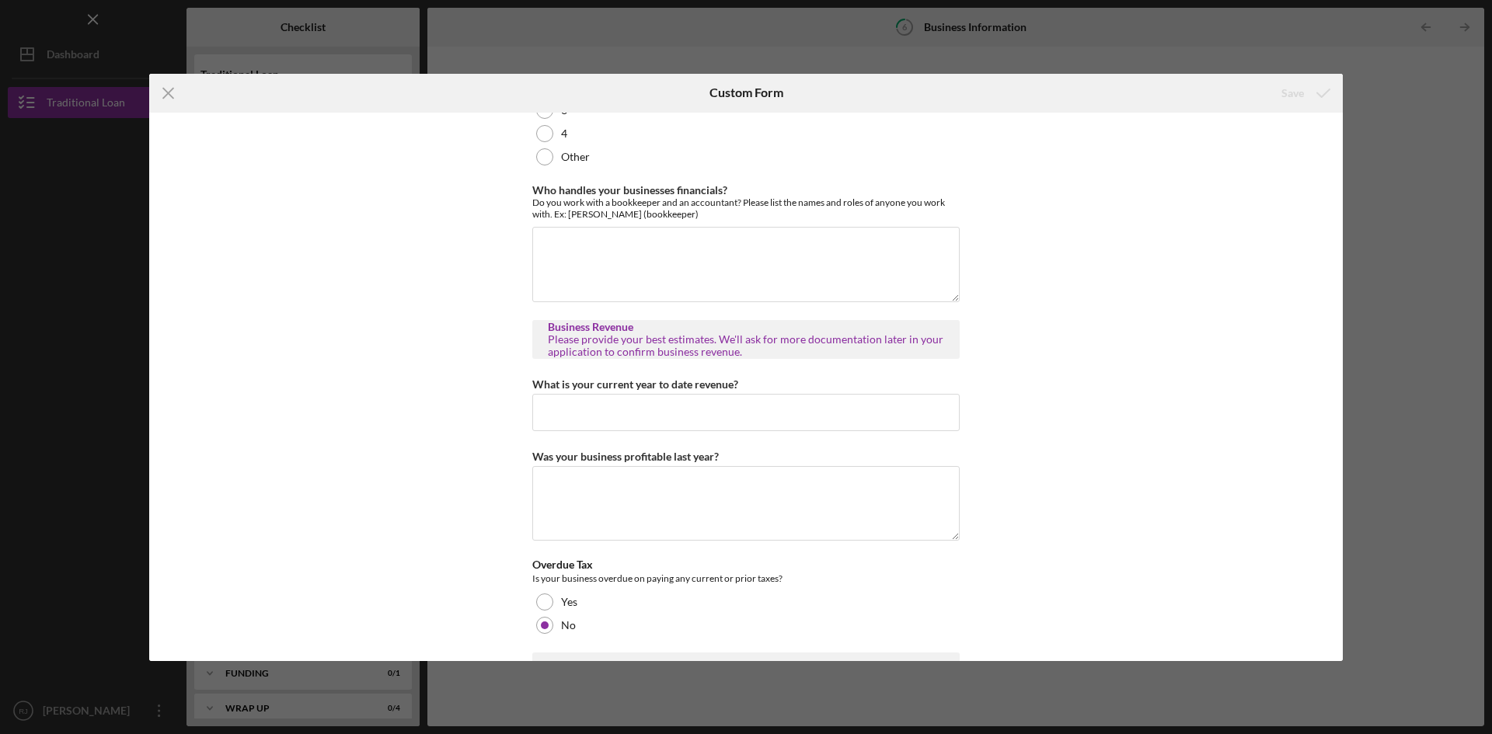
scroll to position [232, 0]
click at [709, 280] on textarea "Who handles your businesses financials?" at bounding box center [745, 267] width 427 height 75
type textarea "Accountant- [PERSON_NAME]"
click at [670, 420] on input "What is your current year to date revenue?" at bounding box center [745, 415] width 427 height 37
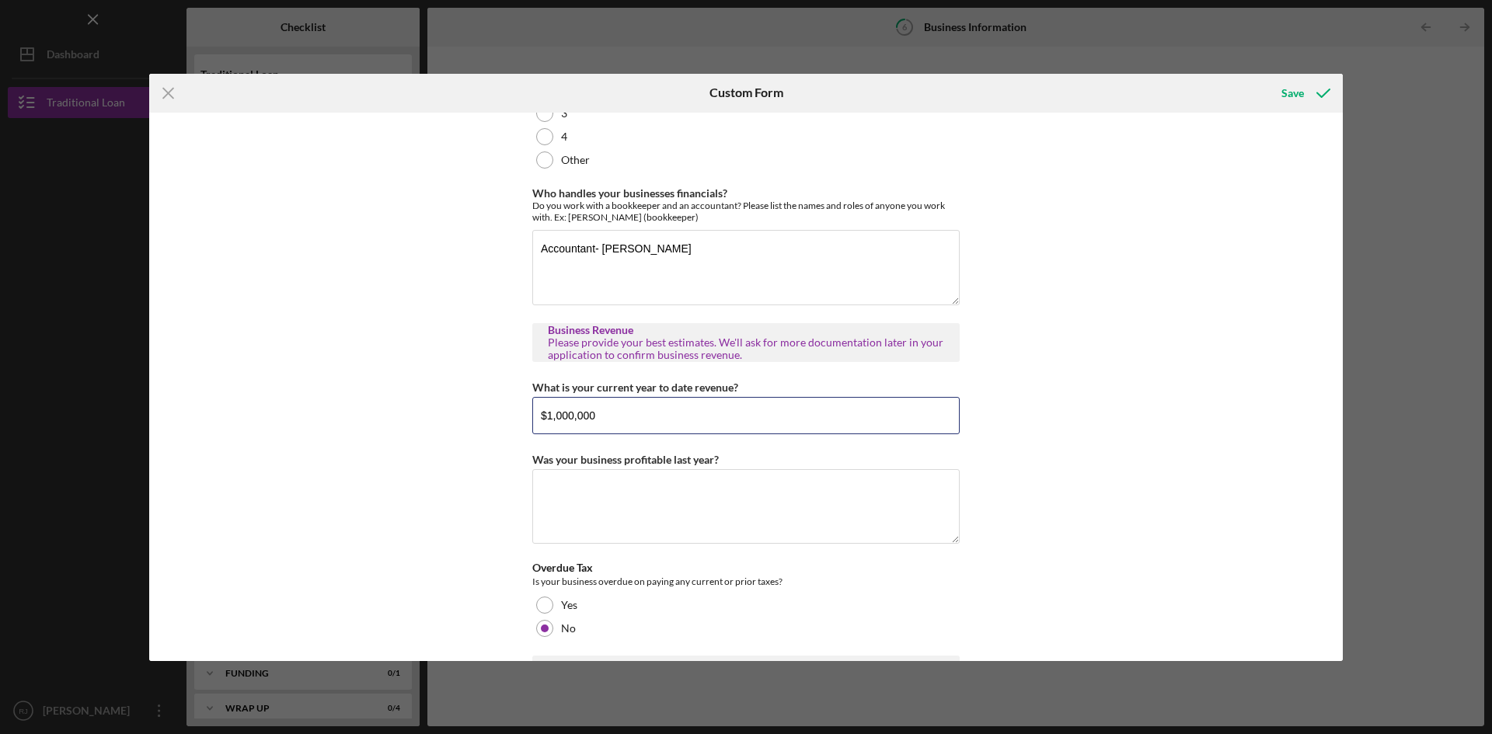
type input "$1,000,000"
click at [694, 544] on textarea "Was your business profitable last year?" at bounding box center [745, 506] width 427 height 75
click at [1151, 524] on div "Business Description What products or services do you sell, who are your custom…" at bounding box center [745, 387] width 1193 height 548
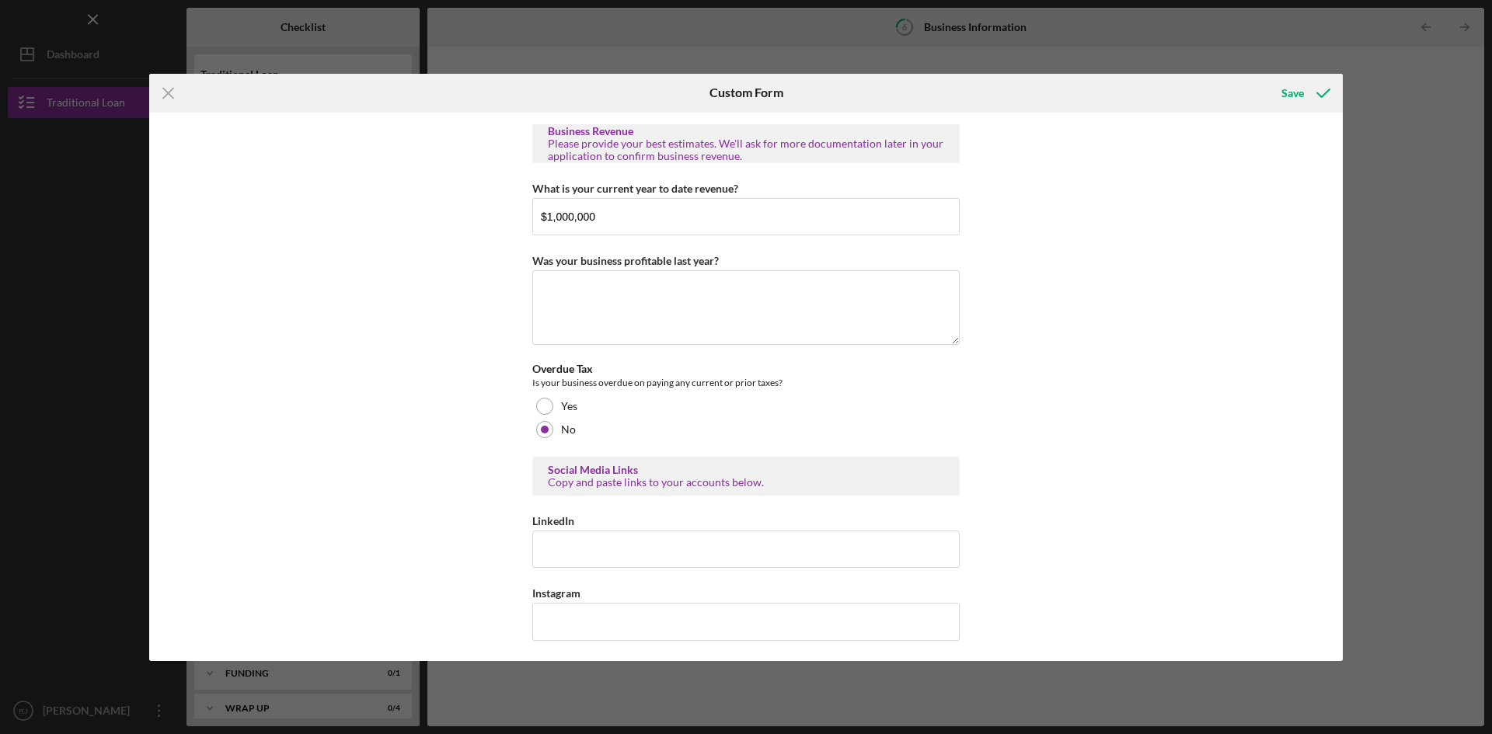
scroll to position [499, 0]
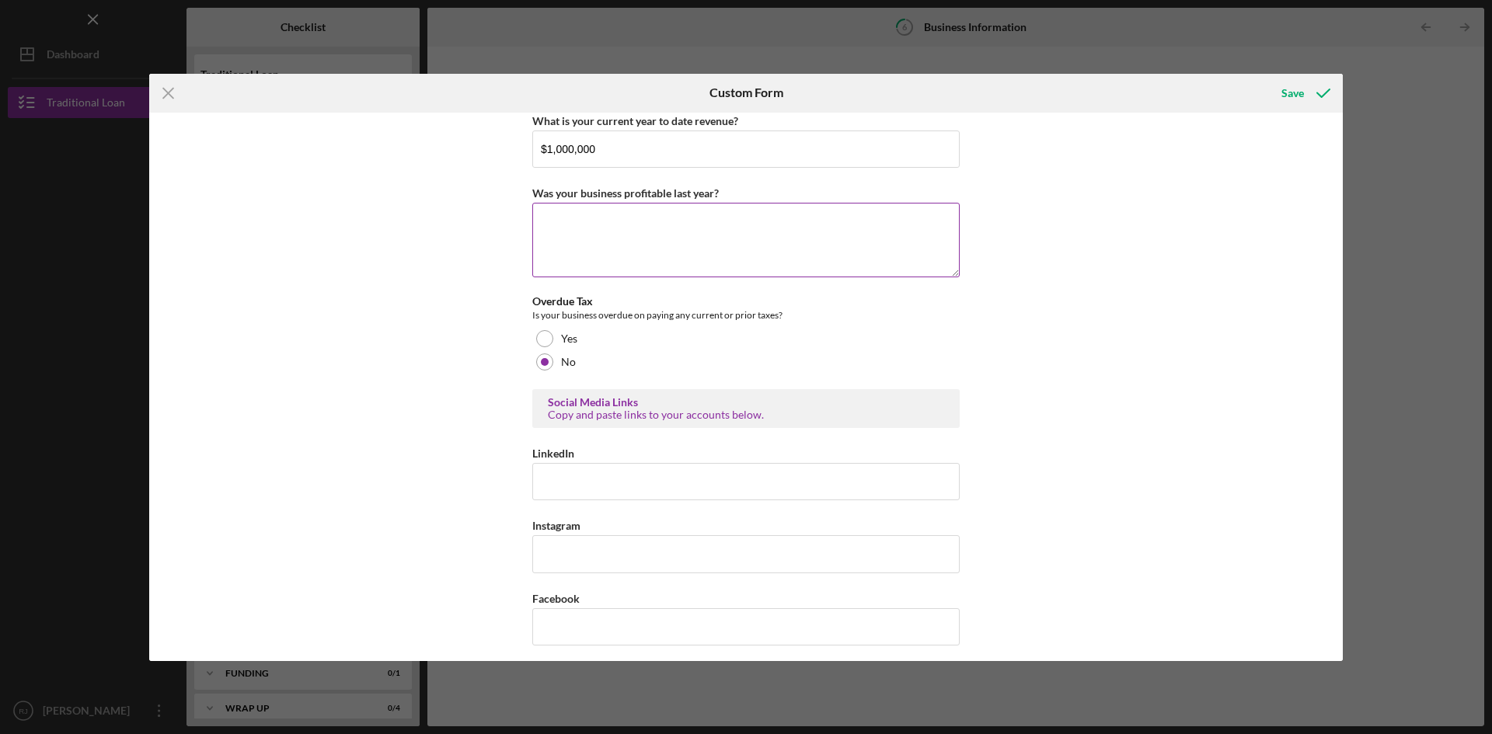
click at [826, 273] on textarea "Was your business profitable last year?" at bounding box center [745, 240] width 427 height 75
type textarea "no"
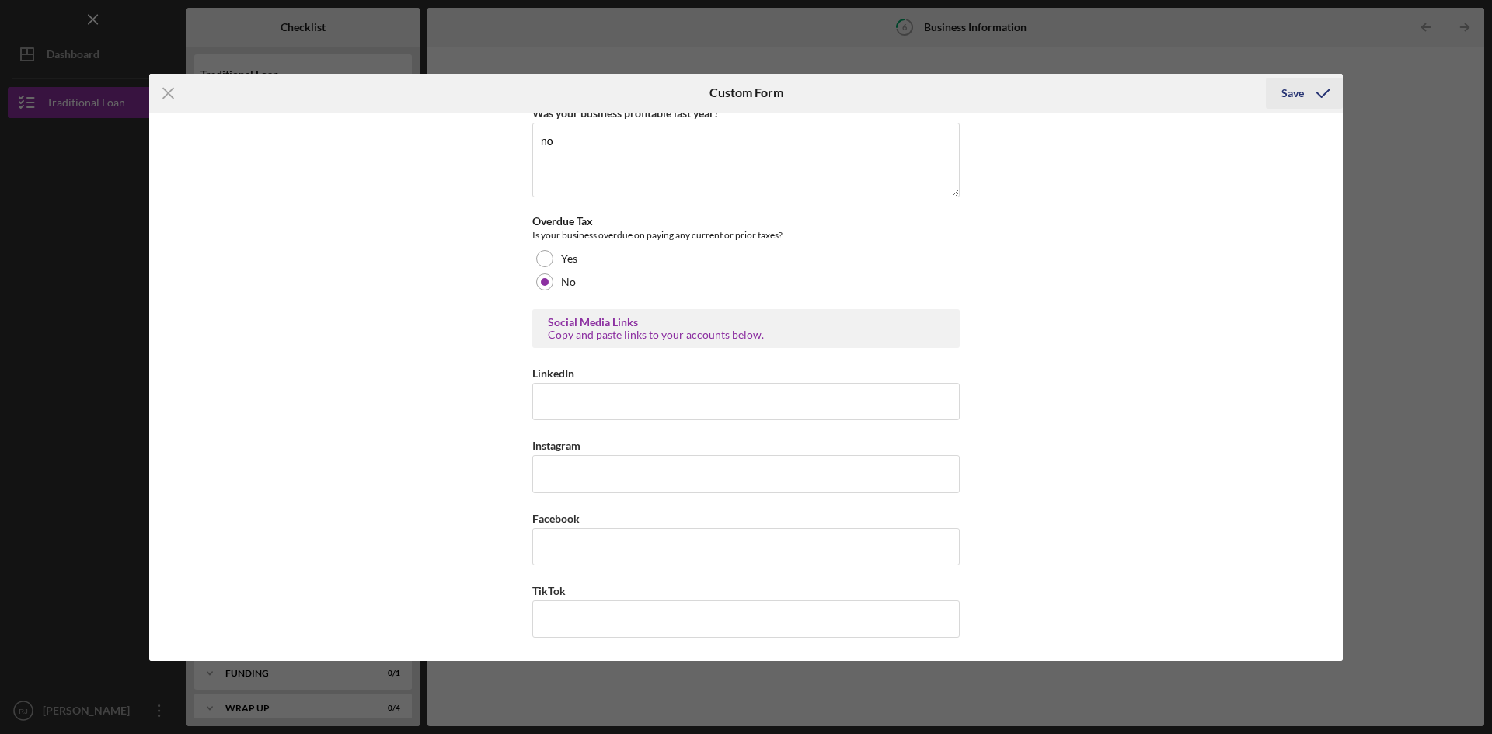
click at [1318, 96] on icon "submit" at bounding box center [1323, 93] width 39 height 39
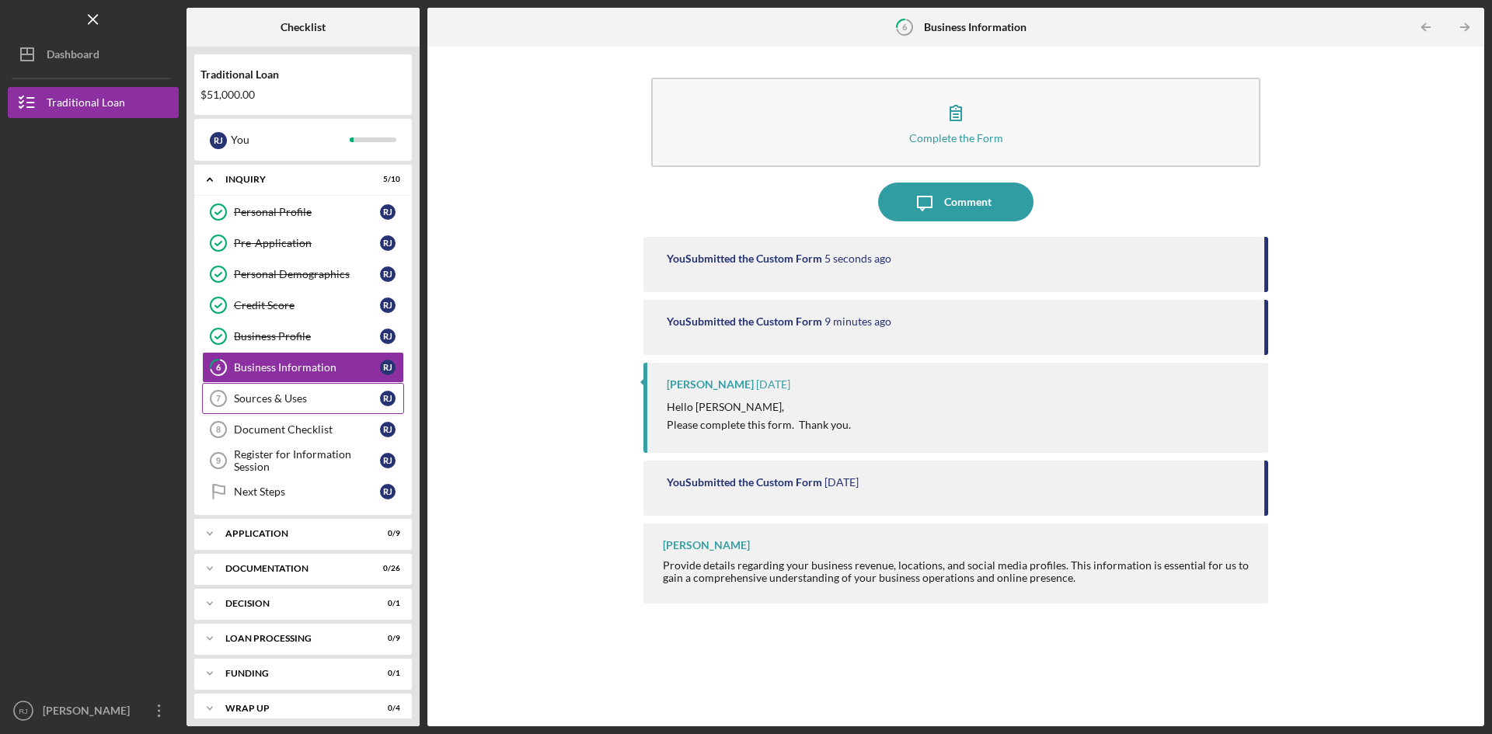
click at [296, 405] on div "Sources & Uses" at bounding box center [307, 398] width 146 height 12
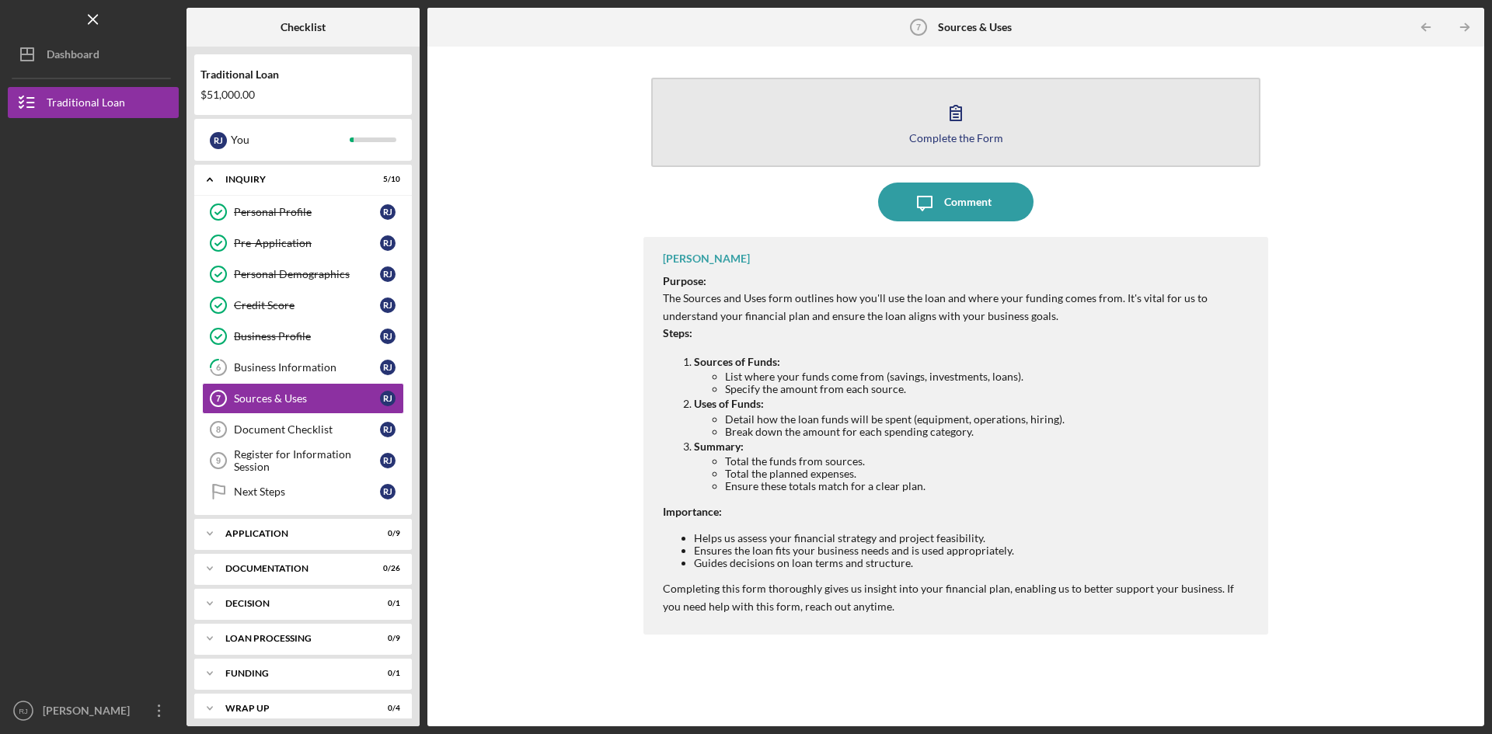
click at [987, 92] on button "Complete the Form Form" at bounding box center [955, 122] width 609 height 89
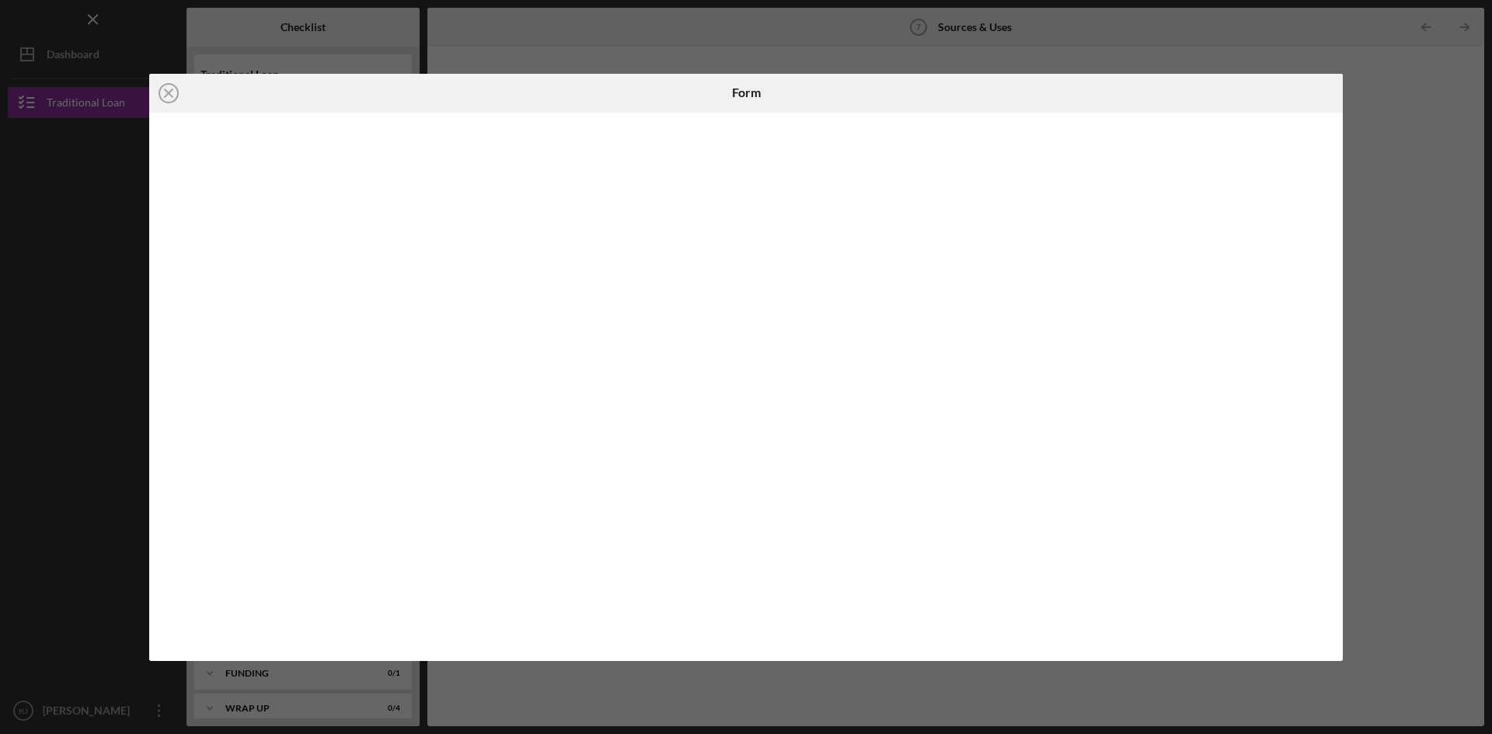
click at [1332, 433] on div at bounding box center [745, 387] width 1193 height 548
click at [1348, 350] on div "Icon/Close Form" at bounding box center [746, 367] width 1492 height 734
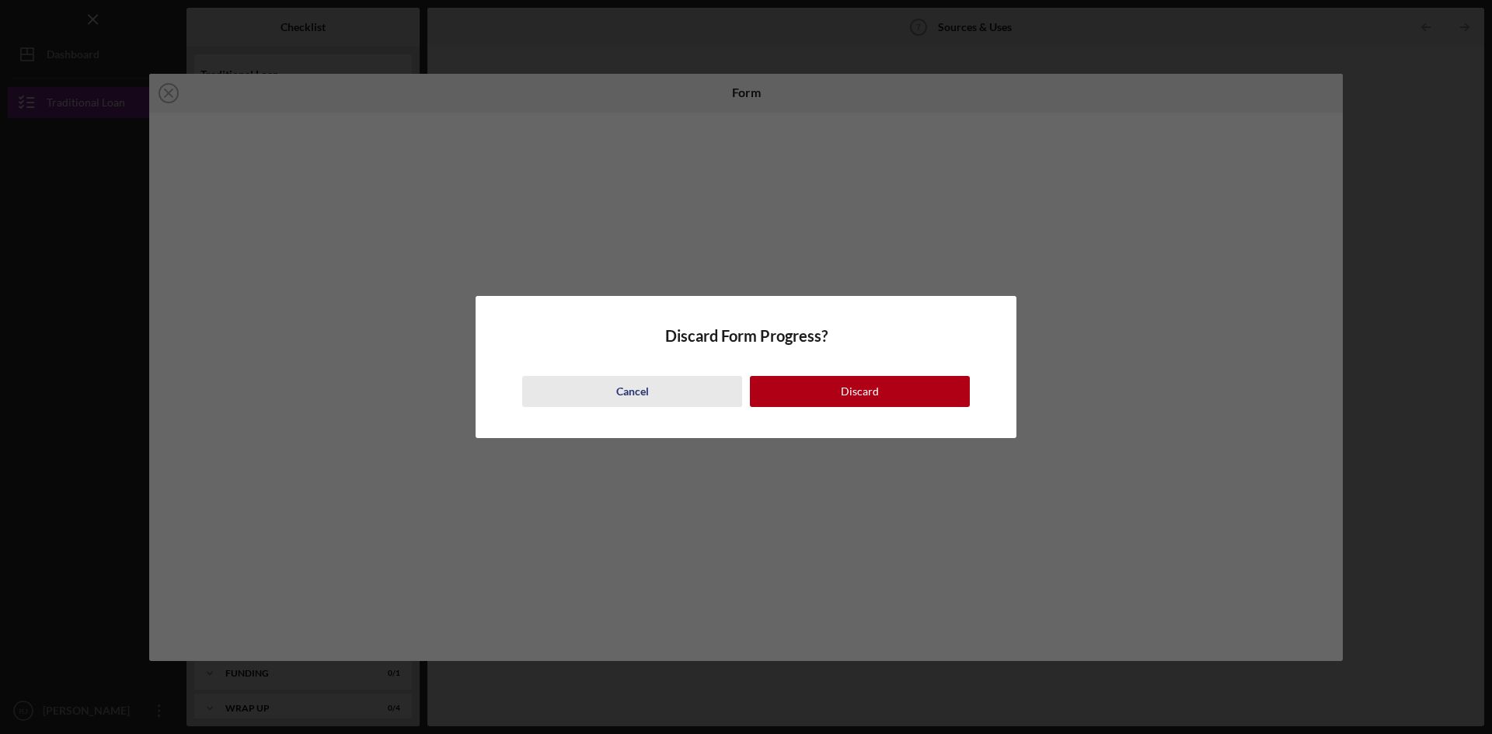
click at [632, 399] on div "Cancel" at bounding box center [632, 391] width 33 height 31
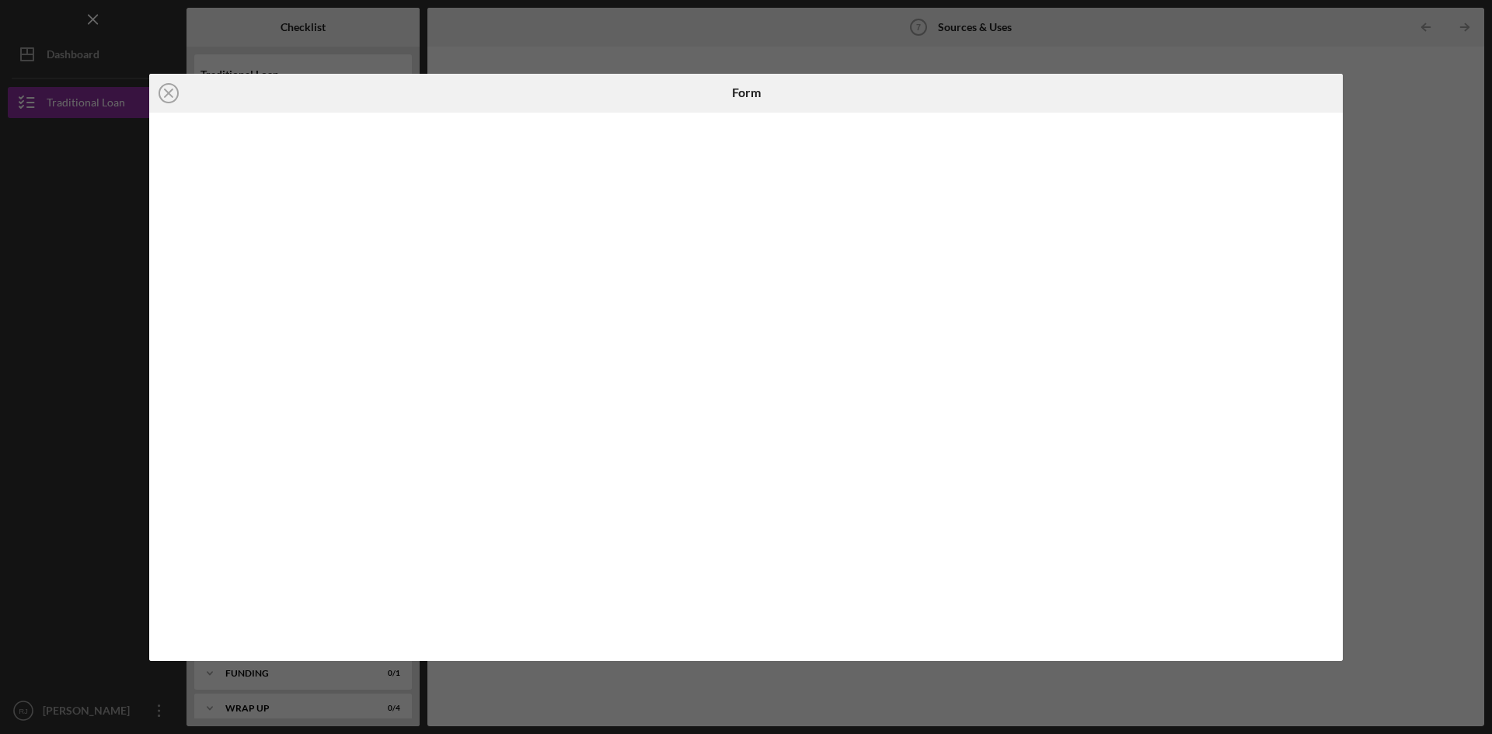
click at [1333, 245] on div at bounding box center [745, 387] width 1193 height 548
drag, startPoint x: 1337, startPoint y: 533, endPoint x: 1361, endPoint y: 371, distance: 164.2
click at [1361, 371] on div "Icon/Close Form" at bounding box center [746, 367] width 1492 height 734
drag, startPoint x: 1339, startPoint y: 544, endPoint x: 1339, endPoint y: 430, distance: 114.2
click at [1339, 430] on div at bounding box center [745, 387] width 1193 height 548
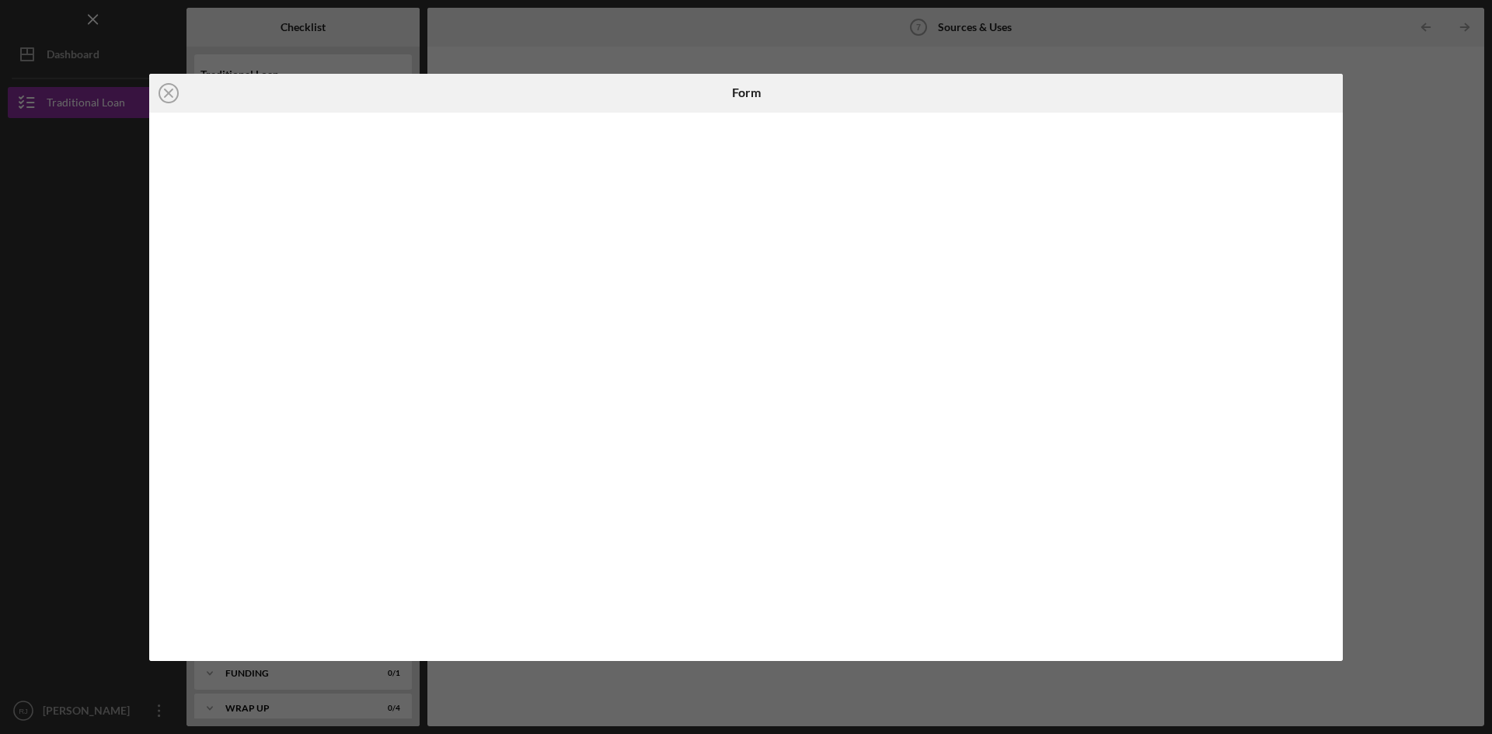
click at [1339, 430] on div at bounding box center [745, 387] width 1193 height 548
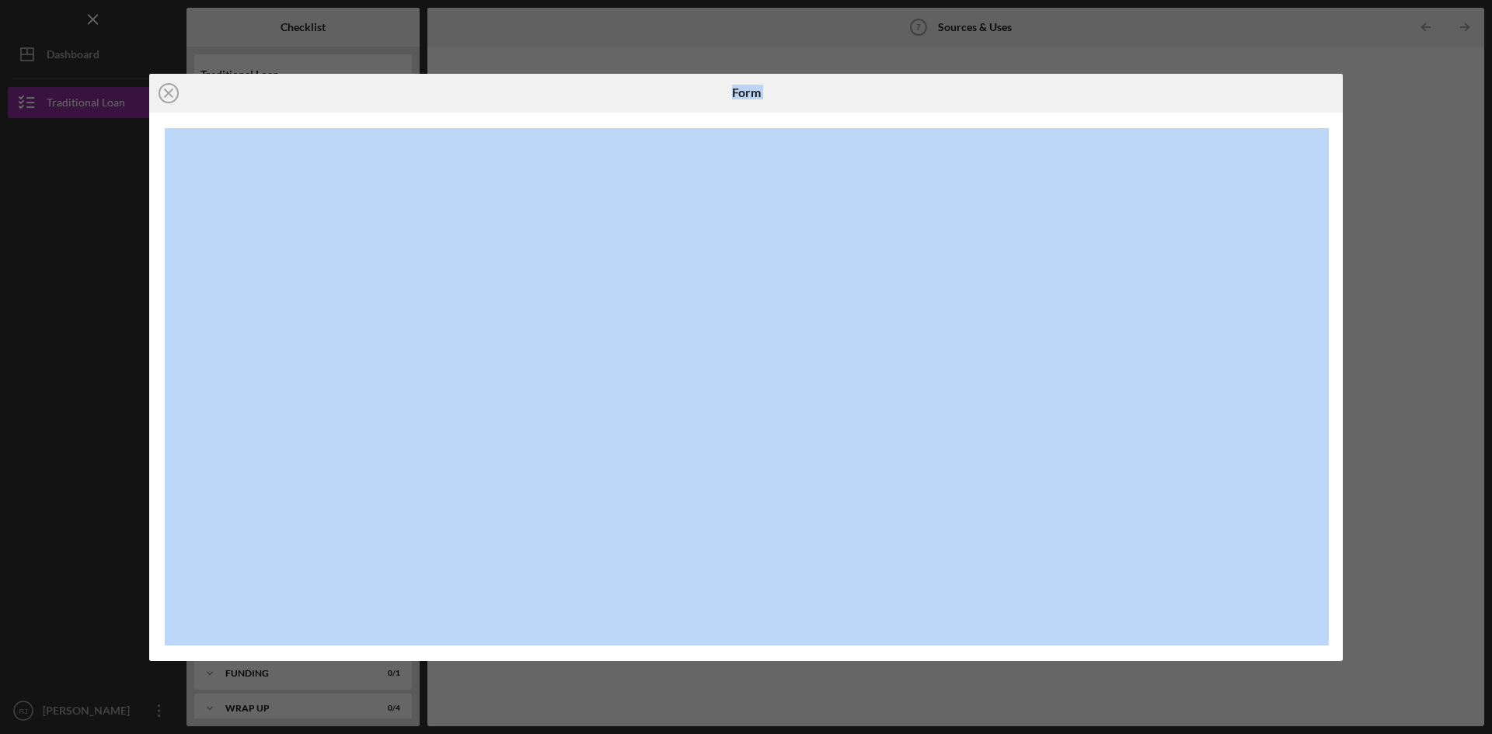
click at [1339, 430] on div at bounding box center [745, 387] width 1193 height 548
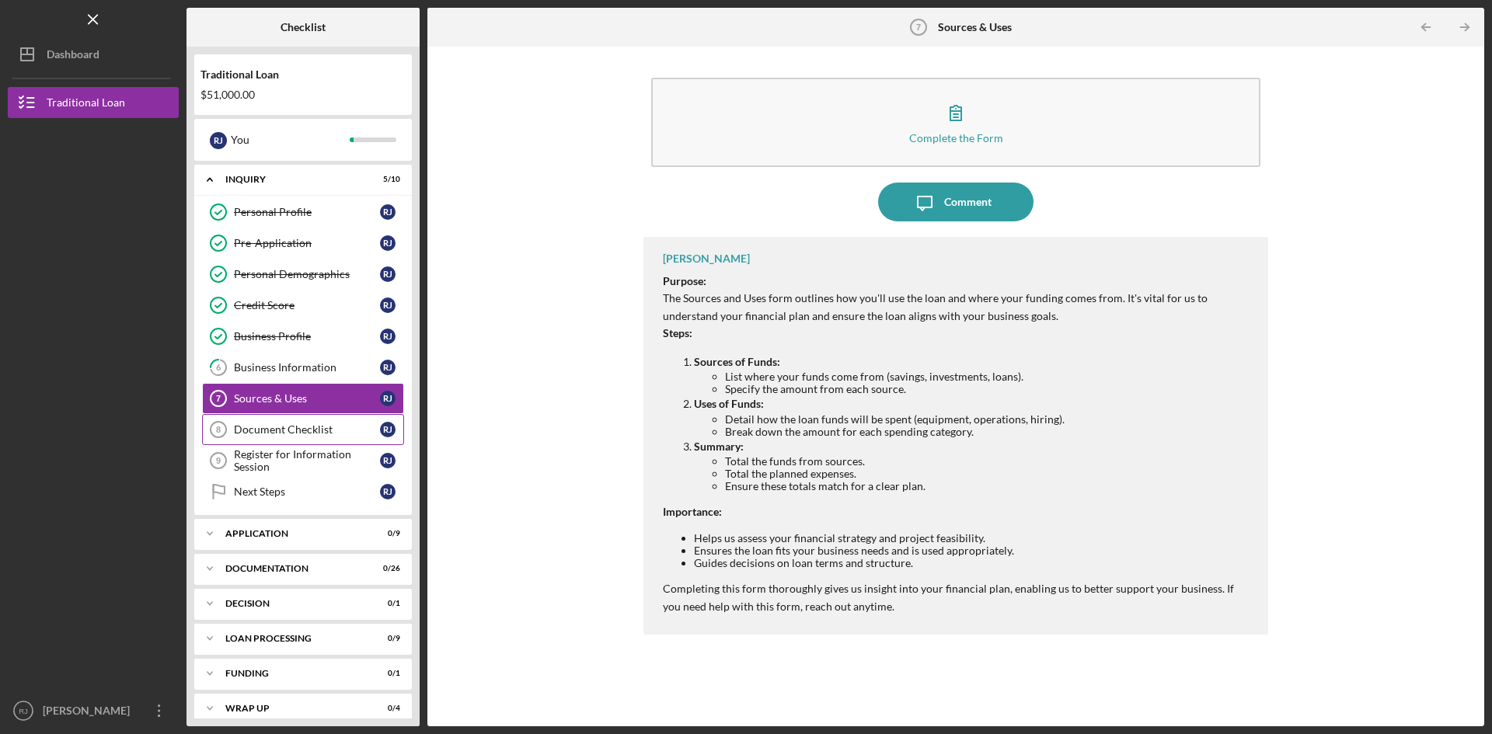
click at [319, 424] on div "Document Checklist" at bounding box center [307, 429] width 146 height 12
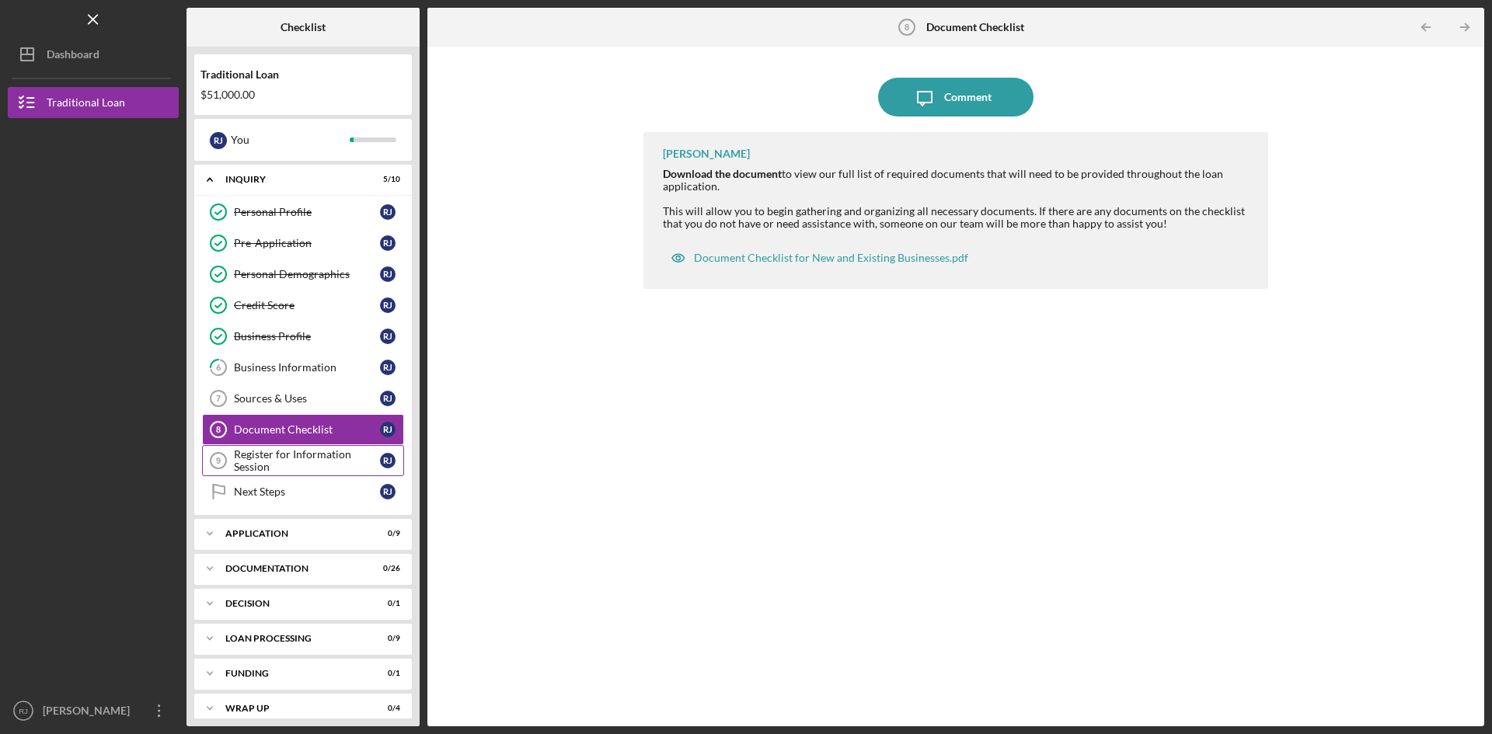
click at [308, 458] on div "Register for Information Session" at bounding box center [307, 460] width 146 height 25
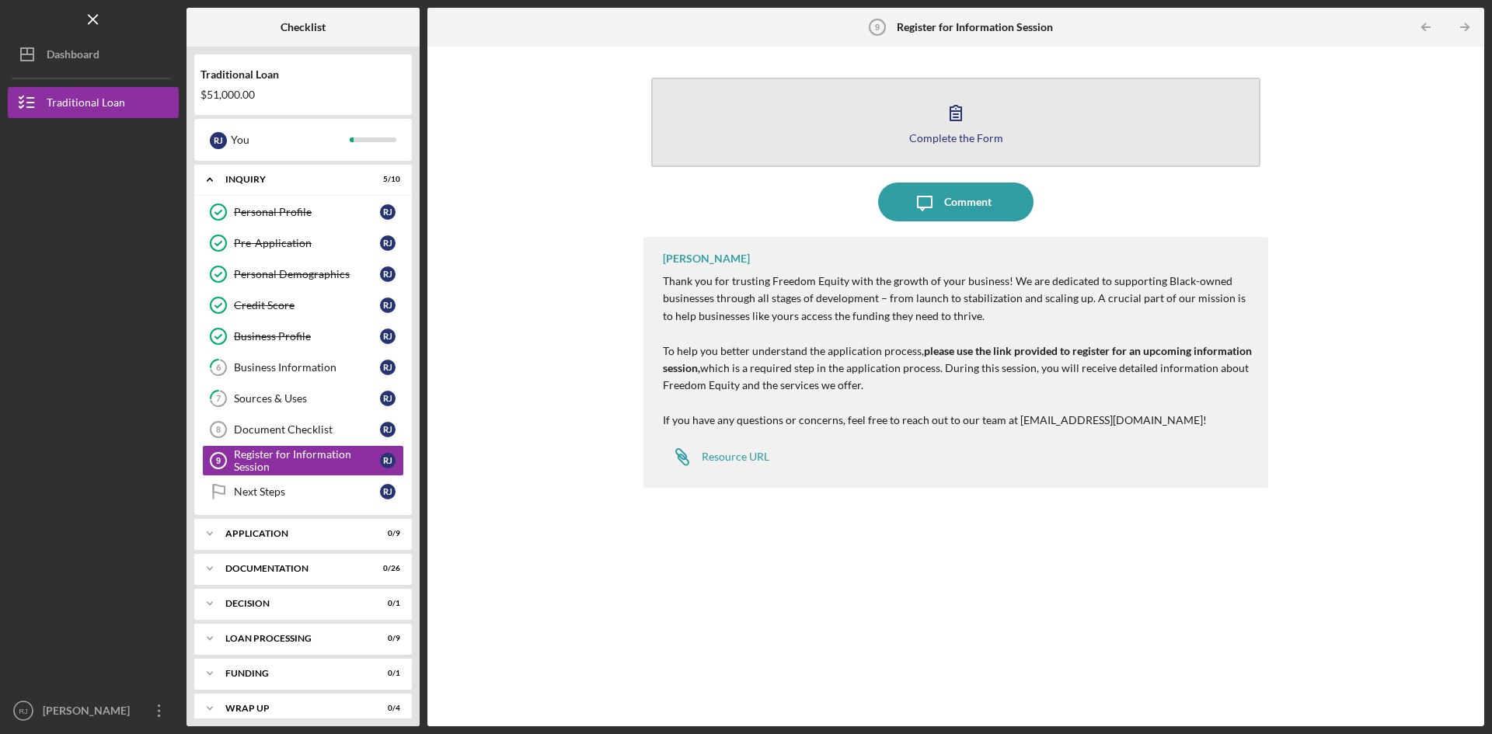
click at [981, 117] on button "Complete the Form Form" at bounding box center [955, 122] width 609 height 89
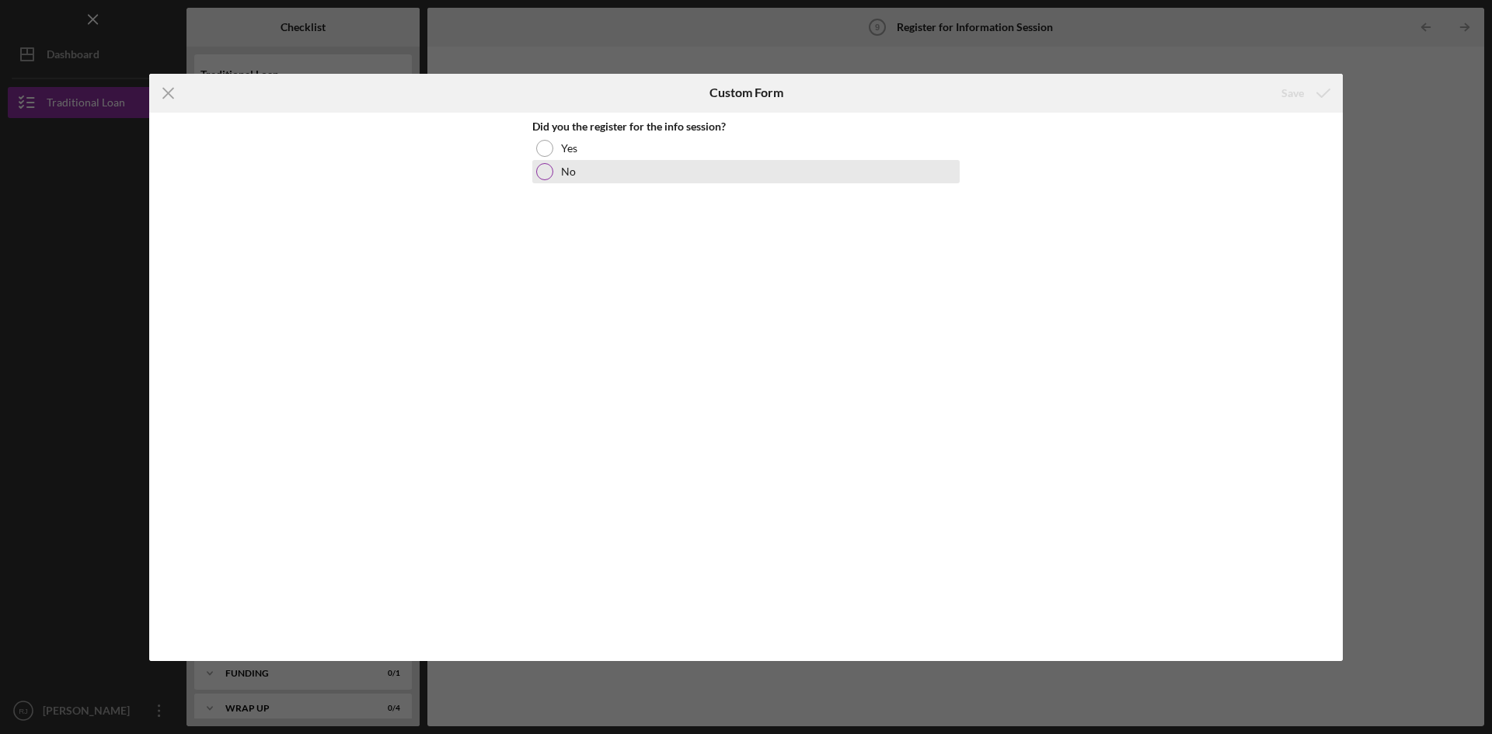
click at [583, 165] on div "No" at bounding box center [745, 171] width 427 height 23
click at [1301, 98] on div "Save" at bounding box center [1292, 93] width 23 height 31
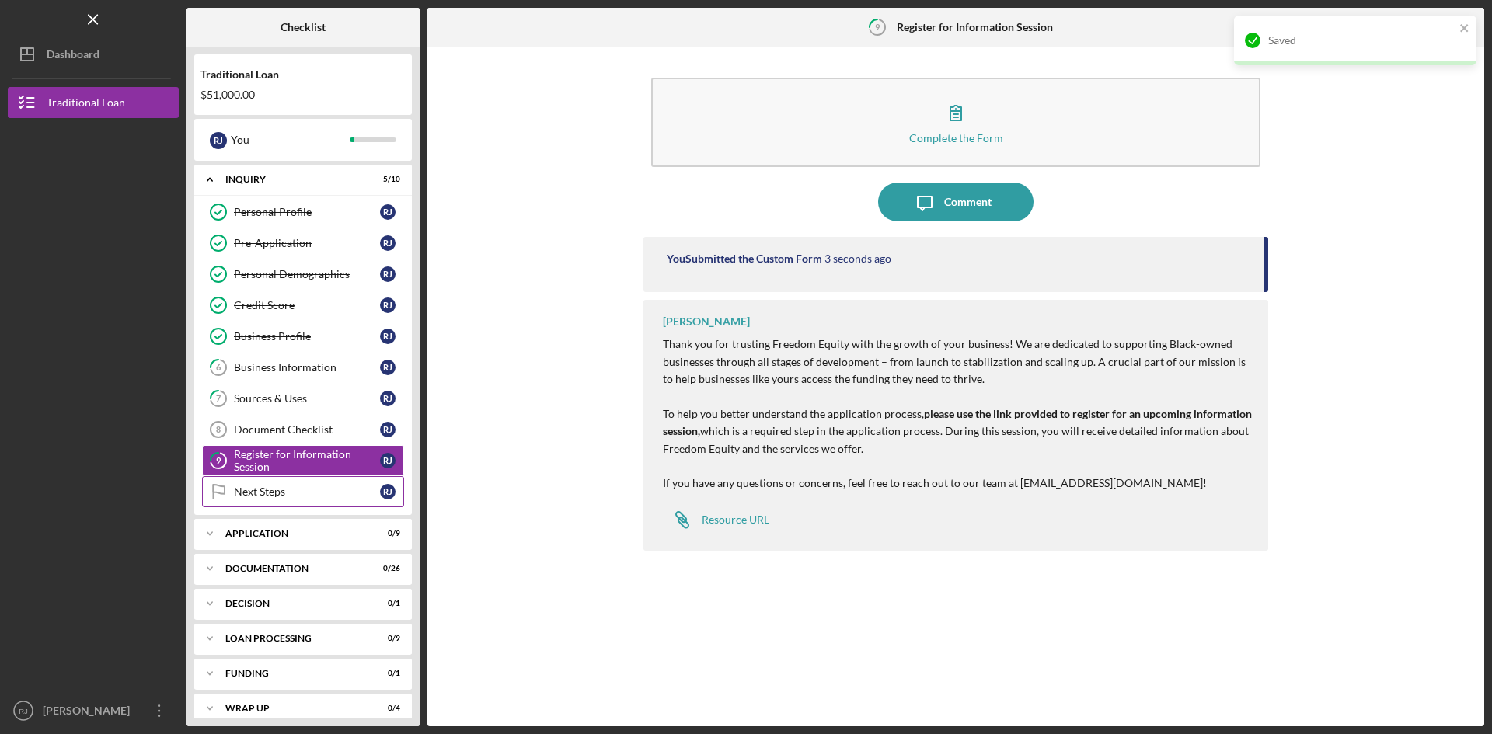
click at [315, 493] on div "Next Steps" at bounding box center [307, 492] width 146 height 12
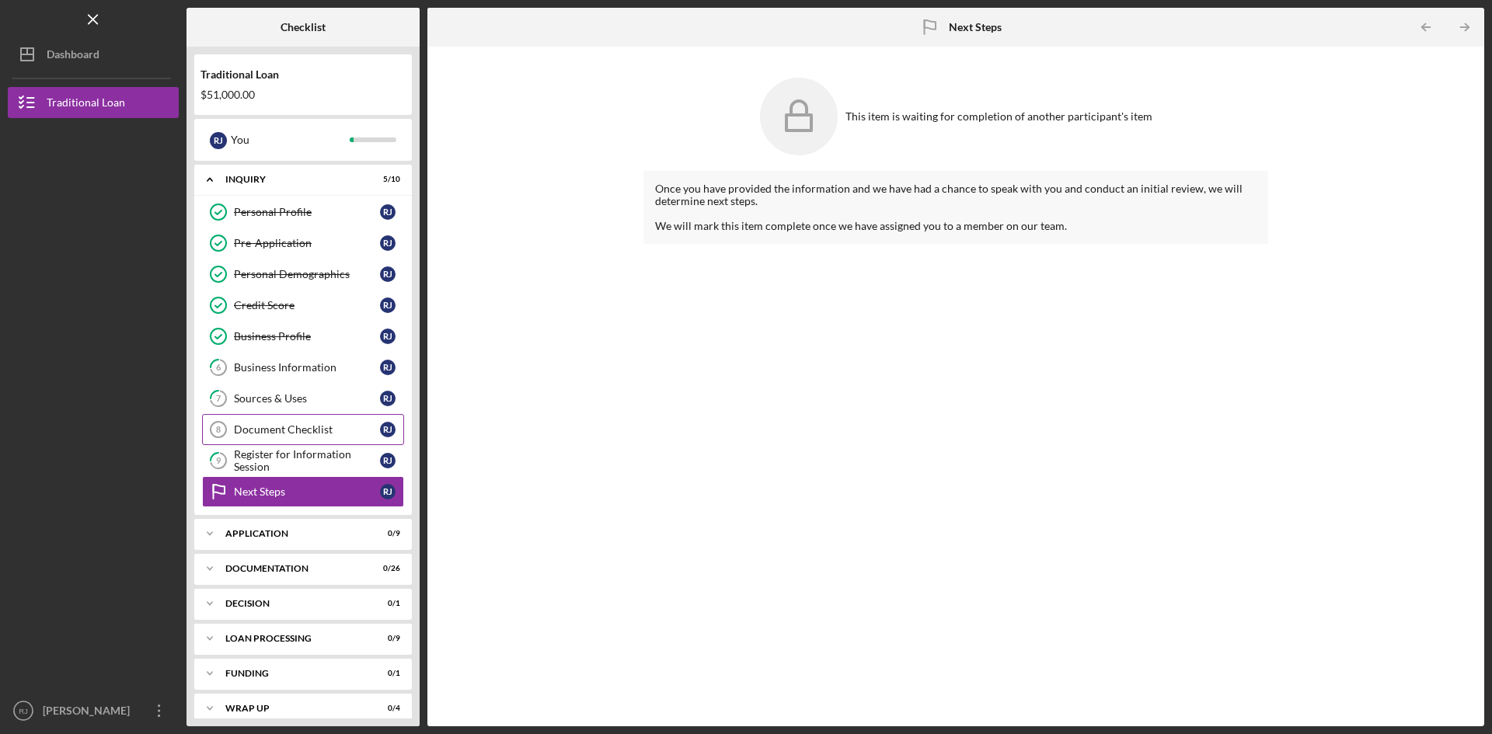
click at [291, 436] on div "Document Checklist" at bounding box center [307, 429] width 146 height 12
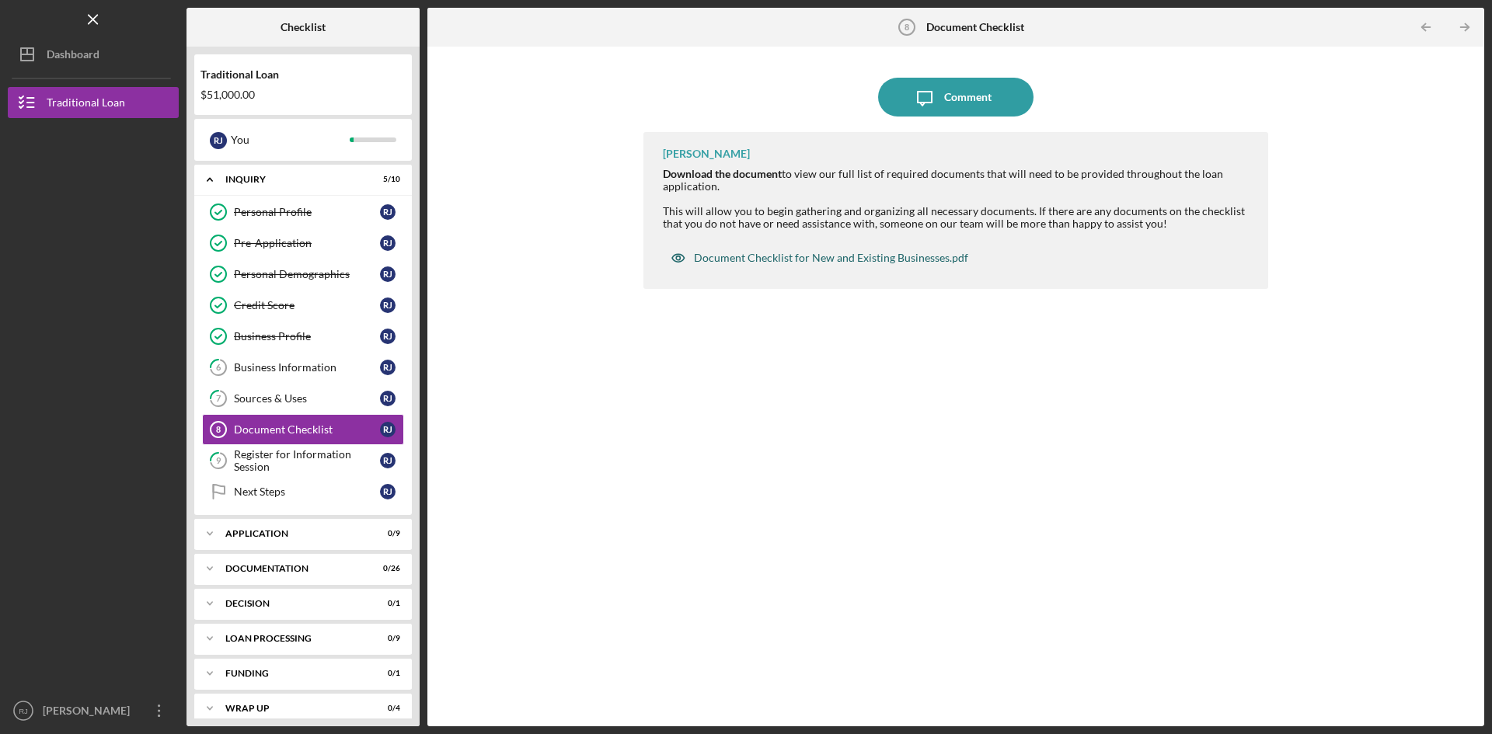
click at [824, 257] on div "Document Checklist for New and Existing Businesses.pdf" at bounding box center [831, 258] width 274 height 12
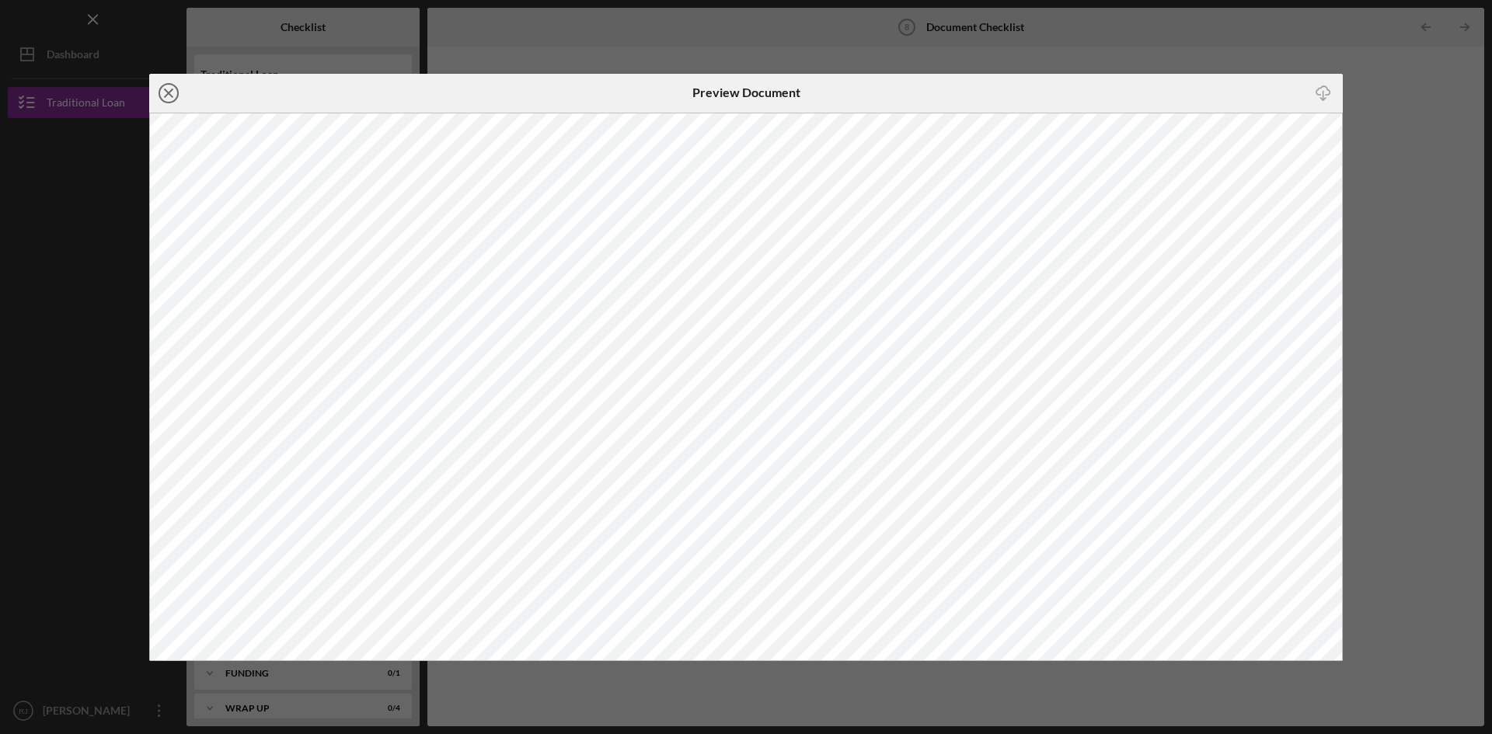
click at [171, 89] on line at bounding box center [169, 93] width 8 height 8
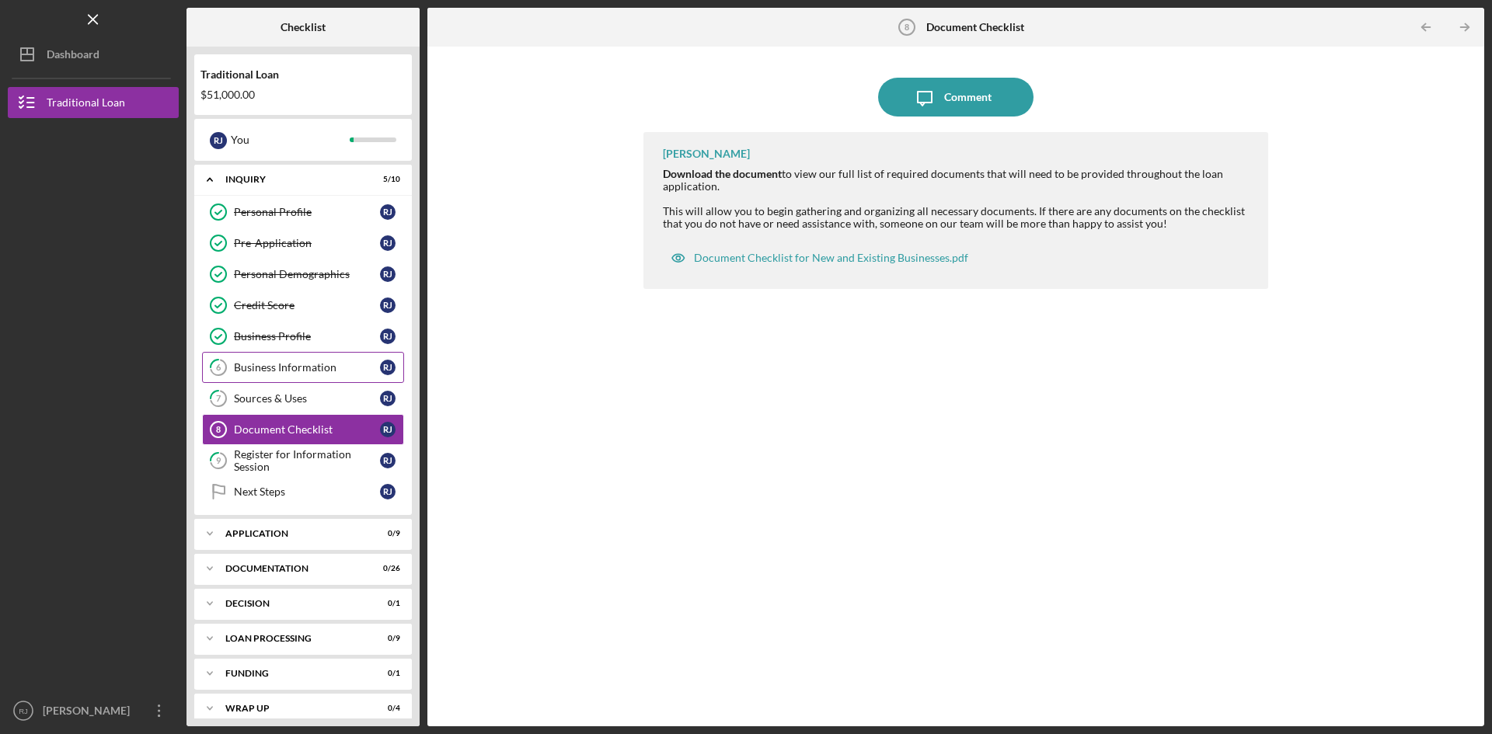
click at [277, 374] on link "6 Business Information [PERSON_NAME]" at bounding box center [303, 367] width 202 height 31
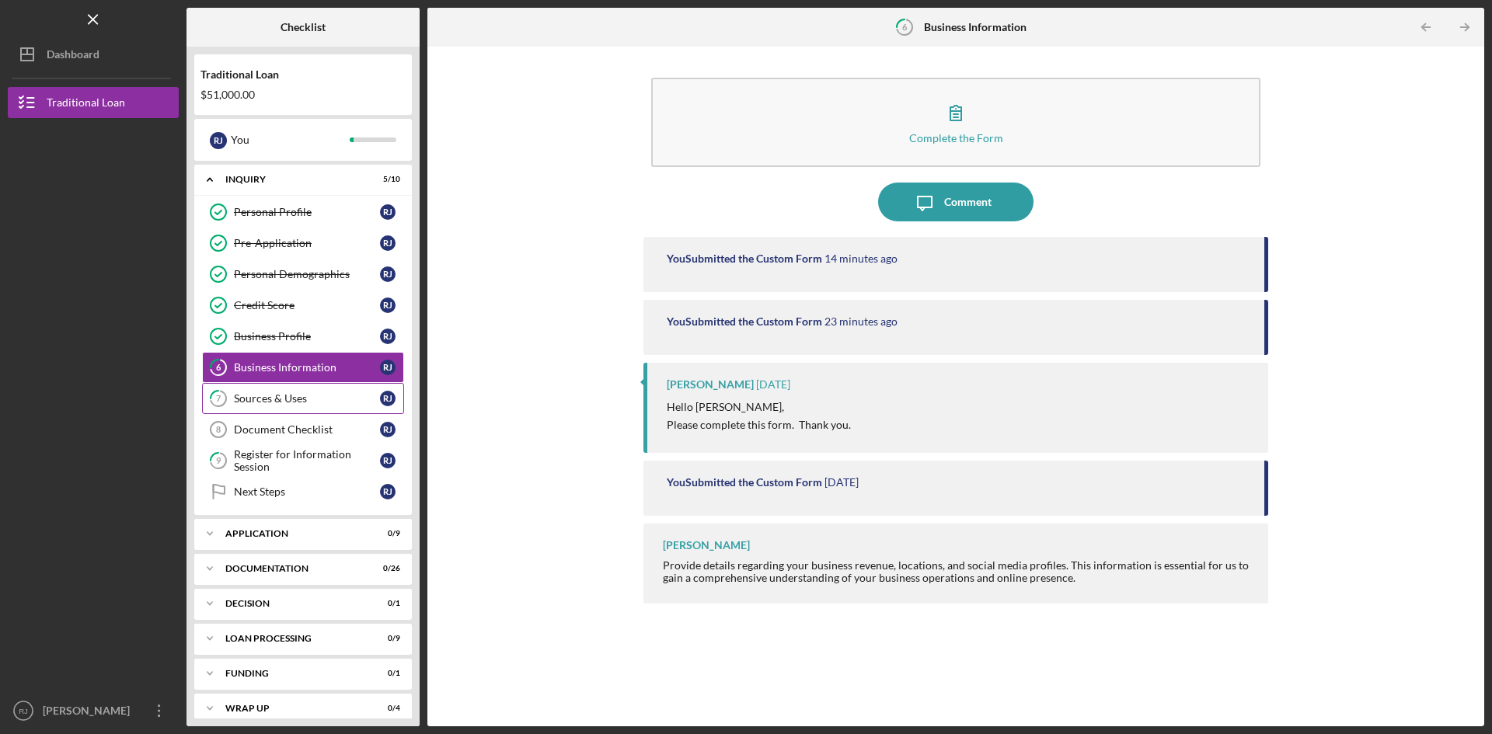
click at [269, 406] on link "7 Sources & Uses [PERSON_NAME]" at bounding box center [303, 398] width 202 height 31
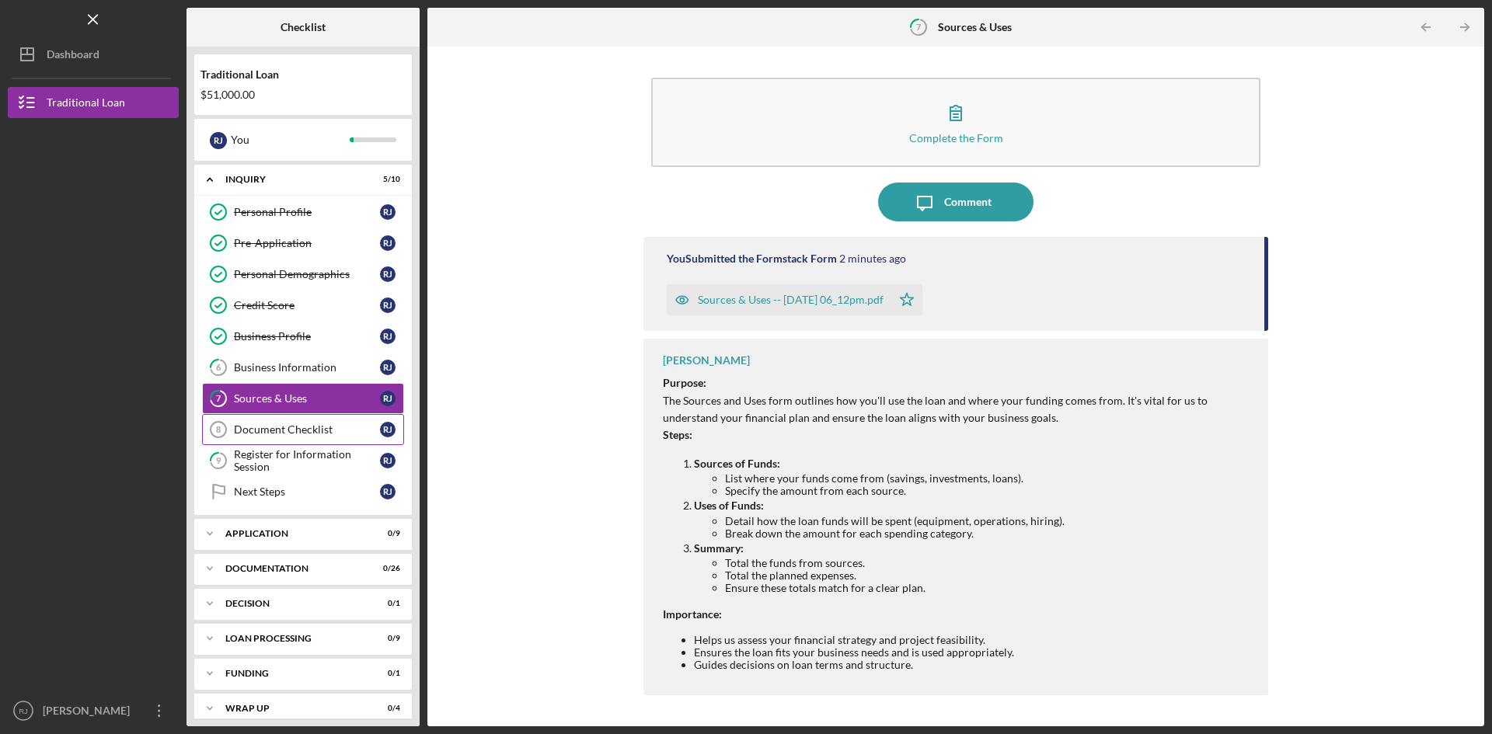
click at [267, 434] on div "Document Checklist" at bounding box center [307, 429] width 146 height 12
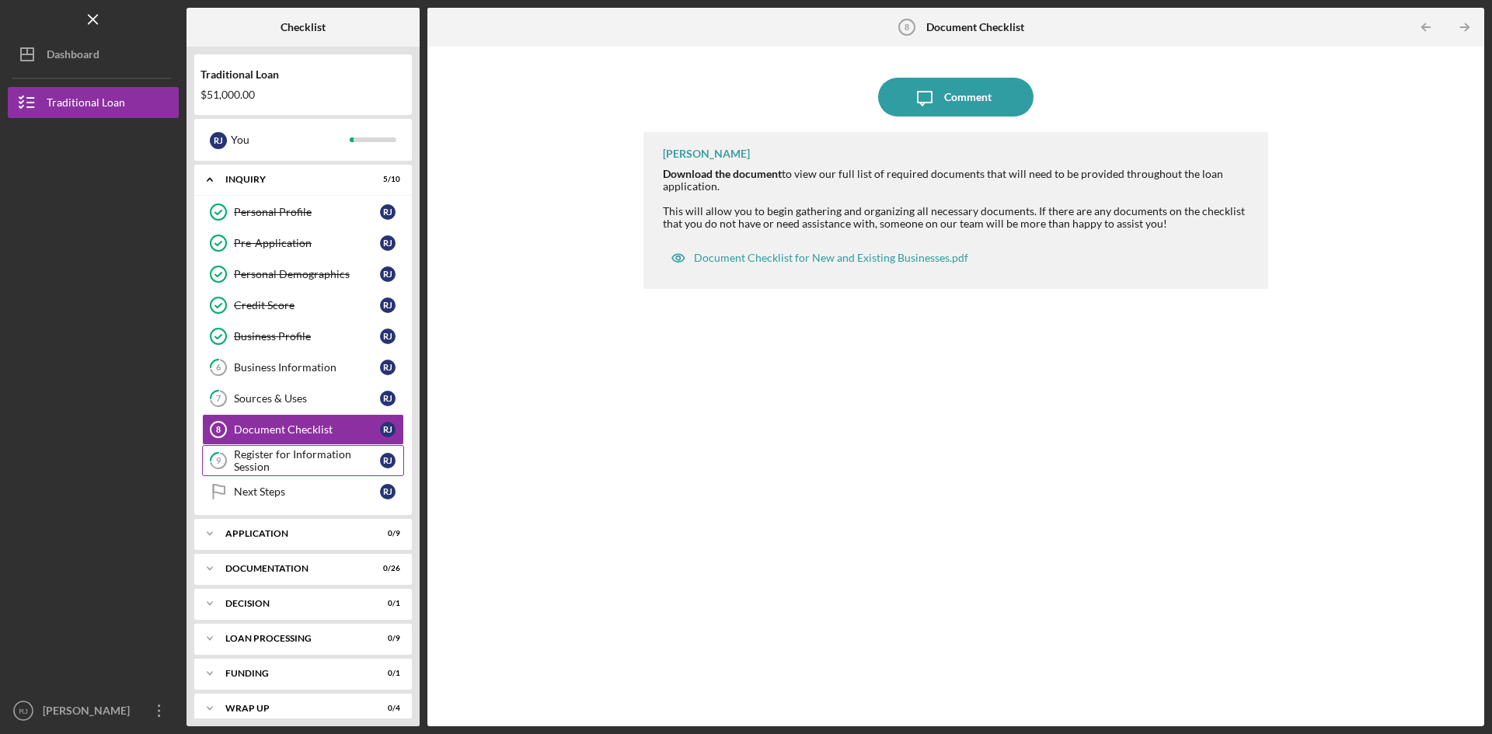
click at [298, 459] on div "Register for Information Session" at bounding box center [307, 460] width 146 height 25
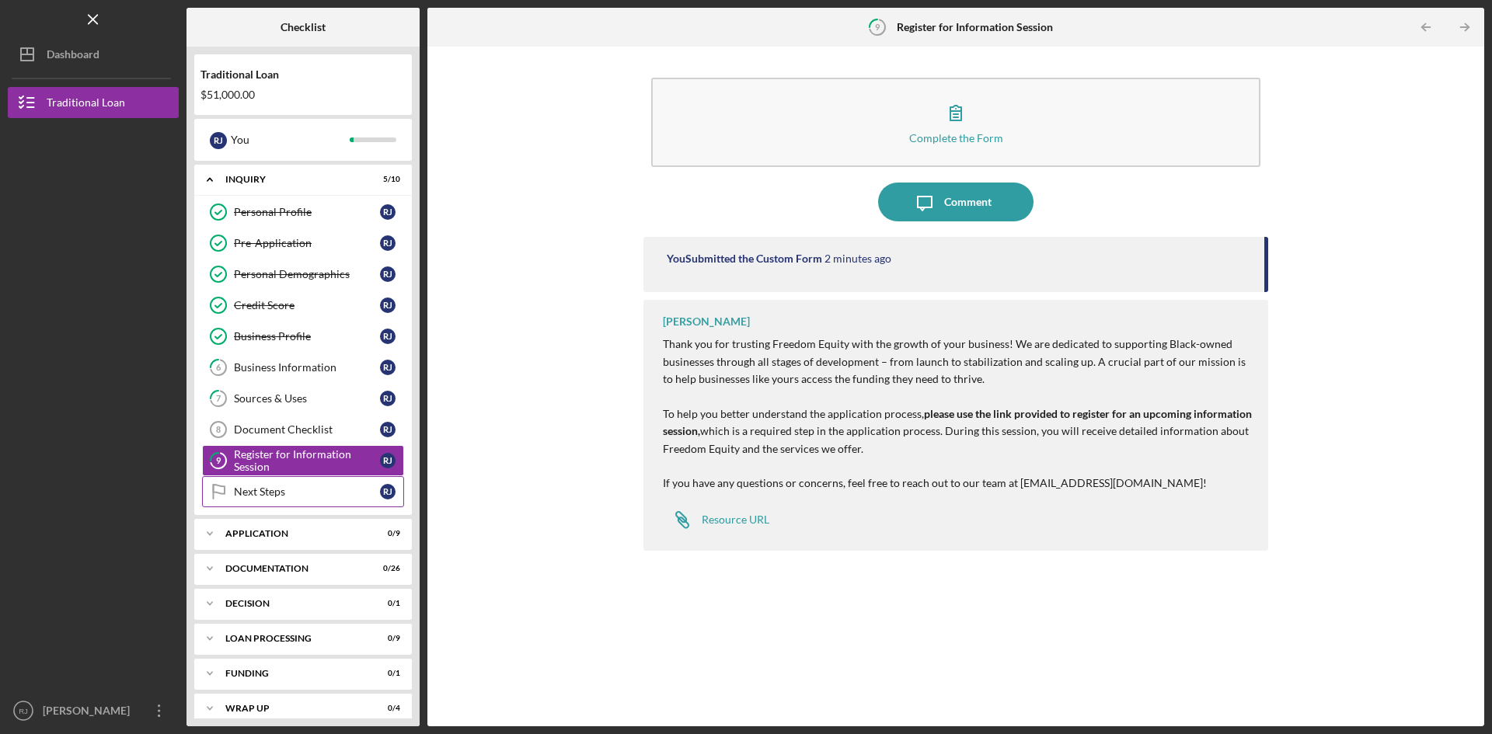
click at [323, 498] on div "Next Steps" at bounding box center [307, 492] width 146 height 12
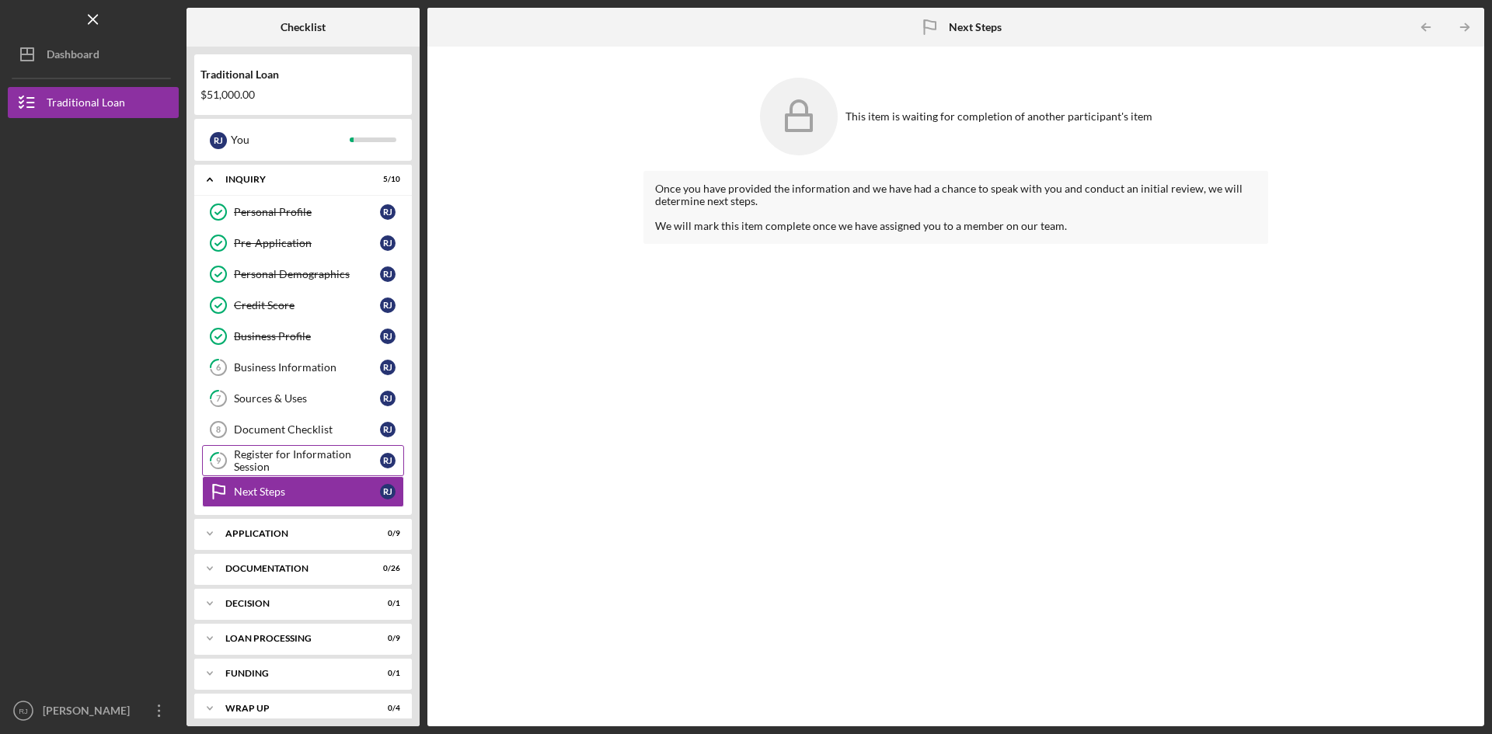
click at [317, 465] on div "Register for Information Session" at bounding box center [307, 460] width 146 height 25
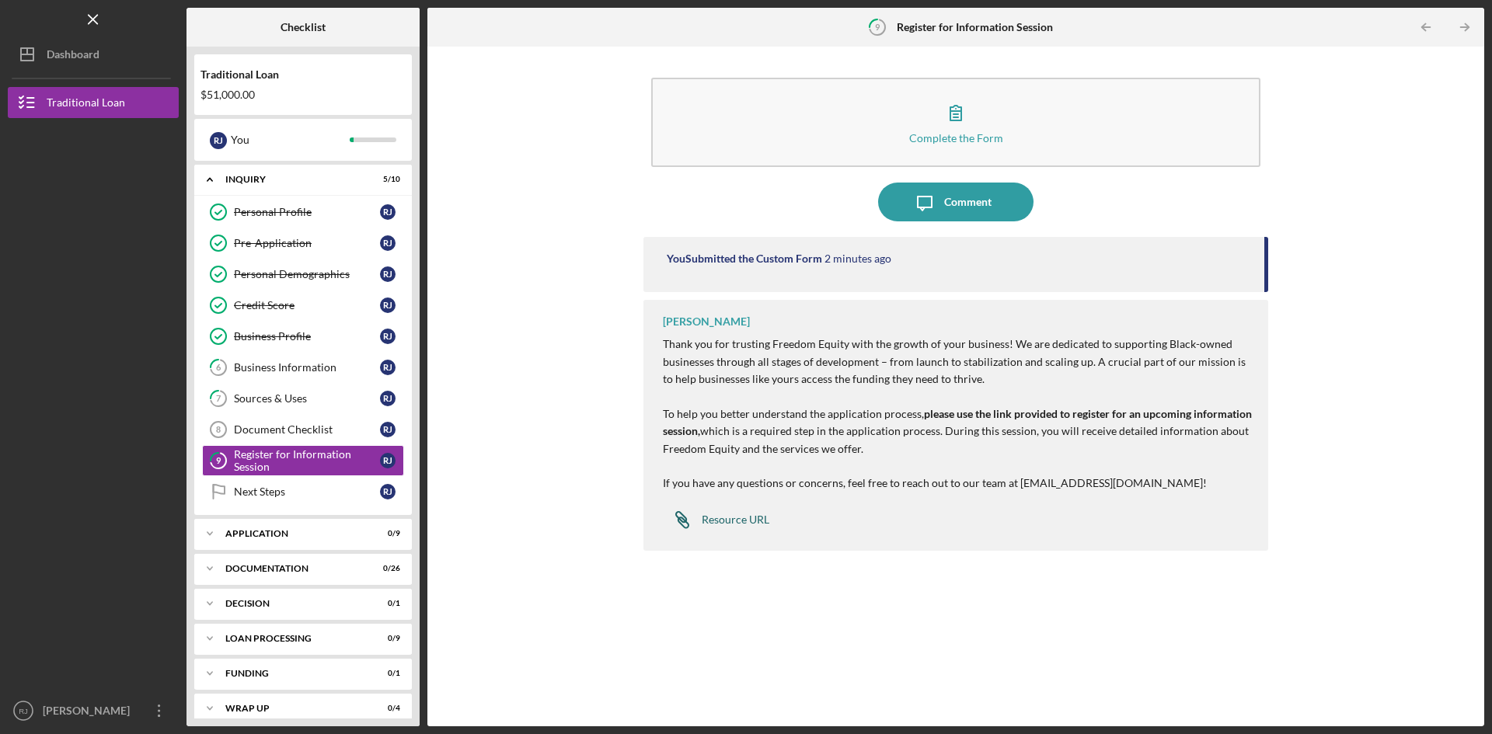
click at [709, 517] on div "Resource URL" at bounding box center [736, 520] width 68 height 12
click at [323, 500] on link "Next Steps Next Steps [PERSON_NAME]" at bounding box center [303, 491] width 202 height 31
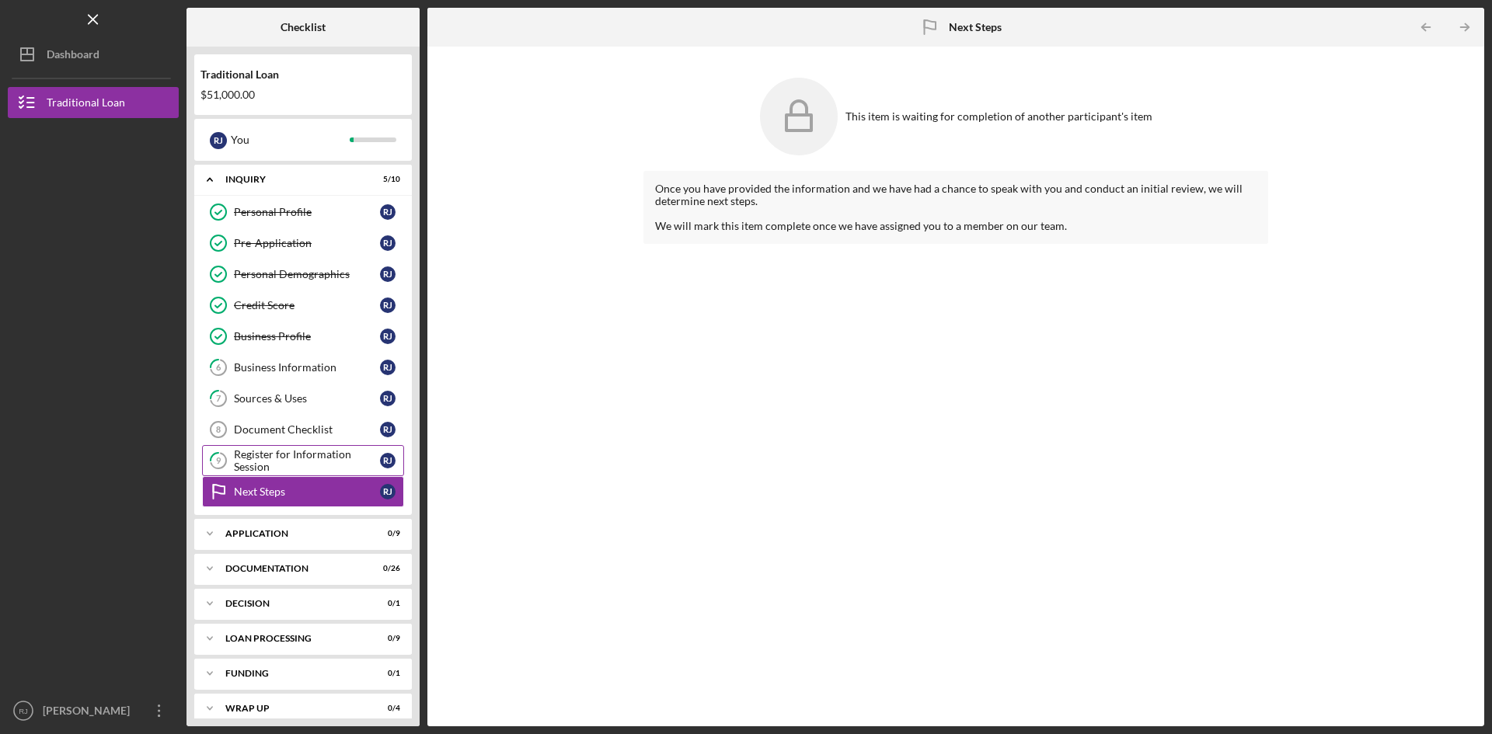
click at [300, 468] on div "Register for Information Session" at bounding box center [307, 460] width 146 height 25
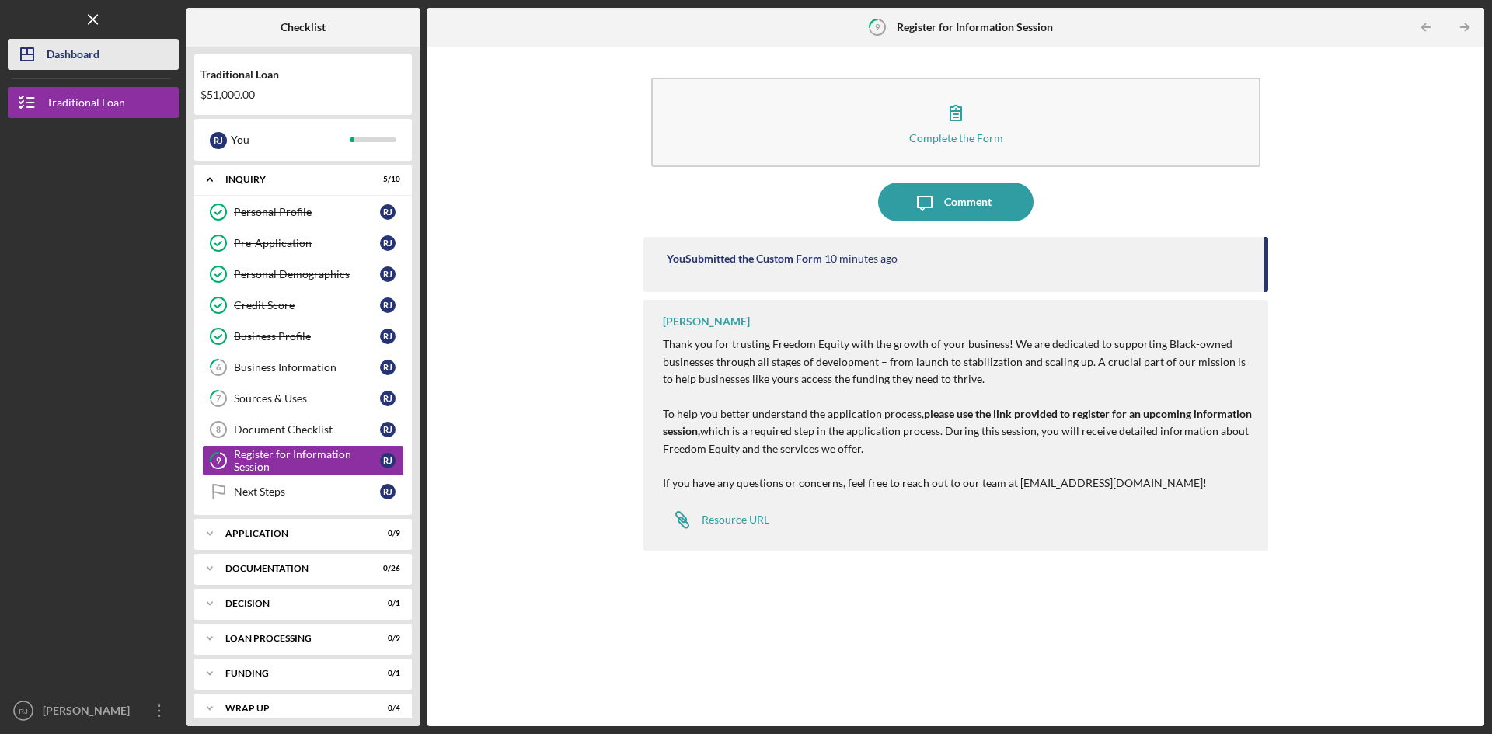
click at [86, 57] on div "Dashboard" at bounding box center [73, 56] width 53 height 35
